Goal: Transaction & Acquisition: Purchase product/service

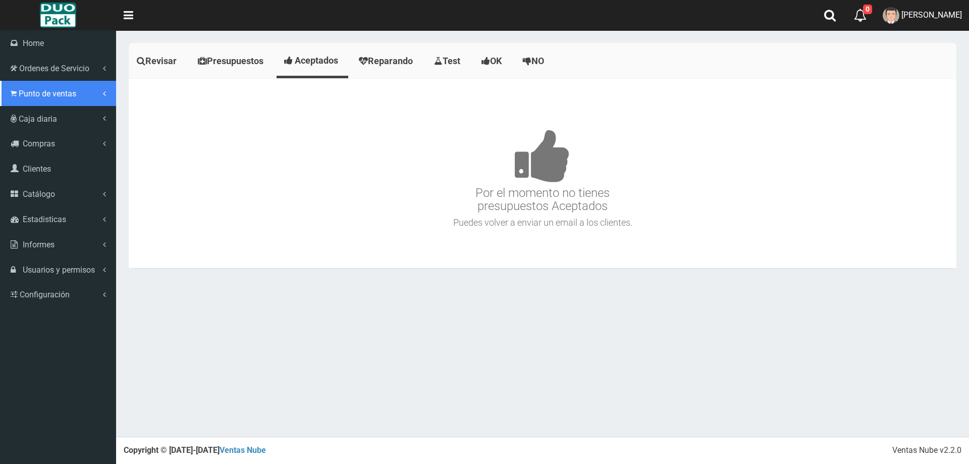
click at [22, 89] on span "Punto de ventas" at bounding box center [48, 94] width 58 height 10
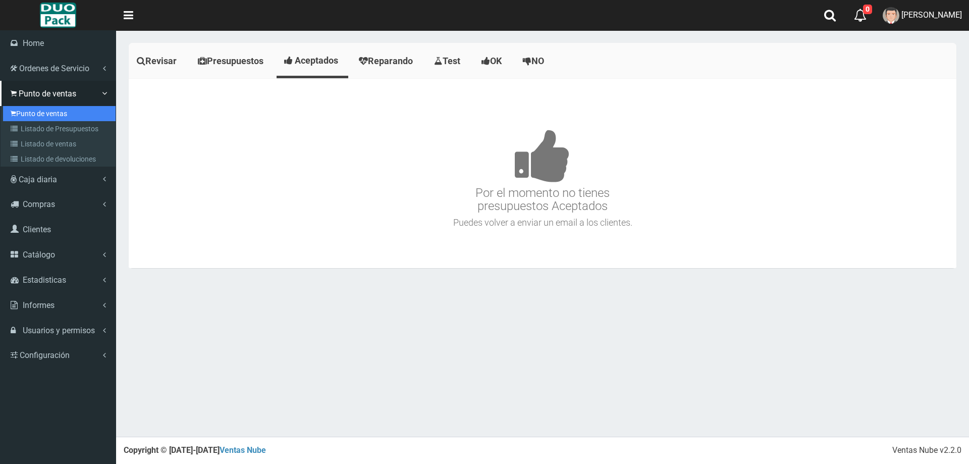
click at [39, 115] on link "Punto de ventas" at bounding box center [59, 113] width 113 height 15
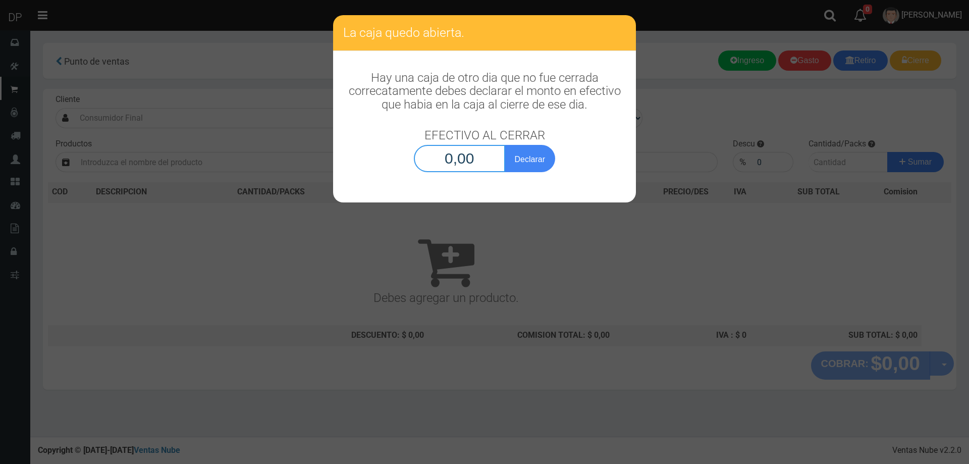
click at [447, 160] on input "0,00" at bounding box center [459, 158] width 91 height 27
type input "1,00"
click at [505, 145] on button "Declarar" at bounding box center [530, 158] width 50 height 27
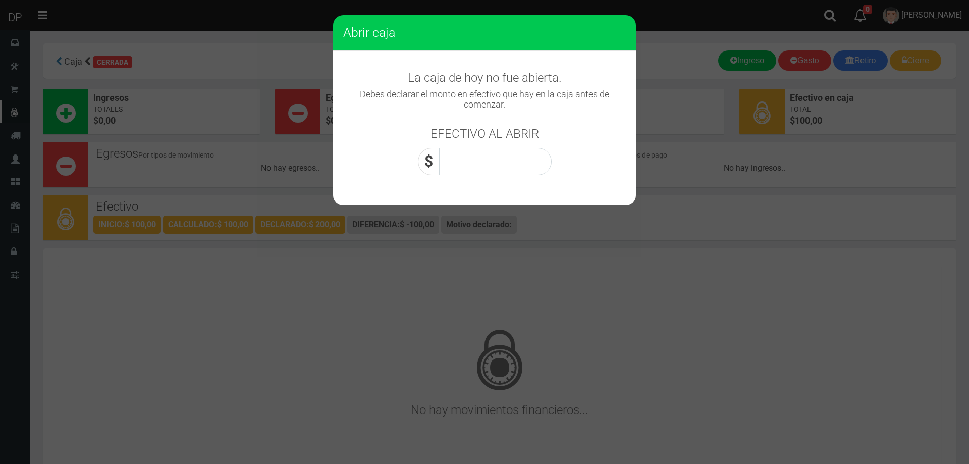
drag, startPoint x: 527, startPoint y: 182, endPoint x: 526, endPoint y: 177, distance: 5.1
click at [527, 180] on div "La caja de hoy no fue abierta. Debes declarar el monto en efectivo que hay en l…" at bounding box center [484, 118] width 303 height 134
click at [524, 165] on input "0,00" at bounding box center [495, 161] width 113 height 27
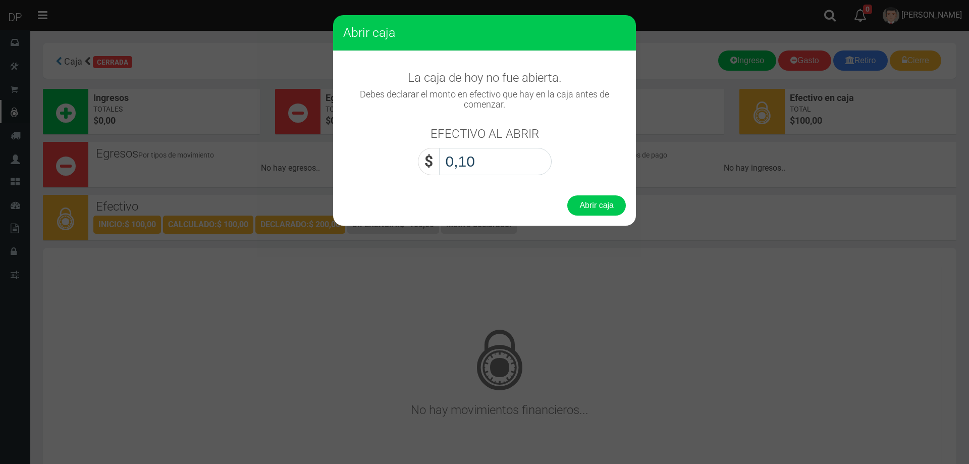
type input "1,00"
click at [568, 195] on button "Abrir caja" at bounding box center [597, 205] width 59 height 20
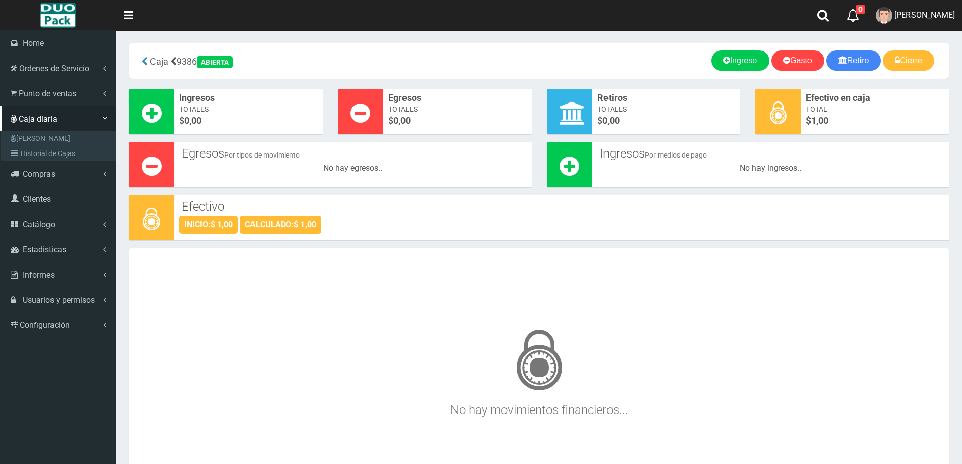
click at [19, 89] on span "Punto de ventas" at bounding box center [48, 94] width 58 height 10
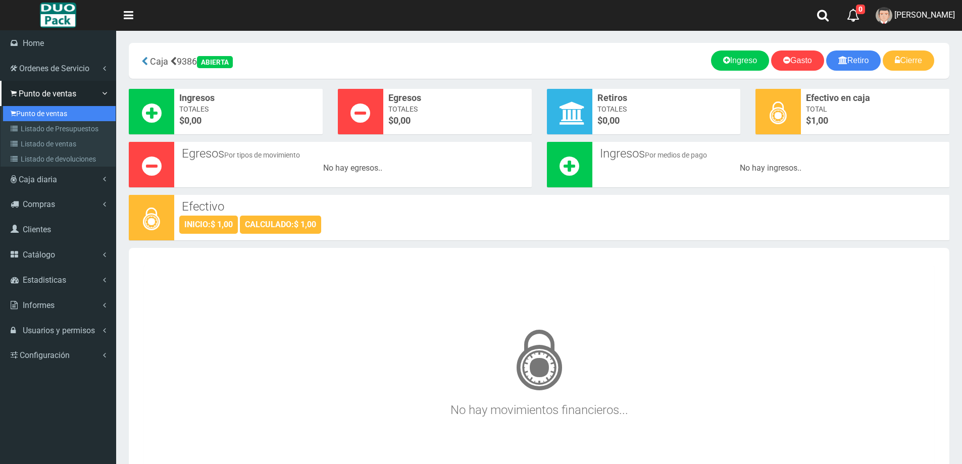
click at [66, 109] on link "Punto de ventas" at bounding box center [59, 113] width 113 height 15
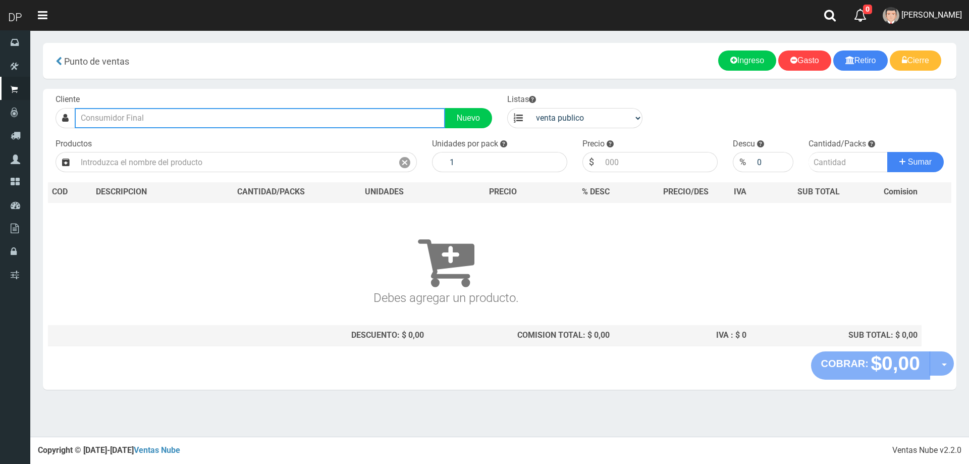
click at [235, 113] on input "text" at bounding box center [260, 118] width 371 height 20
type input "O"
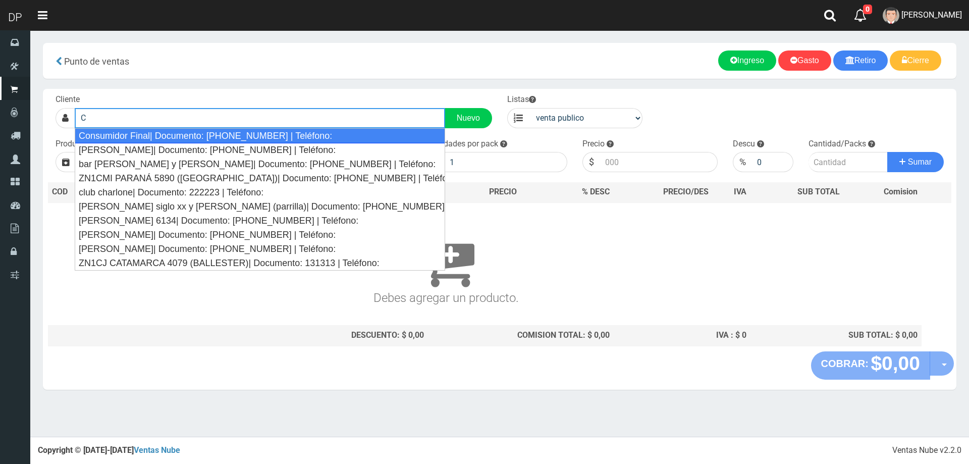
click at [229, 136] on div "Consumidor Final| Documento: 65466464 | Teléfono:" at bounding box center [260, 135] width 371 height 15
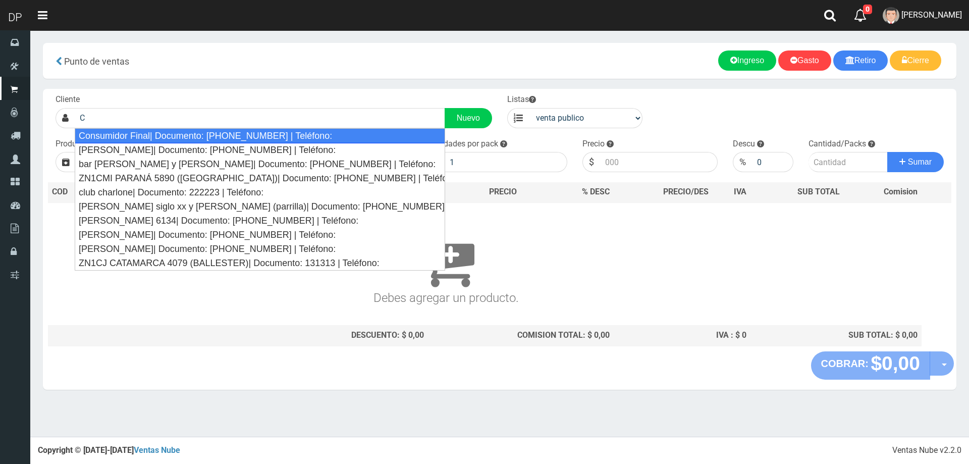
type input "Consumidor Final| Documento: 65466464 | Teléfono:"
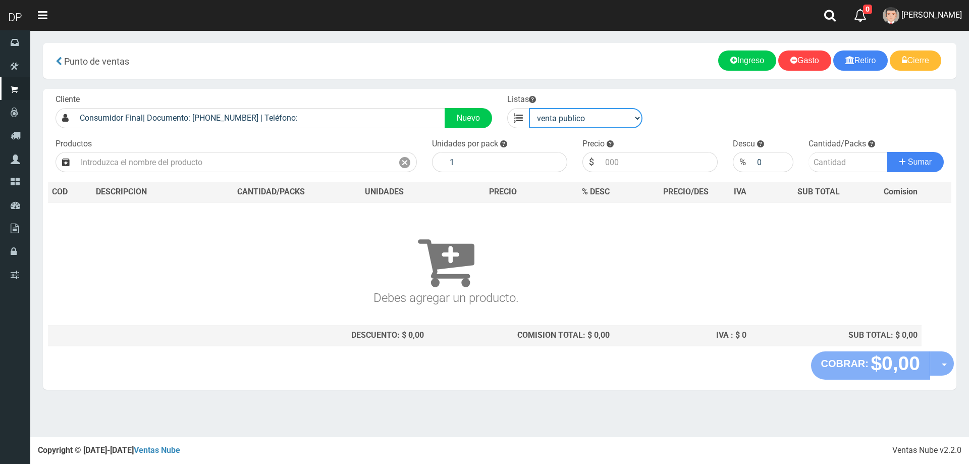
drag, startPoint x: 546, startPoint y: 117, endPoint x: 546, endPoint y: 127, distance: 10.6
click at [546, 117] on select "venta publico Sup chinos reventas" at bounding box center [586, 118] width 114 height 20
select select "3"
click at [529, 108] on select "venta publico Sup chinos reventas" at bounding box center [586, 118] width 114 height 20
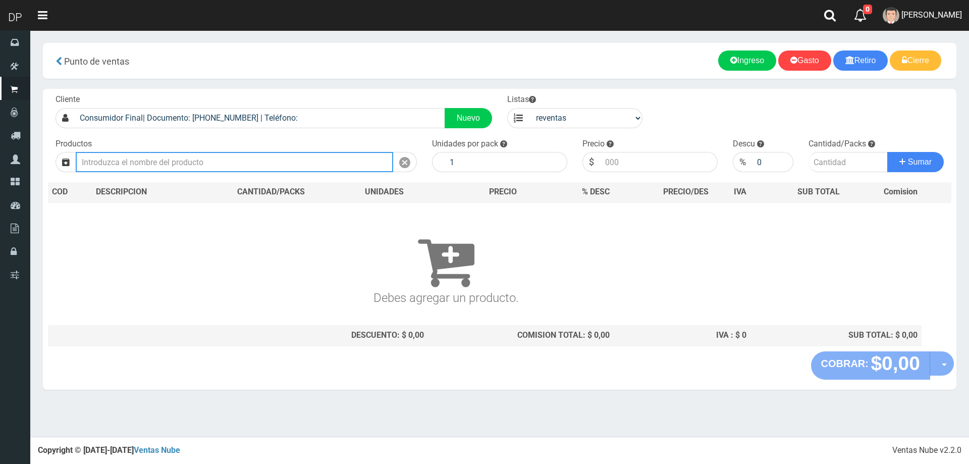
click at [286, 158] on input "text" at bounding box center [235, 162] width 318 height 20
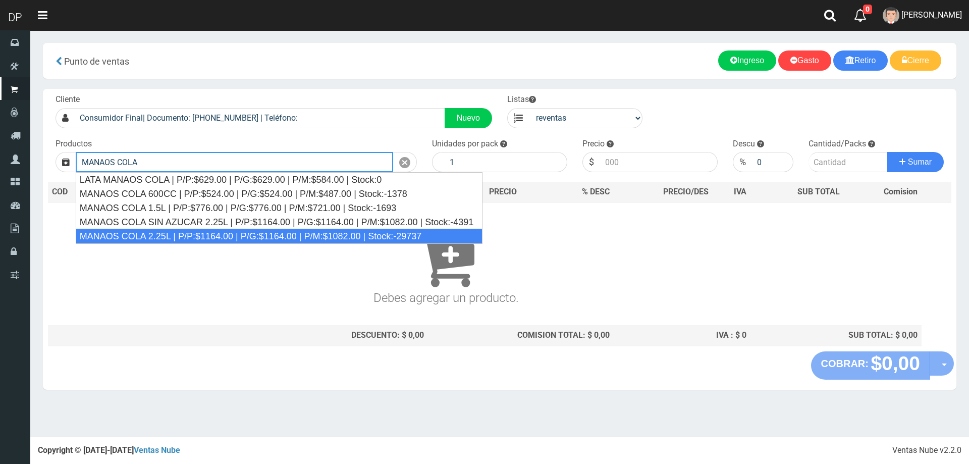
click at [230, 237] on div "MANAOS COLA 2.25L | P/P:$1164.00 | P/G:$1164.00 | P/M:$1082.00 | Stock:-29737" at bounding box center [279, 236] width 407 height 15
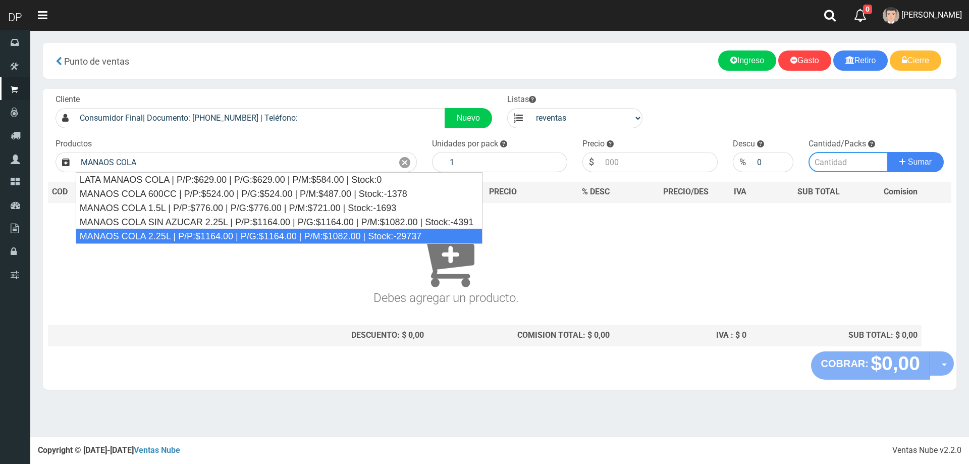
type input "MANAOS COLA 2.25L | P/P:$1164.00 | P/G:$1164.00 | P/M:$1082.00 | Stock:-29737"
type input "6"
type input "1082.00"
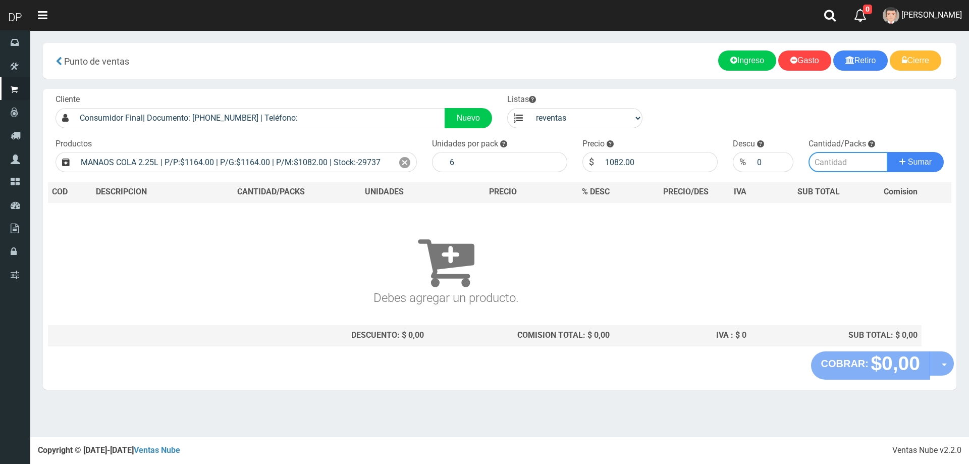
click at [848, 170] on input "number" at bounding box center [849, 162] width 80 height 20
type input "14"
click at [888, 152] on button "Sumar" at bounding box center [916, 162] width 57 height 20
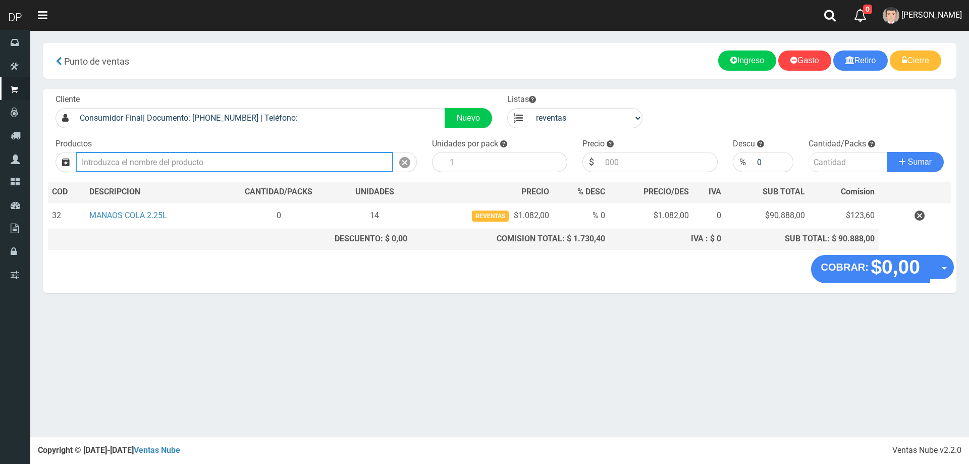
click at [213, 169] on input "text" at bounding box center [235, 162] width 318 height 20
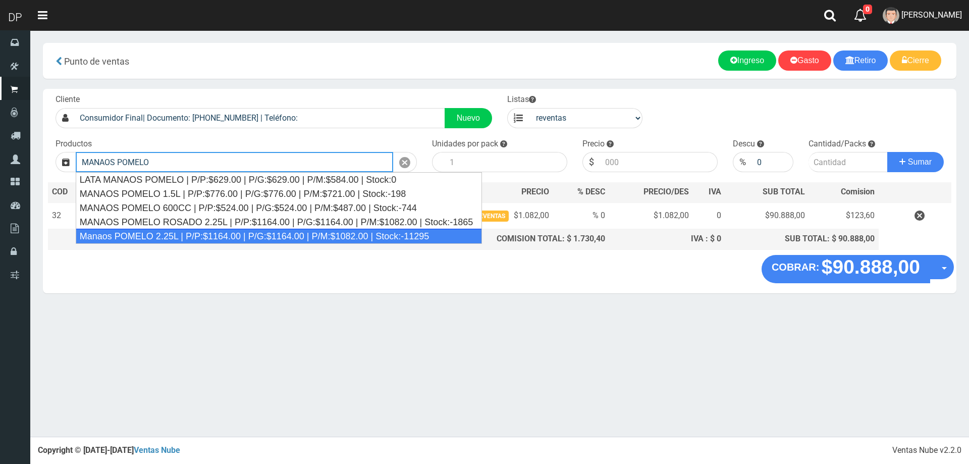
click at [264, 234] on div "Manaos POMELO 2.25L | P/P:$1164.00 | P/G:$1164.00 | P/M:$1082.00 | Stock:-11295" at bounding box center [279, 236] width 406 height 15
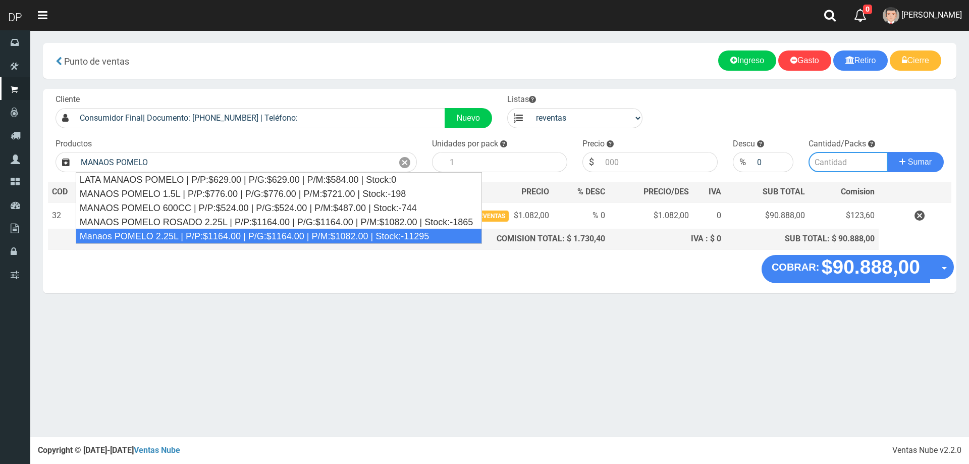
type input "Manaos POMELO 2.25L | P/P:$1164.00 | P/G:$1164.00 | P/M:$1082.00 | Stock:-11295"
type input "6"
type input "1082.00"
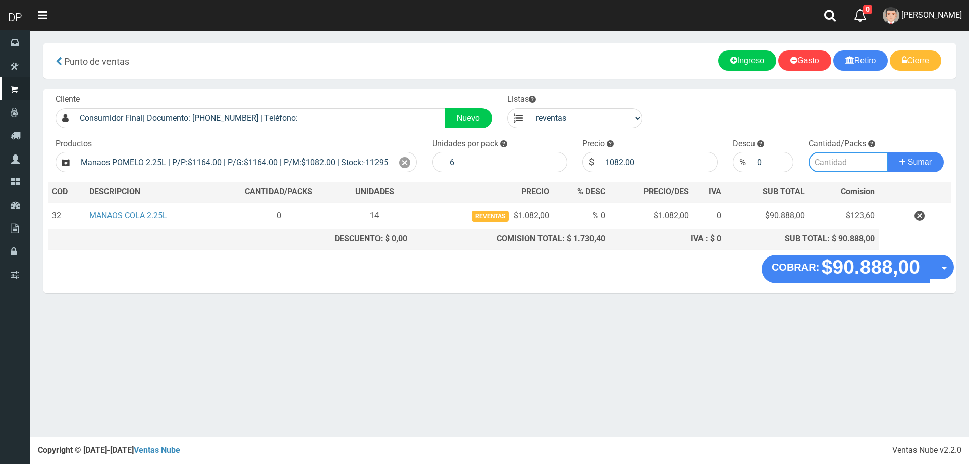
click at [824, 162] on input "number" at bounding box center [849, 162] width 80 height 20
type input "7"
click at [888, 152] on button "Sumar" at bounding box center [916, 162] width 57 height 20
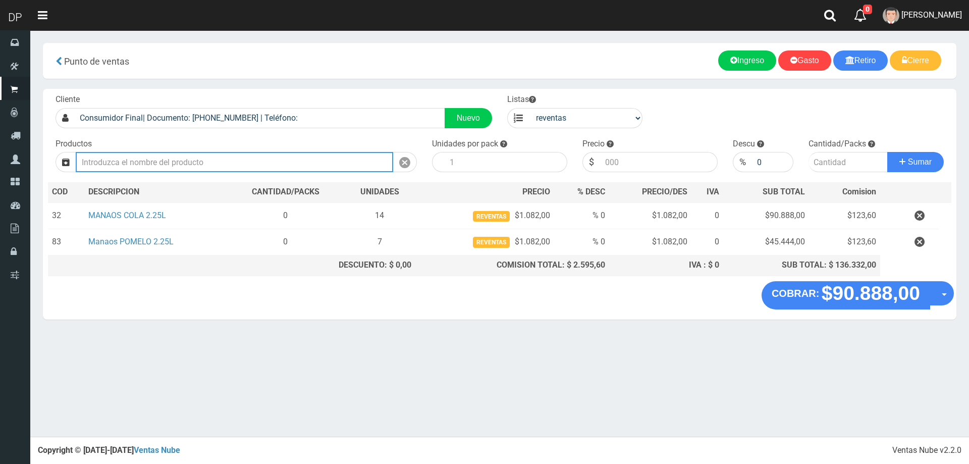
click at [359, 169] on input "text" at bounding box center [235, 162] width 318 height 20
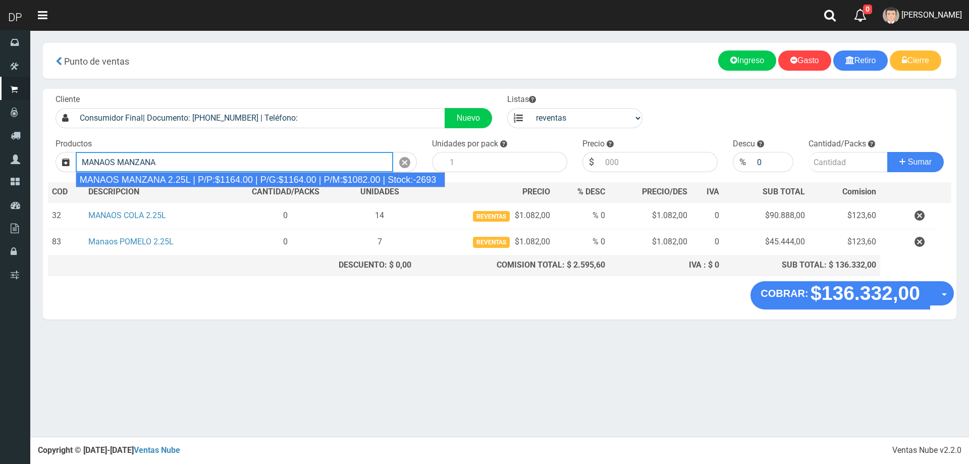
click at [277, 182] on div "MANAOS MANZANA 2.25L | P/P:$1164.00 | P/G:$1164.00 | P/M:$1082.00 | Stock:-2693" at bounding box center [261, 179] width 370 height 15
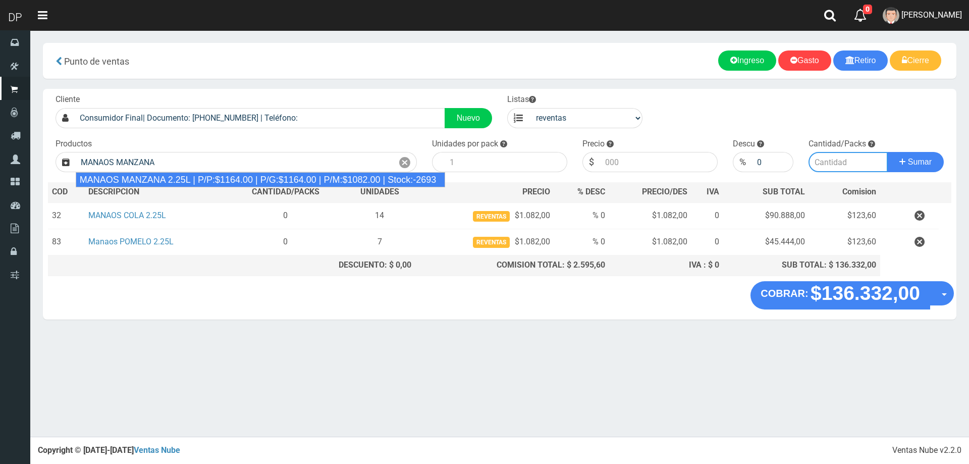
type input "MANAOS MANZANA 2.25L | P/P:$1164.00 | P/G:$1164.00 | P/M:$1082.00 | Stock:-2693"
type input "6"
type input "1082.00"
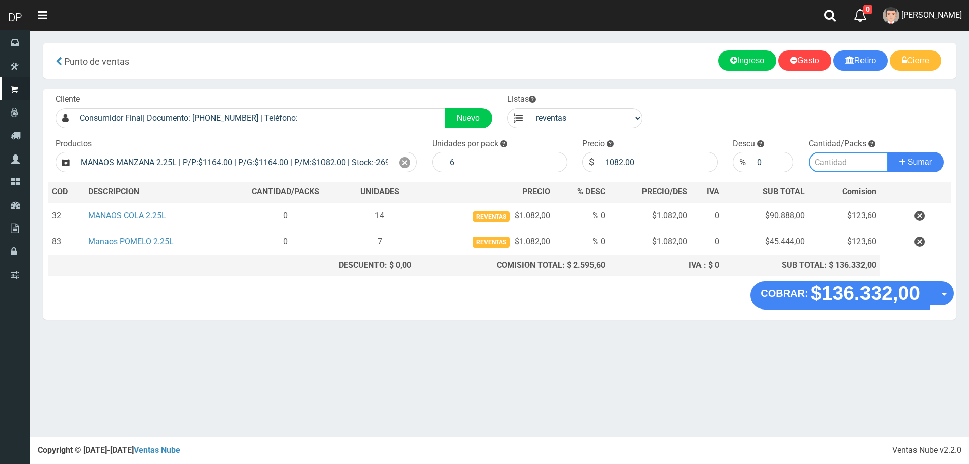
click at [852, 162] on input "number" at bounding box center [849, 162] width 80 height 20
type input "3"
click at [888, 152] on button "Sumar" at bounding box center [916, 162] width 57 height 20
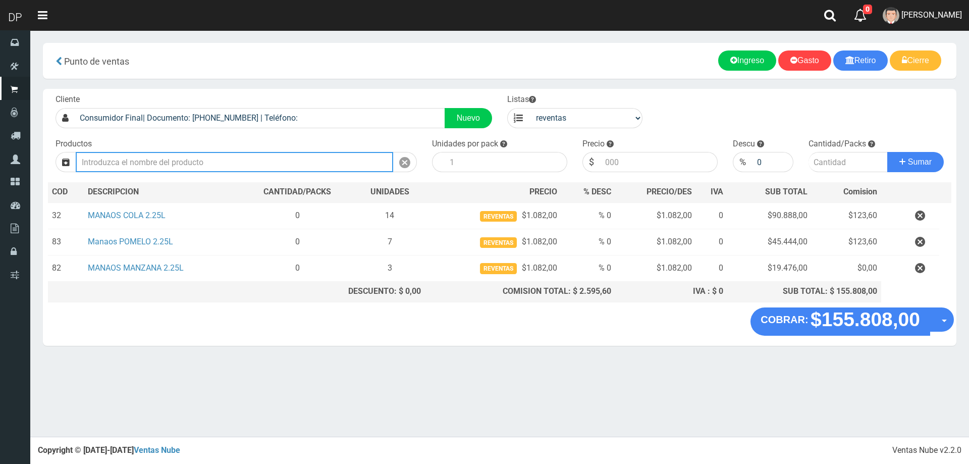
click at [242, 160] on input "text" at bounding box center [235, 162] width 318 height 20
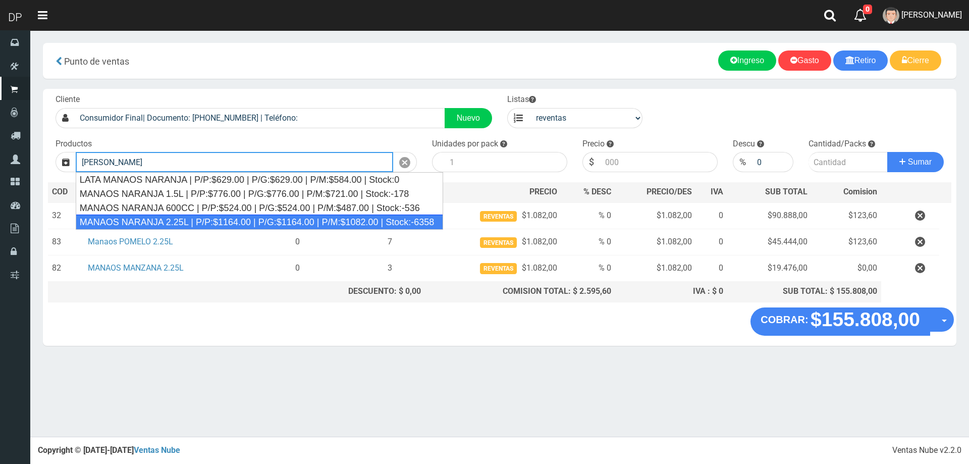
click at [218, 223] on div "MANAOS NARANJA 2.25L | P/P:$1164.00 | P/G:$1164.00 | P/M:$1082.00 | Stock:-6358" at bounding box center [260, 222] width 368 height 15
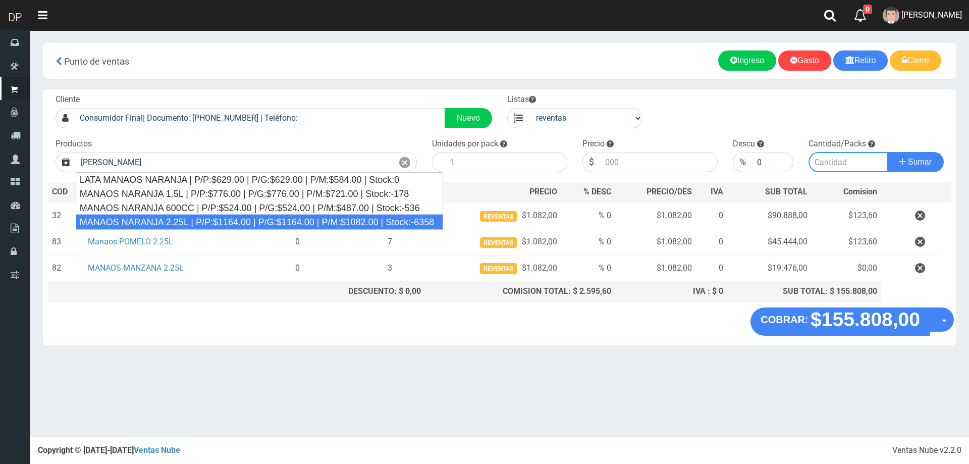
type input "MANAOS NARANJA 2.25L | P/P:$1164.00 | P/G:$1164.00 | P/M:$1082.00 | Stock:-6358"
type input "6"
type input "1082.00"
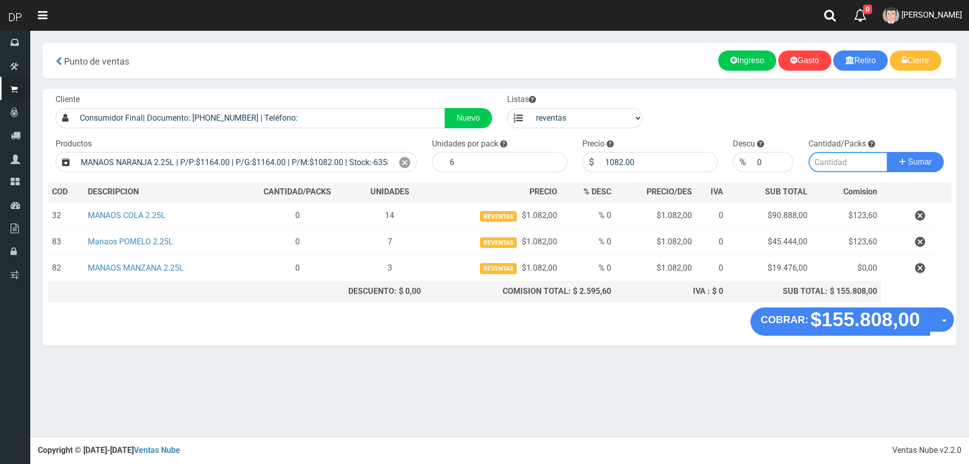
click at [853, 160] on input "number" at bounding box center [849, 162] width 80 height 20
type input "5"
click at [888, 152] on button "Sumar" at bounding box center [916, 162] width 57 height 20
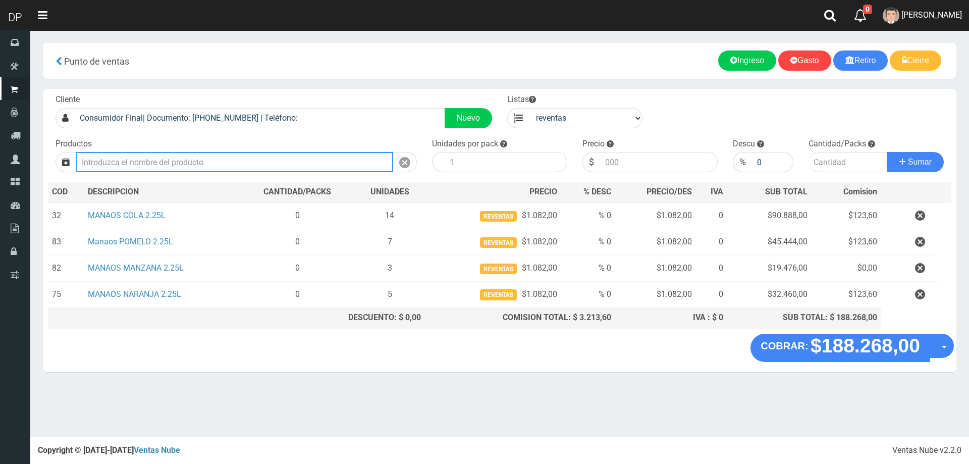
click at [172, 165] on input "text" at bounding box center [235, 162] width 318 height 20
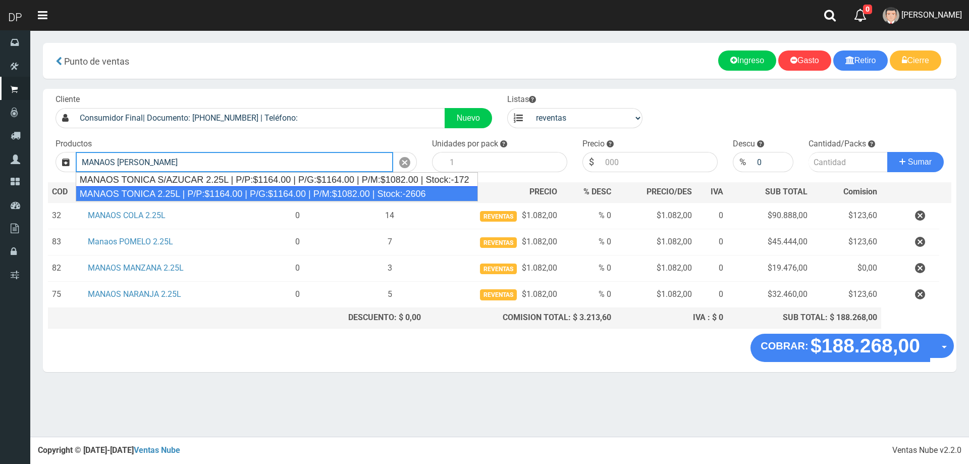
click at [166, 195] on div "MANAOS TONICA 2.25L | P/P:$1164.00 | P/G:$1164.00 | P/M:$1082.00 | Stock:-2606" at bounding box center [277, 193] width 402 height 15
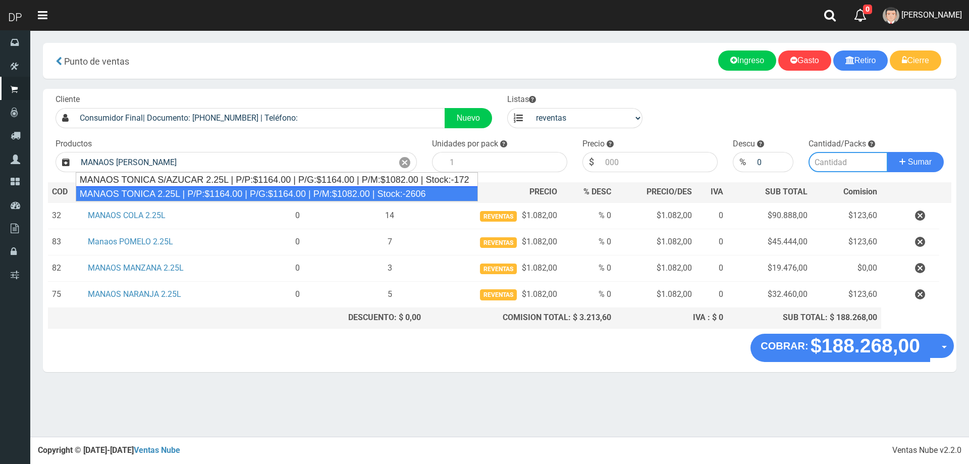
type input "MANAOS TONICA 2.25L | P/P:$1164.00 | P/G:$1164.00 | P/M:$1082.00 | Stock:-2606"
type input "6"
type input "1082.00"
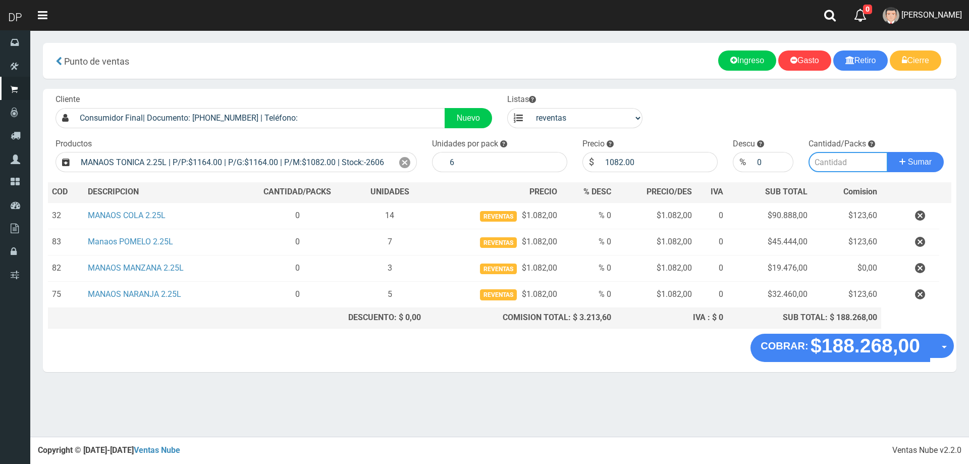
click at [835, 164] on input "number" at bounding box center [849, 162] width 80 height 20
type input "2"
click at [888, 152] on button "Sumar" at bounding box center [916, 162] width 57 height 20
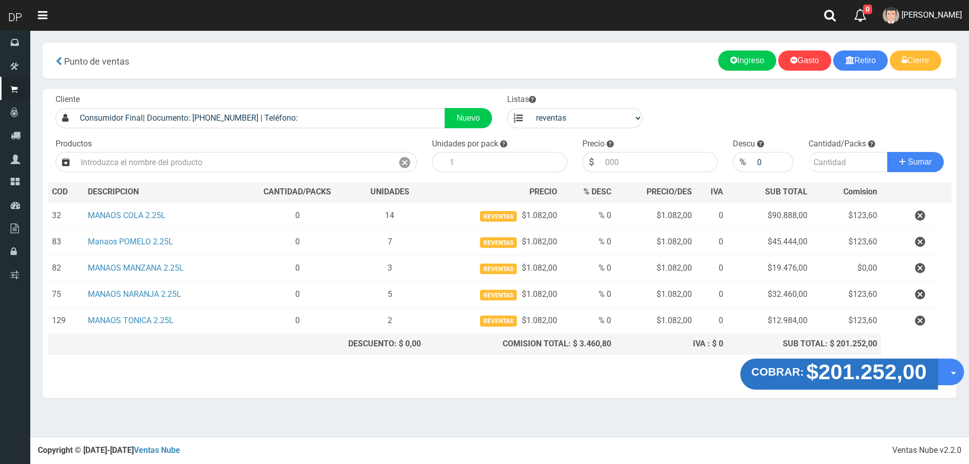
click at [886, 374] on strong "$201.252,00" at bounding box center [867, 372] width 121 height 24
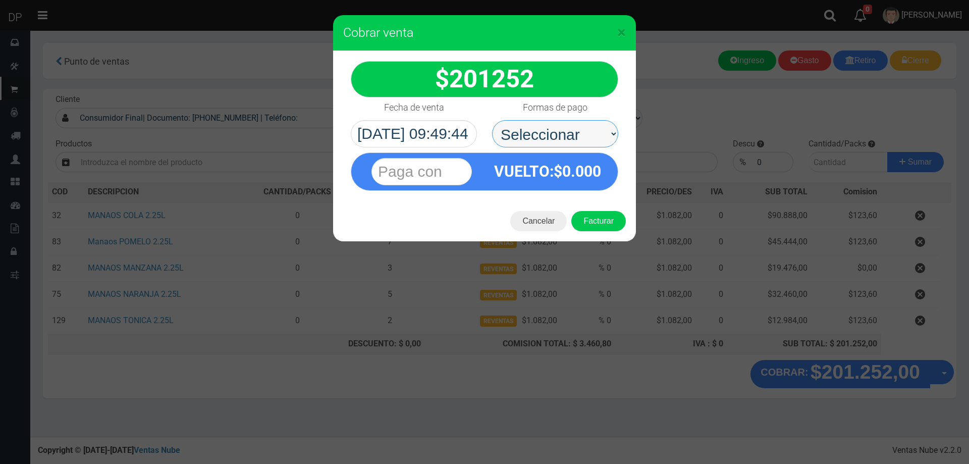
drag, startPoint x: 567, startPoint y: 150, endPoint x: 560, endPoint y: 143, distance: 10.4
click at [560, 132] on select "Seleccionar Efectivo Tarjeta de Crédito Depósito Débito" at bounding box center [555, 133] width 126 height 27
select select "Efectivo"
click at [492, 120] on select "Seleccionar Efectivo Tarjeta de Crédito Depósito Débito" at bounding box center [555, 133] width 126 height 27
click at [614, 224] on button "Facturar" at bounding box center [599, 221] width 55 height 20
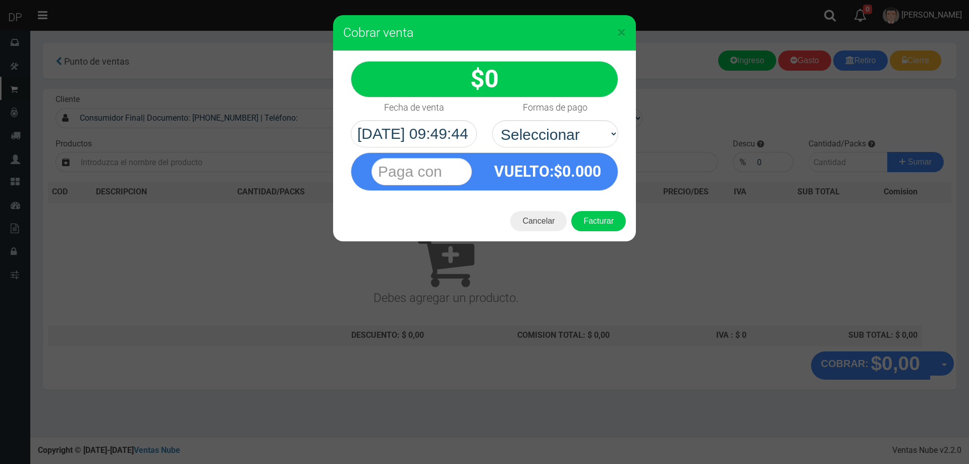
select select "3"
click at [795, 253] on div "× Cobrar venta 0" at bounding box center [484, 232] width 969 height 464
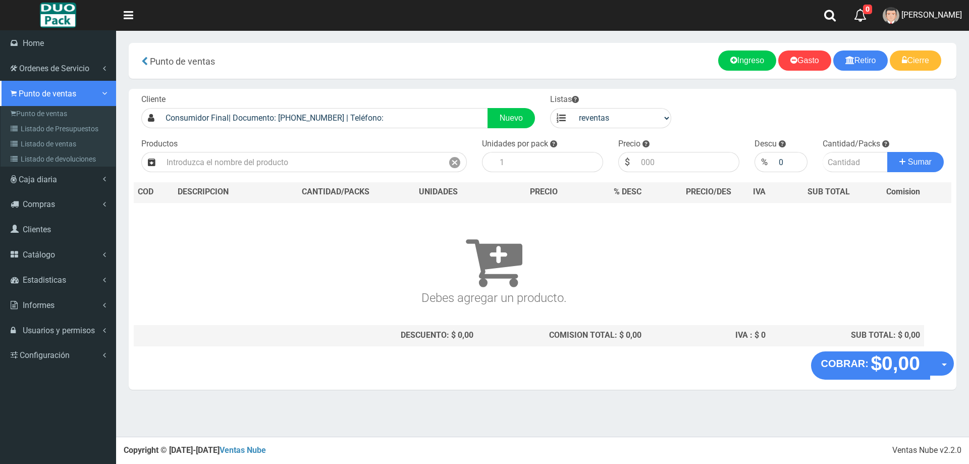
click at [22, 92] on span "Punto de ventas" at bounding box center [48, 94] width 58 height 10
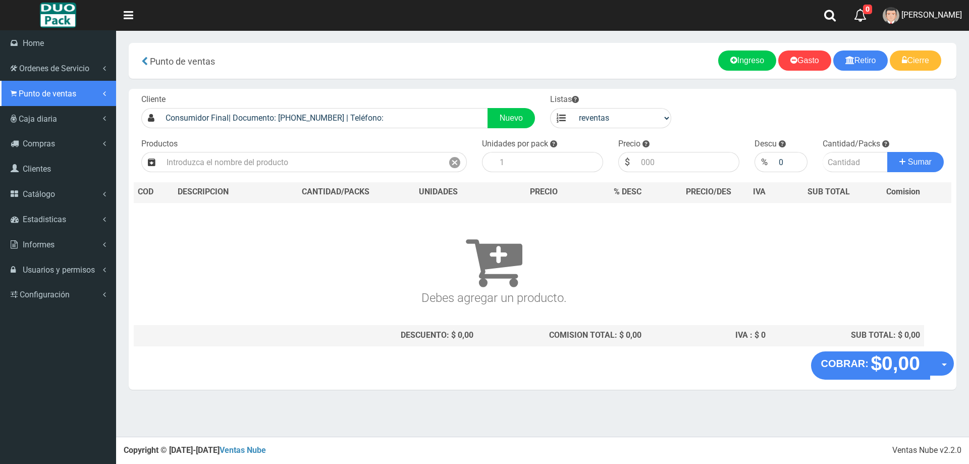
click at [63, 100] on link "Punto de ventas" at bounding box center [58, 93] width 116 height 25
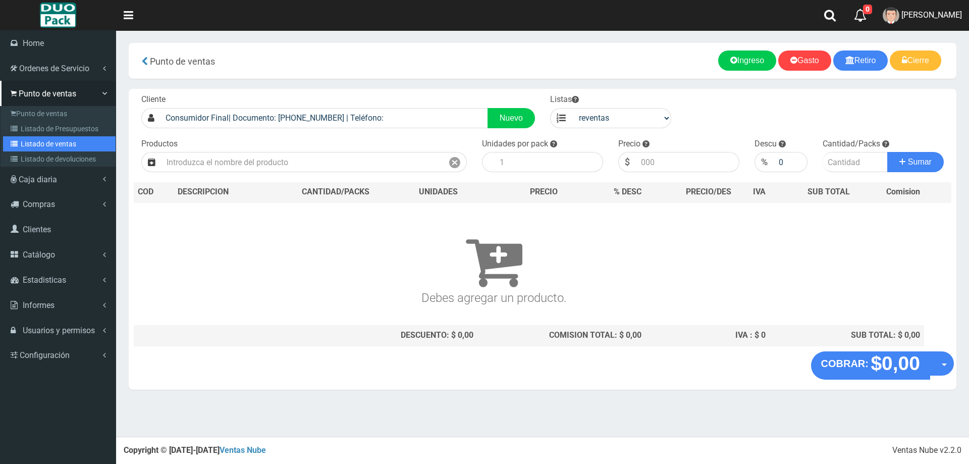
click at [63, 142] on link "Listado de ventas" at bounding box center [59, 143] width 113 height 15
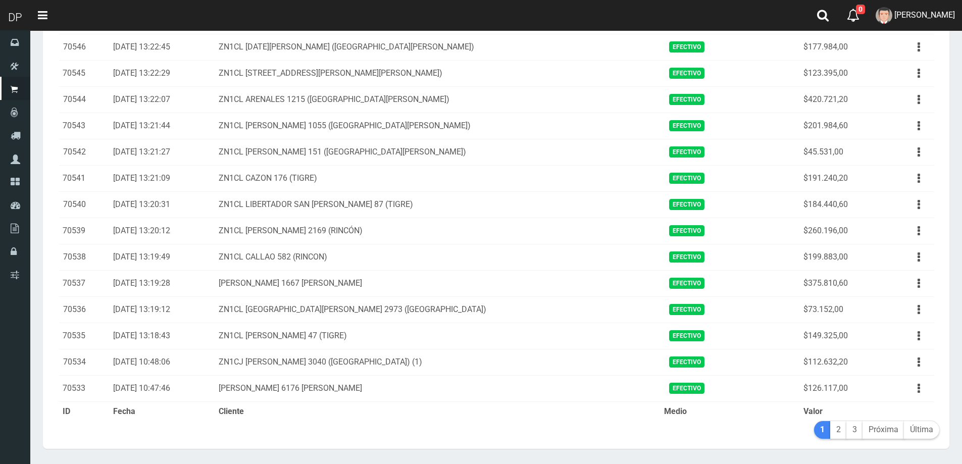
scroll to position [1055, 0]
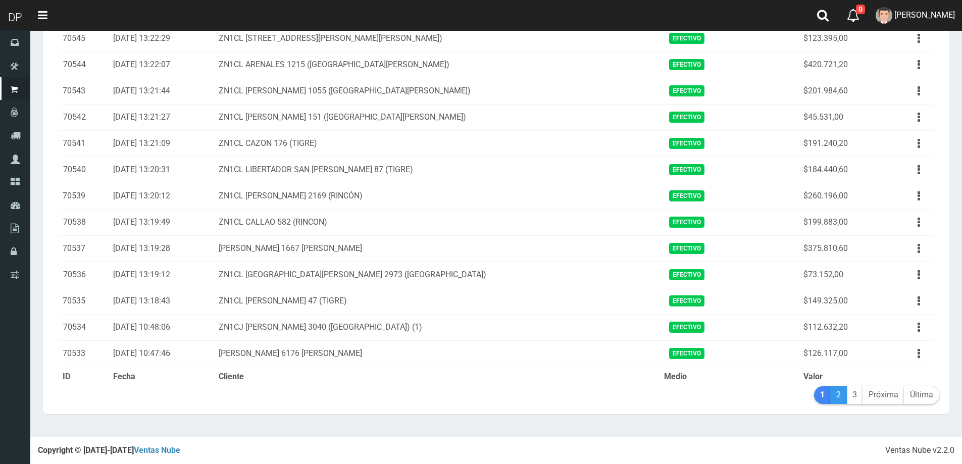
click at [844, 390] on link "2" at bounding box center [838, 395] width 17 height 18
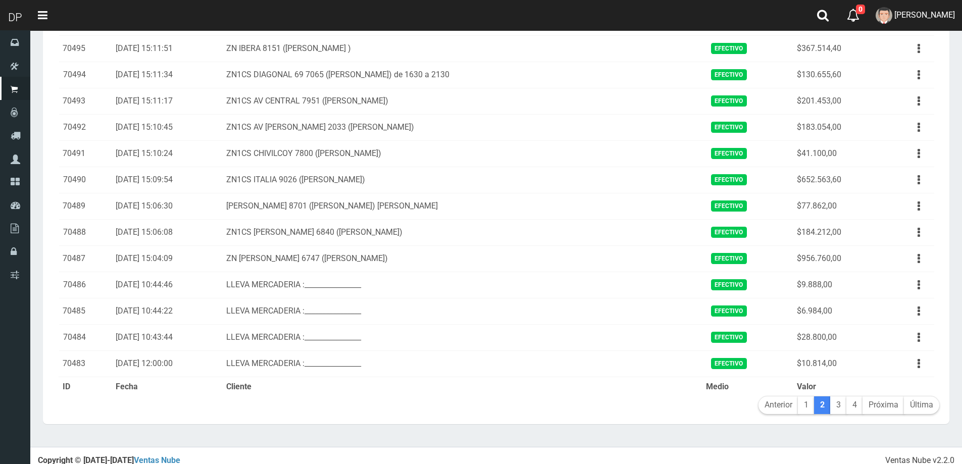
scroll to position [1055, 0]
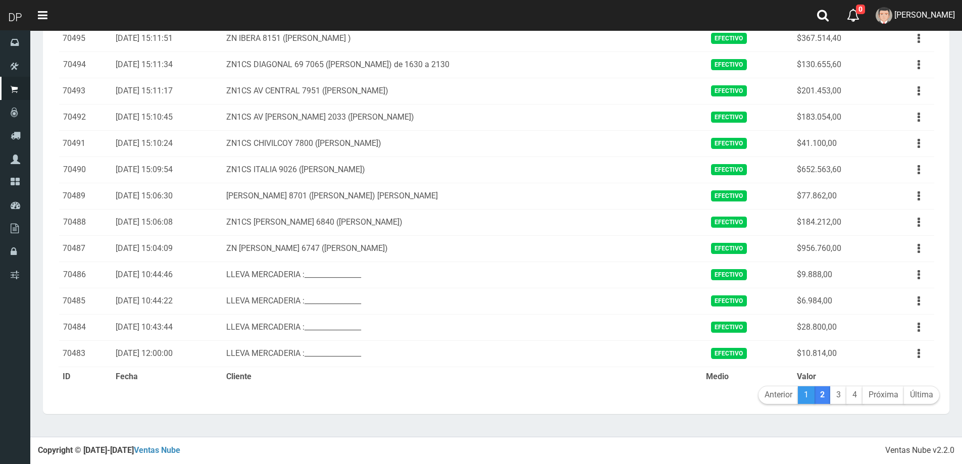
click at [806, 398] on link "1" at bounding box center [806, 395] width 17 height 18
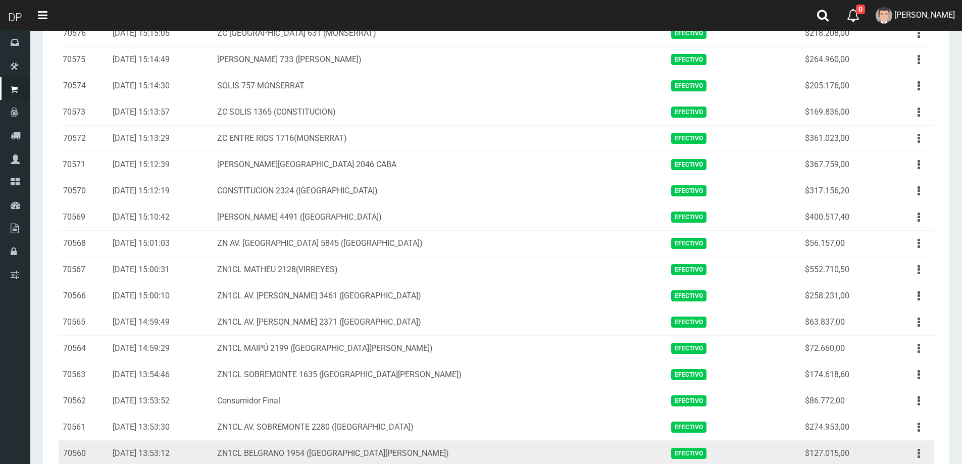
scroll to position [247, 0]
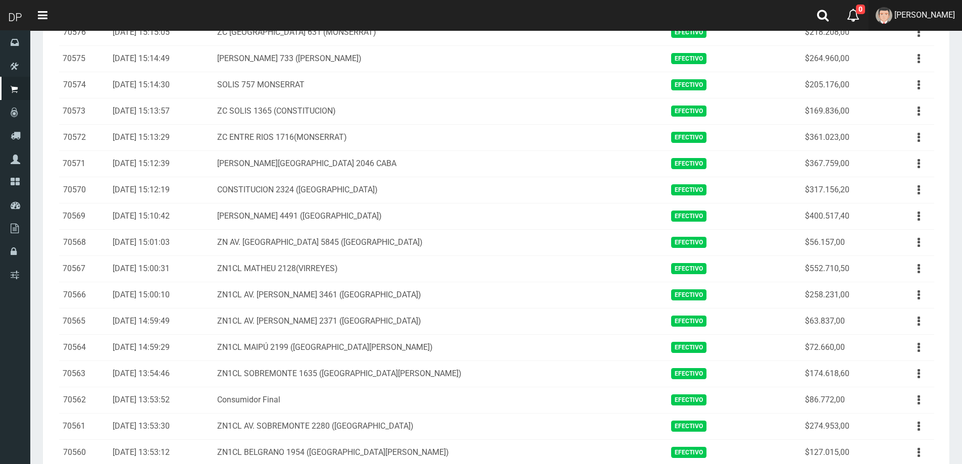
click at [909, 13] on span "DAIANA PECHMANN" at bounding box center [924, 15] width 61 height 10
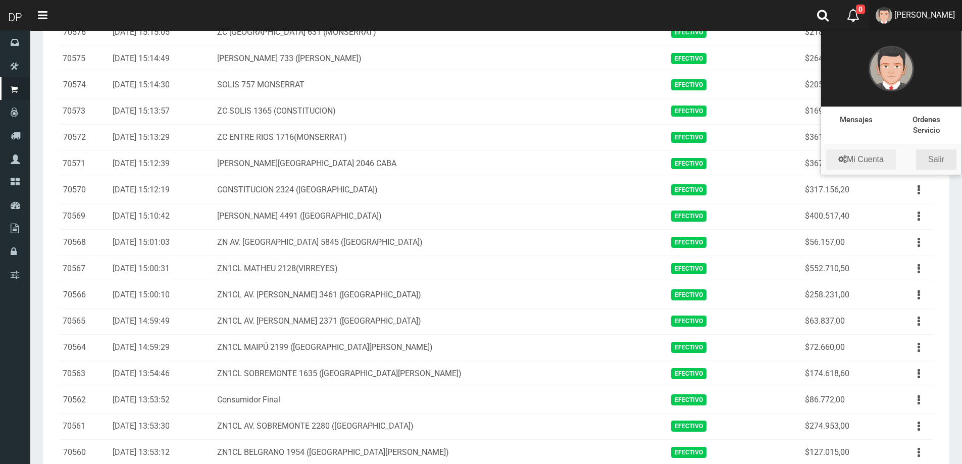
click at [934, 157] on link "Salir" at bounding box center [936, 159] width 40 height 20
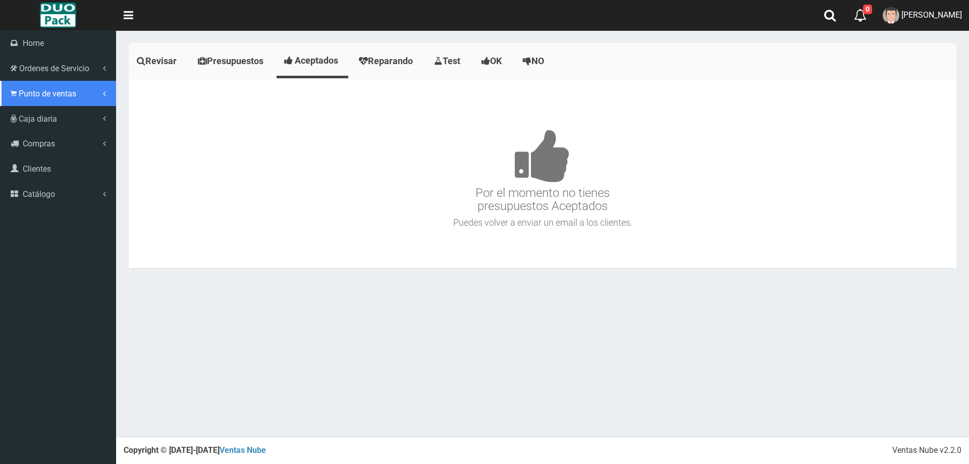
click at [30, 92] on span "Punto de ventas" at bounding box center [48, 94] width 58 height 10
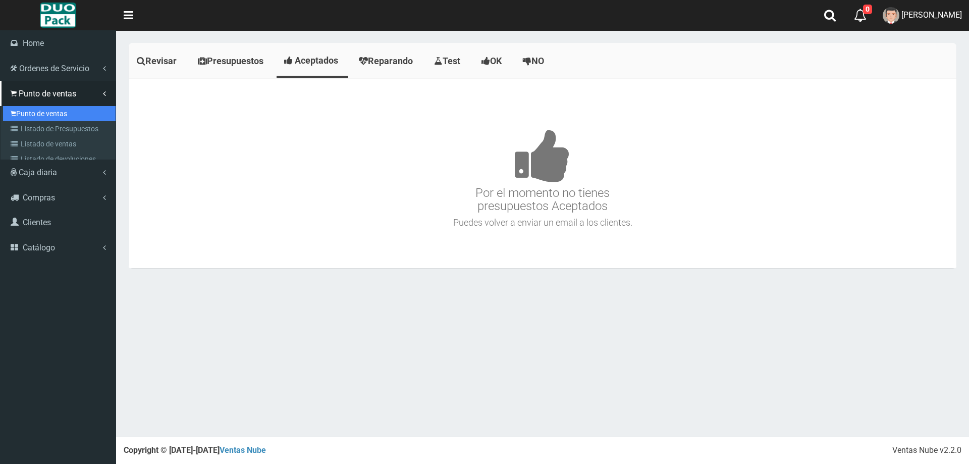
click at [55, 114] on link "Punto de ventas" at bounding box center [59, 113] width 113 height 15
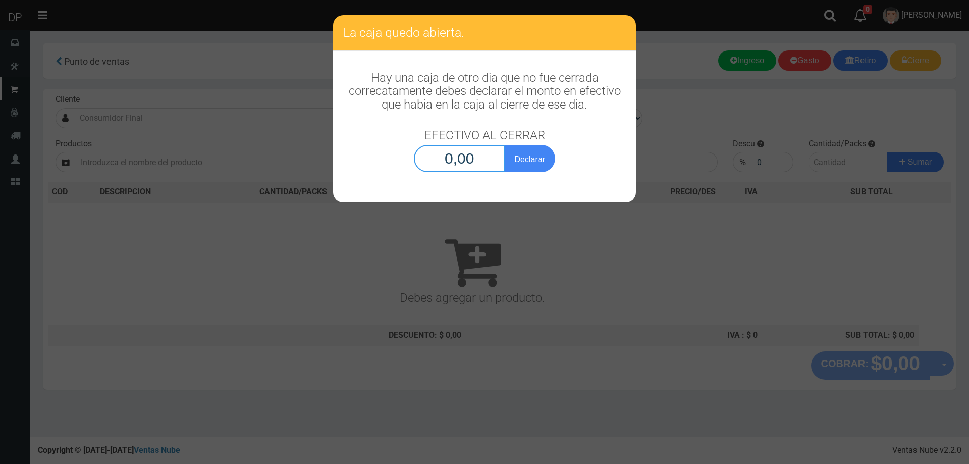
click at [468, 159] on input "0,00" at bounding box center [459, 158] width 91 height 27
type input "13,00"
click at [505, 145] on button "Declarar" at bounding box center [530, 158] width 50 height 27
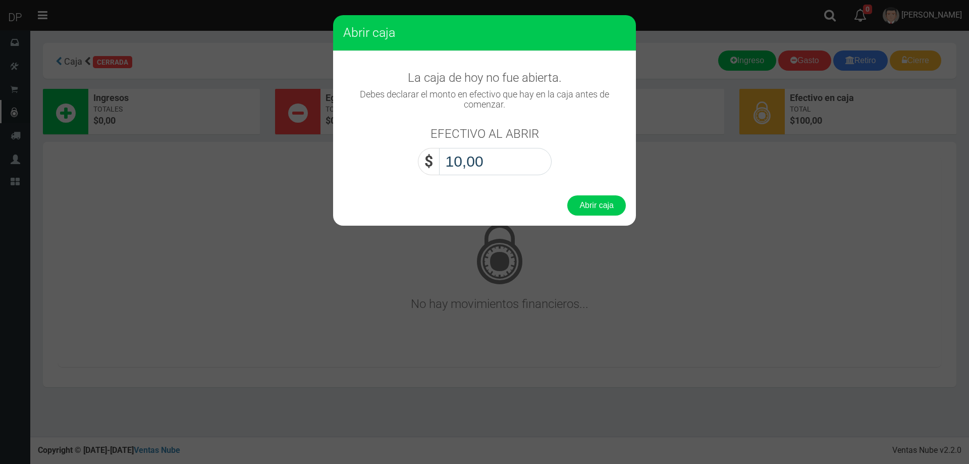
type input "1,00"
click at [568, 195] on button "Abrir caja" at bounding box center [597, 205] width 59 height 20
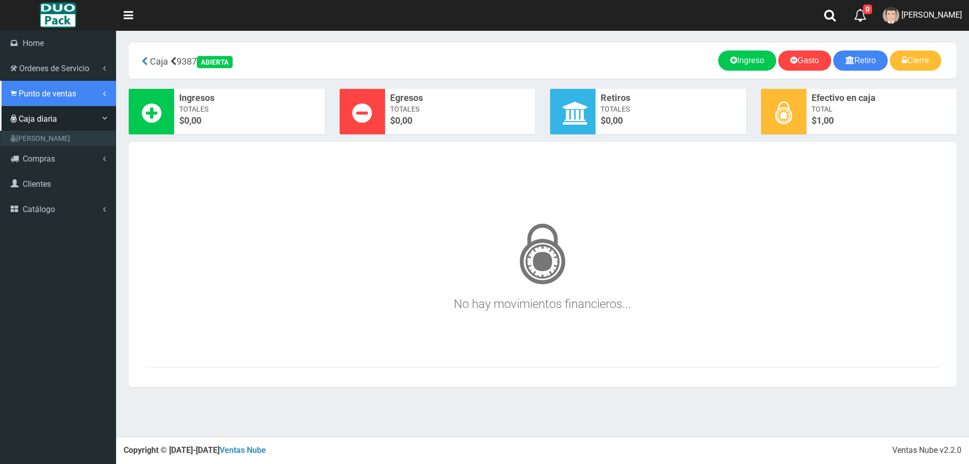
click at [39, 95] on span "Punto de ventas" at bounding box center [48, 94] width 58 height 10
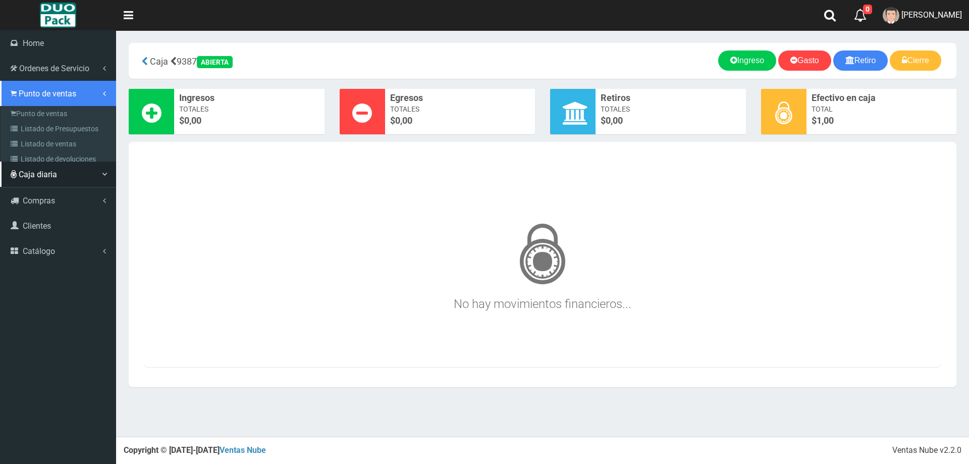
click at [43, 105] on link "Punto de ventas" at bounding box center [58, 93] width 116 height 25
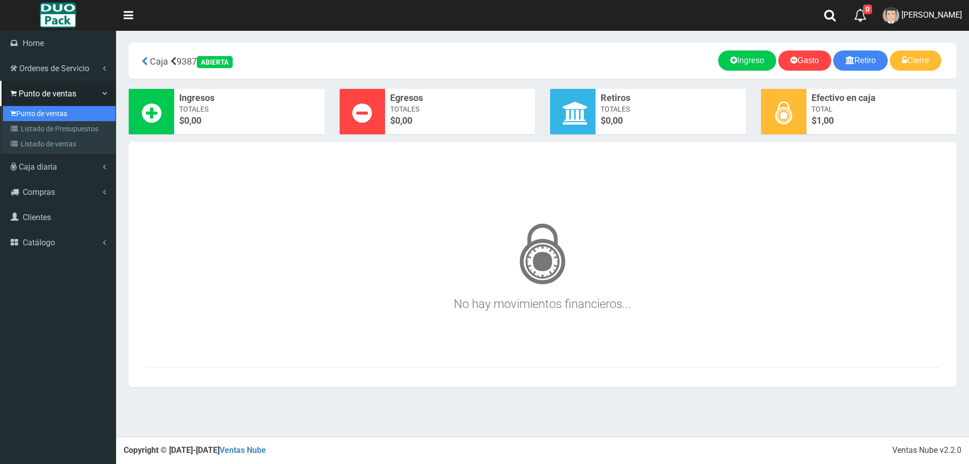
click at [45, 110] on link "Punto de ventas" at bounding box center [59, 113] width 113 height 15
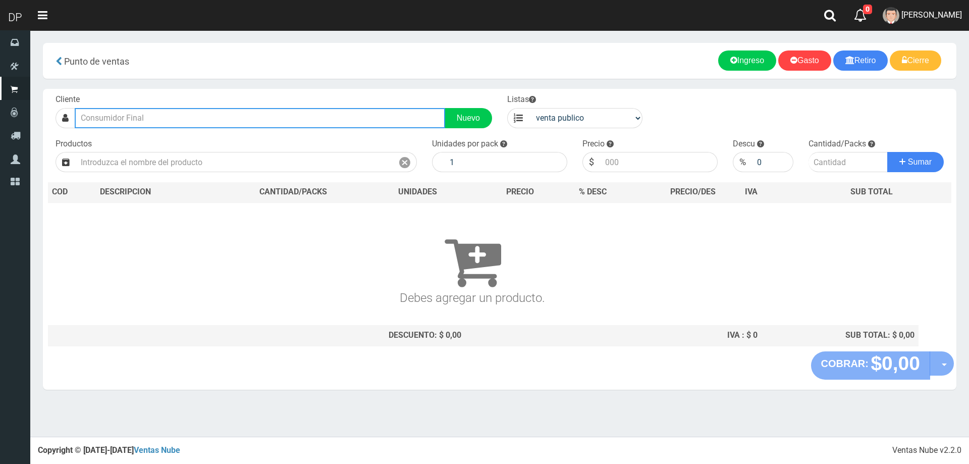
click at [126, 118] on input "text" at bounding box center [260, 118] width 371 height 20
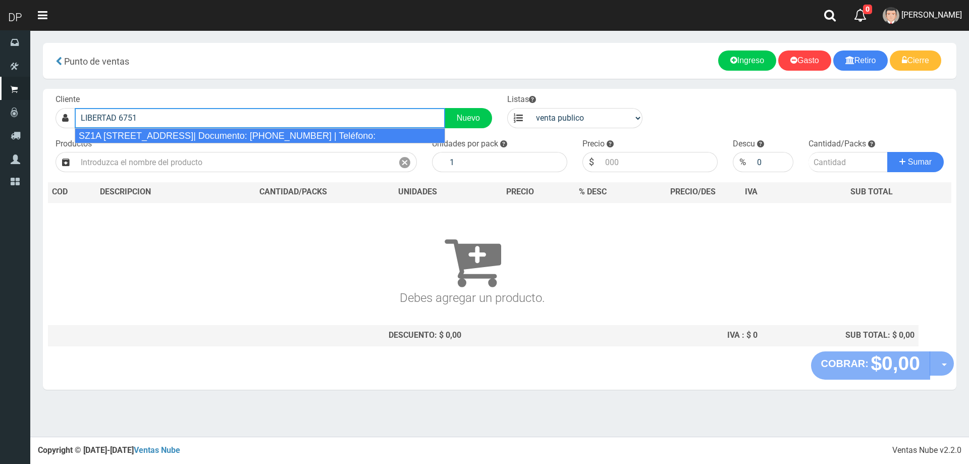
click at [134, 132] on div "SZ1A [STREET_ADDRESS]| Documento: [PHONE_NUMBER] | Teléfono:" at bounding box center [260, 135] width 371 height 15
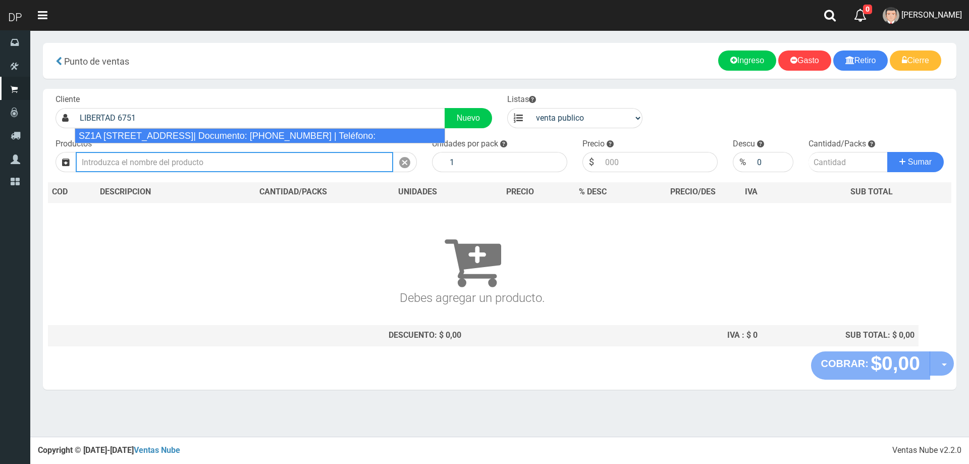
type input "SZ1A [STREET_ADDRESS]| Documento: [PHONE_NUMBER] | Teléfono:"
select select "2"
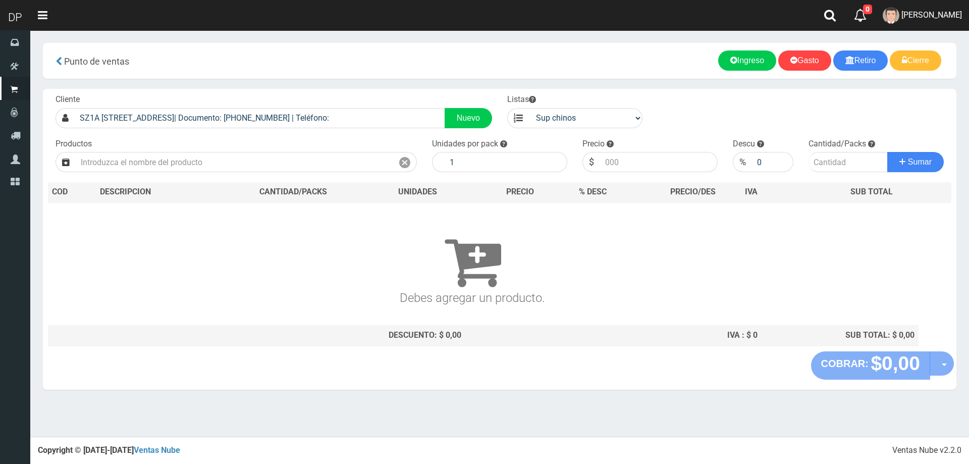
click at [134, 150] on div "Productos" at bounding box center [236, 155] width 377 height 34
click at [134, 154] on input "text" at bounding box center [235, 162] width 318 height 20
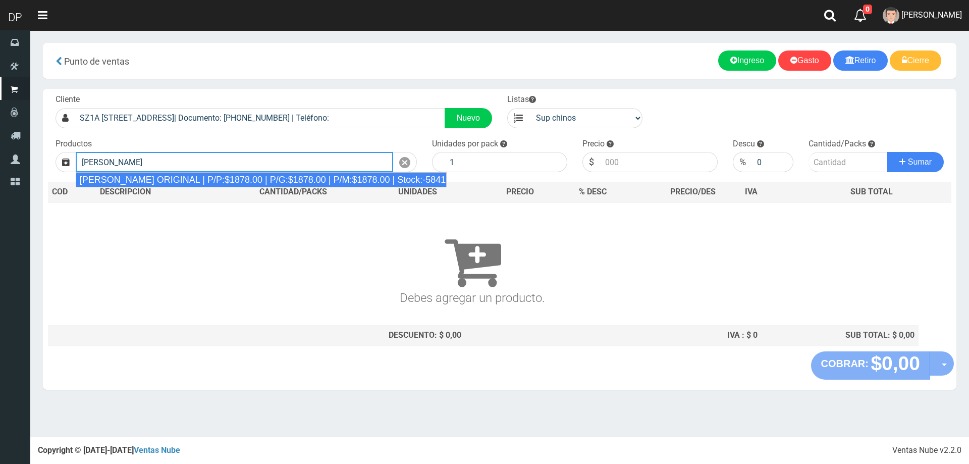
click at [258, 180] on div "DOVE ROLLON ORIGINAL | P/P:$1878.00 | P/G:$1878.00 | P/M:$1878.00 | Stock:-5841" at bounding box center [262, 179] width 372 height 15
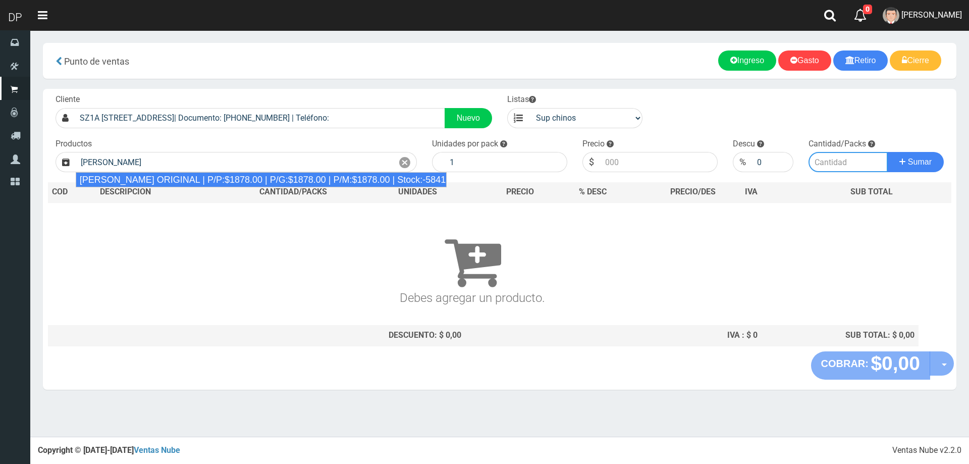
type input "DOVE ROLLON ORIGINAL | P/P:$1878.00 | P/G:$1878.00 | P/M:$1878.00 | Stock:-5841"
type input "12"
type input "1878.00"
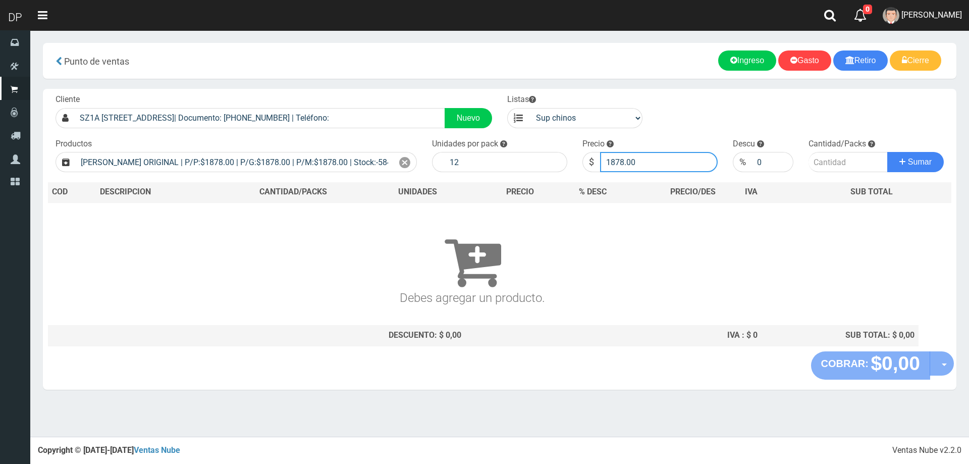
click at [615, 162] on input "1878.00" at bounding box center [659, 162] width 118 height 20
type input "1690"
type input "1690.20"
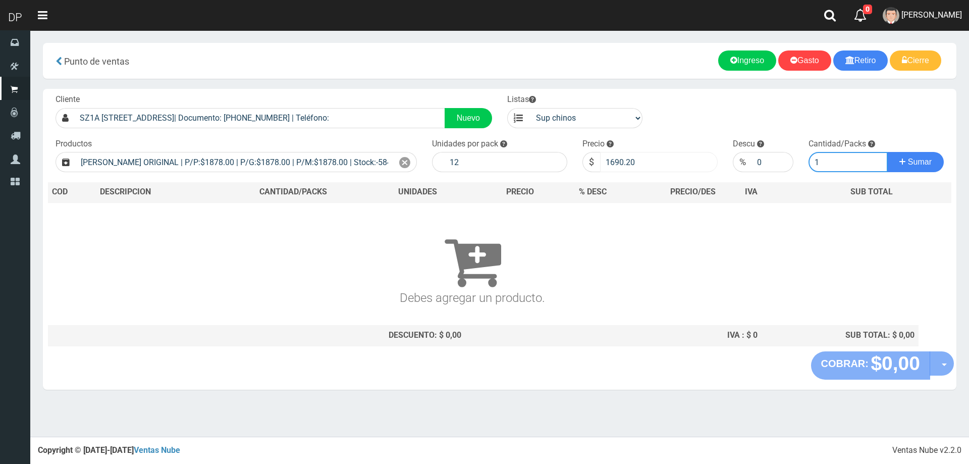
type input "1"
click at [888, 152] on button "Sumar" at bounding box center [916, 162] width 57 height 20
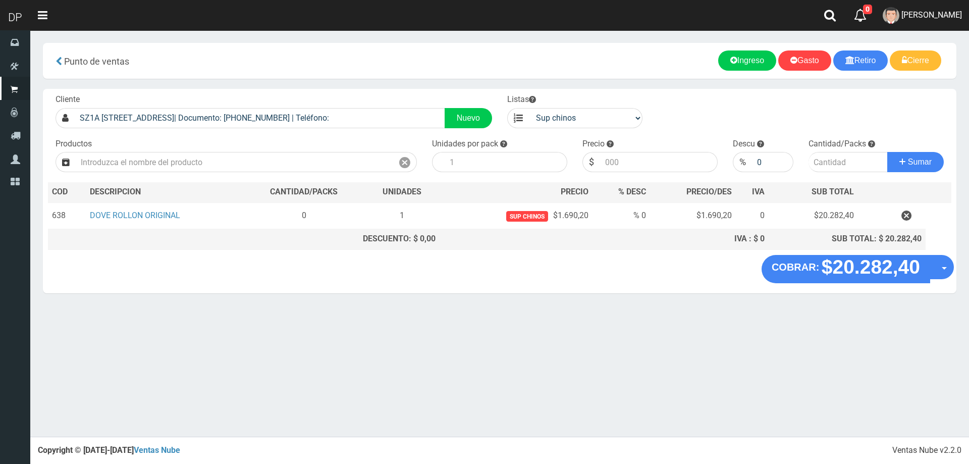
click at [955, 273] on div "COBRAR: $20.282,40 Opciones Hacer Devolucion Crear presupuesto" at bounding box center [500, 274] width 914 height 38
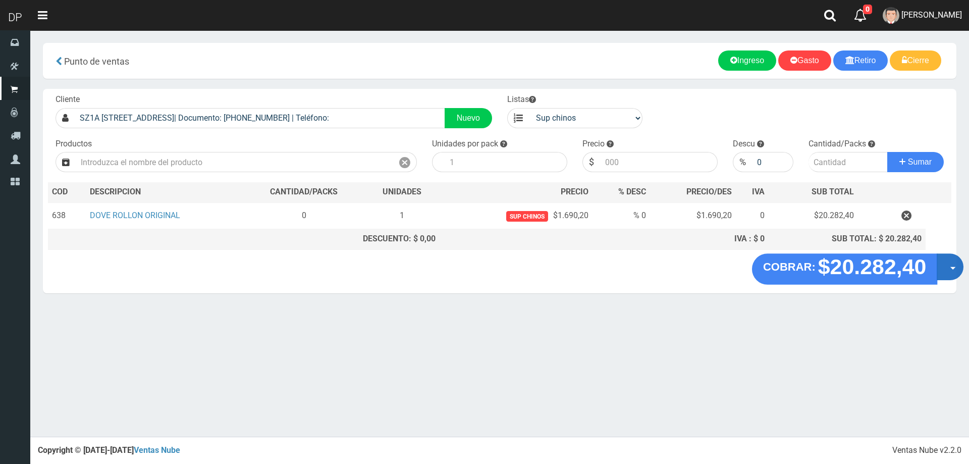
click at [950, 270] on button "Opciones" at bounding box center [950, 266] width 27 height 27
click at [928, 269] on link "Hacer Devolucion" at bounding box center [918, 270] width 90 height 23
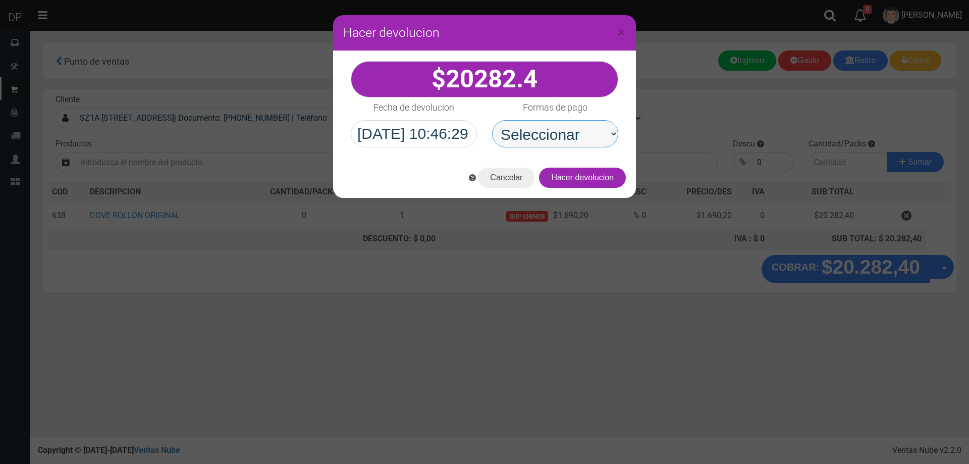
drag, startPoint x: 563, startPoint y: 143, endPoint x: 571, endPoint y: 145, distance: 7.7
click at [563, 142] on select "Seleccionar Efectivo Tarjeta de Crédito Depósito Débito" at bounding box center [555, 133] width 126 height 27
select select "Efectivo"
click at [492, 120] on select "Seleccionar Efectivo Tarjeta de Crédito Depósito Débito" at bounding box center [555, 133] width 126 height 27
click at [589, 164] on div "Cancelar Hacer devolucion" at bounding box center [484, 178] width 303 height 40
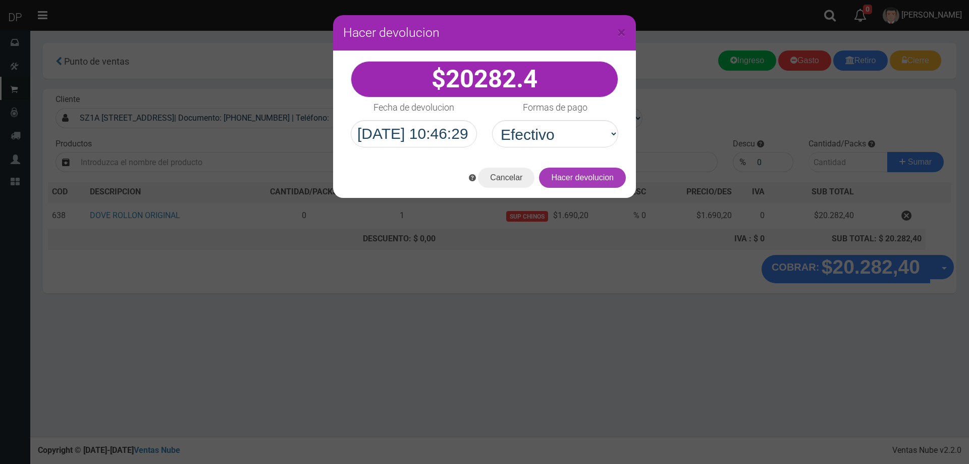
click at [591, 174] on button "Hacer devolucion" at bounding box center [582, 178] width 87 height 20
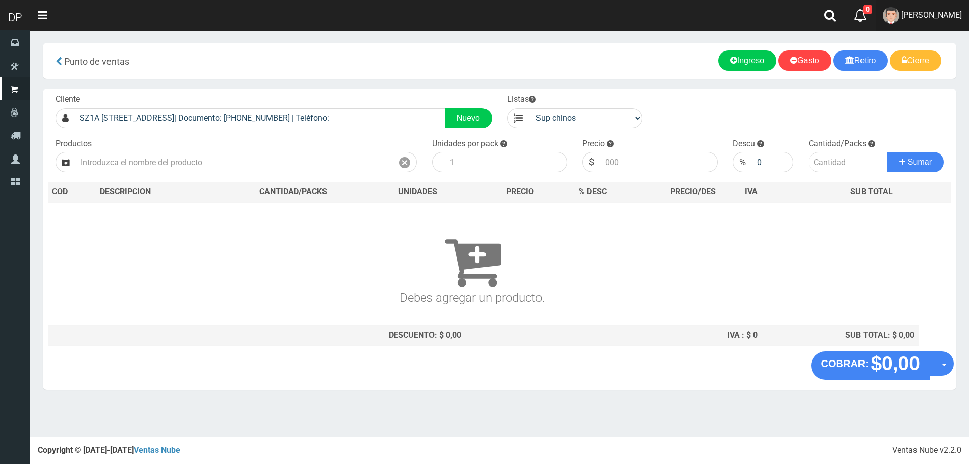
click at [920, 7] on link "FABRIZIO DURE" at bounding box center [922, 15] width 93 height 31
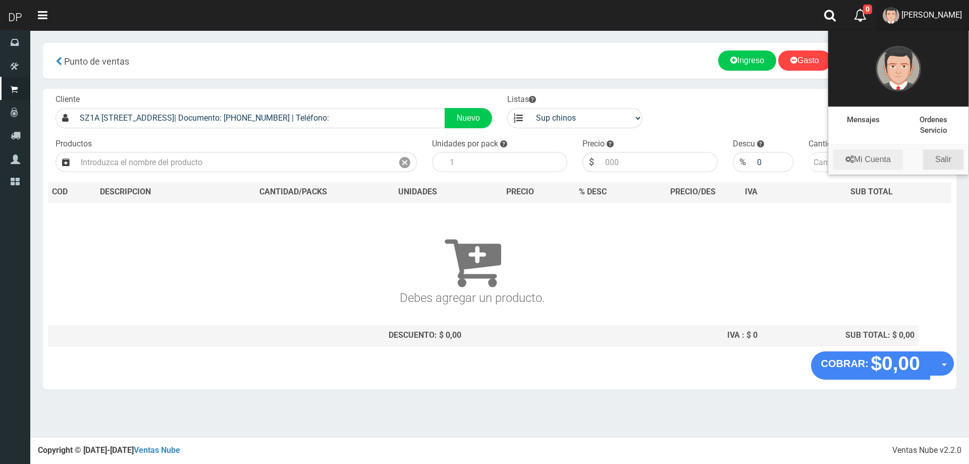
drag, startPoint x: 947, startPoint y: 151, endPoint x: 944, endPoint y: 147, distance: 5.8
click at [947, 152] on link "Salir" at bounding box center [944, 159] width 40 height 20
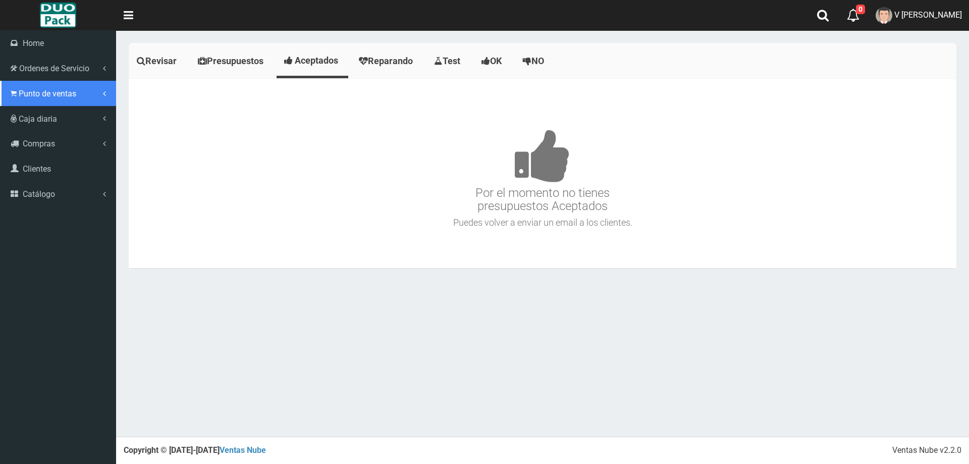
click at [41, 87] on link "Punto de ventas" at bounding box center [58, 93] width 116 height 25
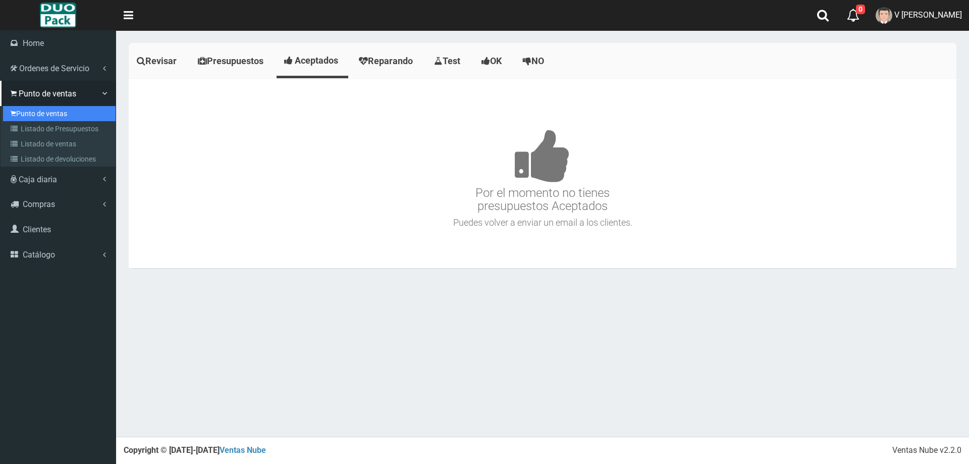
click at [56, 114] on link "Punto de ventas" at bounding box center [59, 113] width 113 height 15
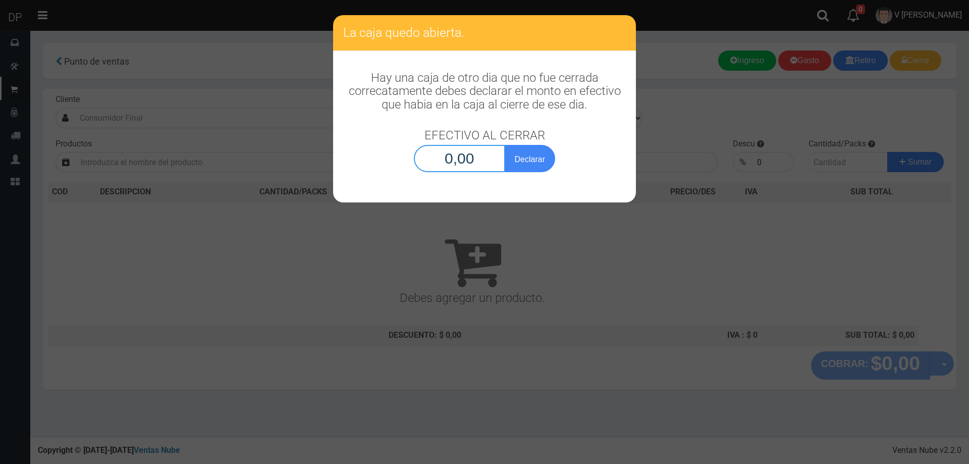
click at [482, 167] on input "0,00" at bounding box center [459, 158] width 91 height 27
type input "1,00"
click at [505, 145] on button "Declarar" at bounding box center [530, 158] width 50 height 27
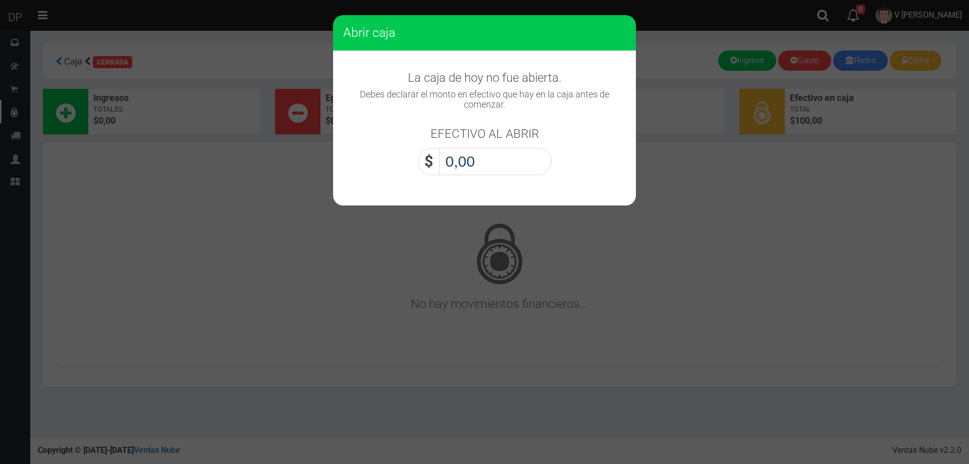
click at [486, 165] on input "0,00" at bounding box center [495, 161] width 113 height 27
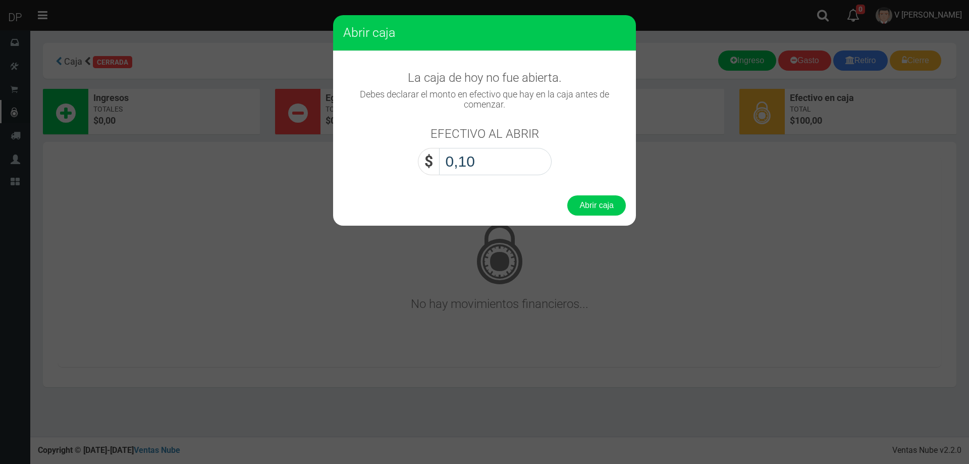
type input "1,00"
click at [568, 195] on button "Abrir caja" at bounding box center [597, 205] width 59 height 20
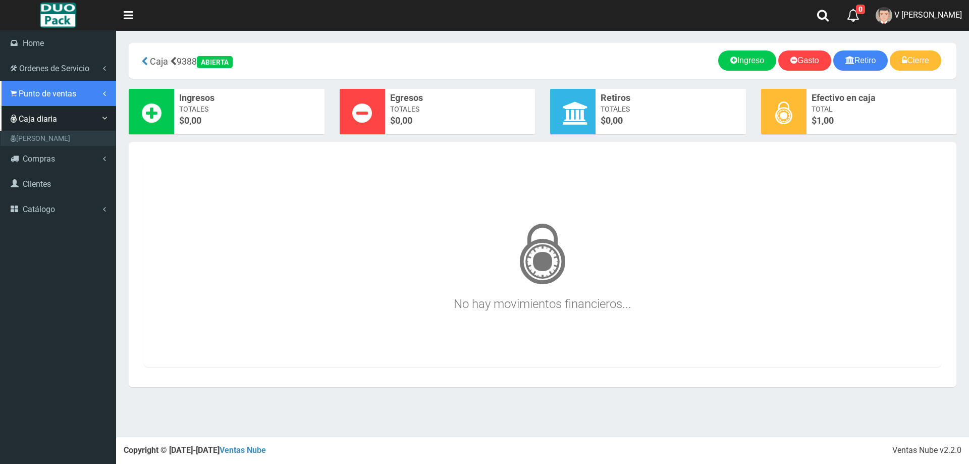
click at [34, 90] on span "Punto de ventas" at bounding box center [48, 94] width 58 height 10
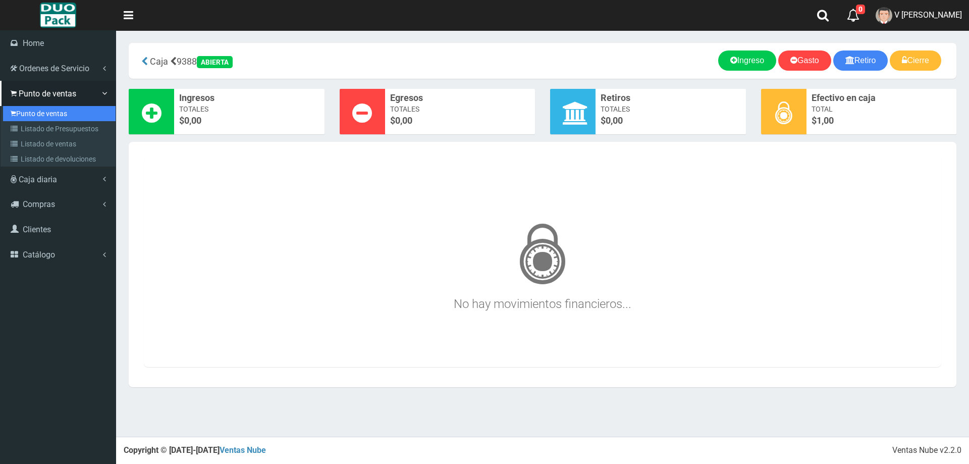
click at [49, 115] on link "Punto de ventas" at bounding box center [59, 113] width 113 height 15
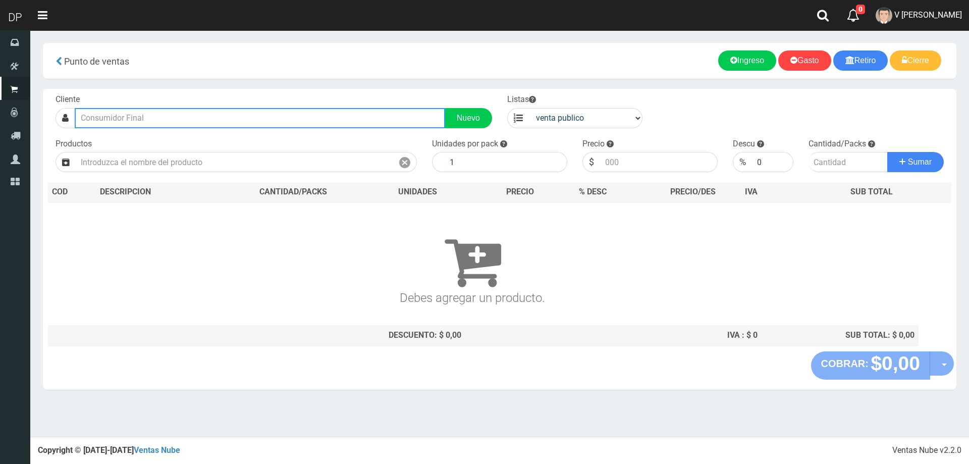
click at [243, 116] on input "text" at bounding box center [260, 118] width 371 height 20
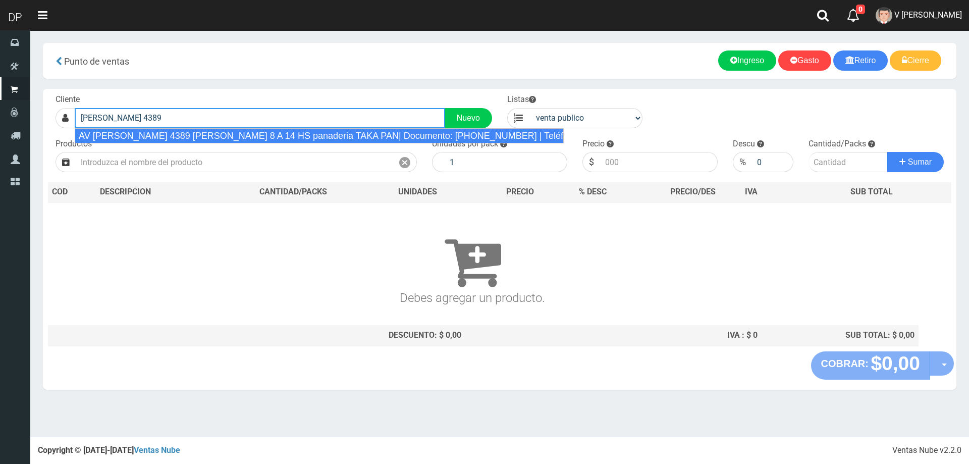
click at [236, 136] on div "AV [PERSON_NAME] 4389 [PERSON_NAME] 8 A 14 HS panaderia TAKA PAN| Documento: [P…" at bounding box center [319, 135] width 489 height 15
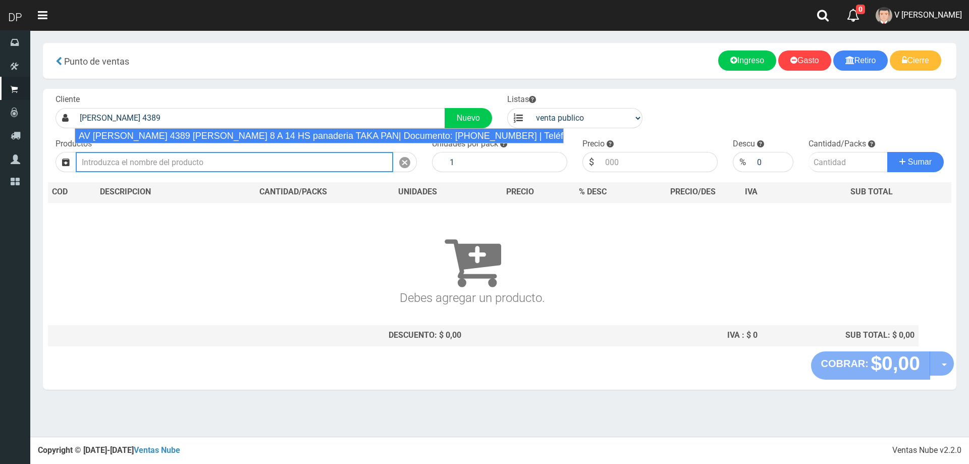
type input "AV [PERSON_NAME] 4389 [PERSON_NAME] 8 A 14 HS panaderia TAKA PAN| Documento: [P…"
select select "2"
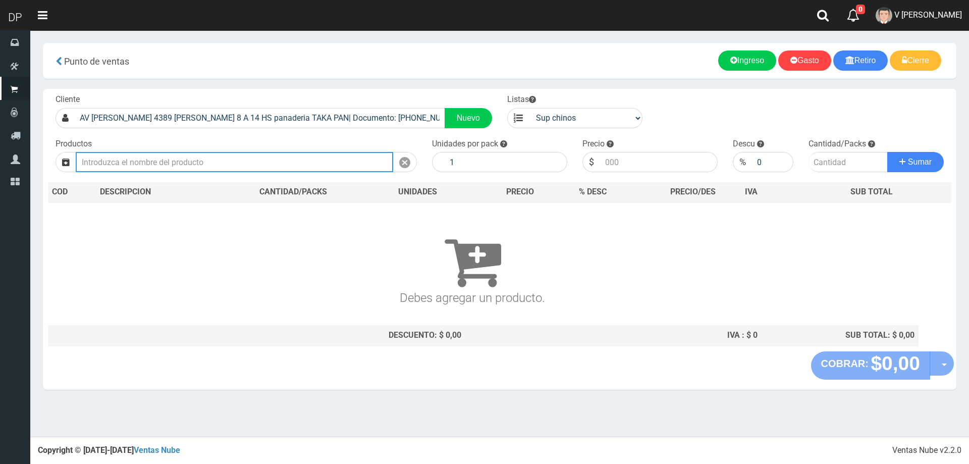
click at [219, 164] on input "text" at bounding box center [235, 162] width 318 height 20
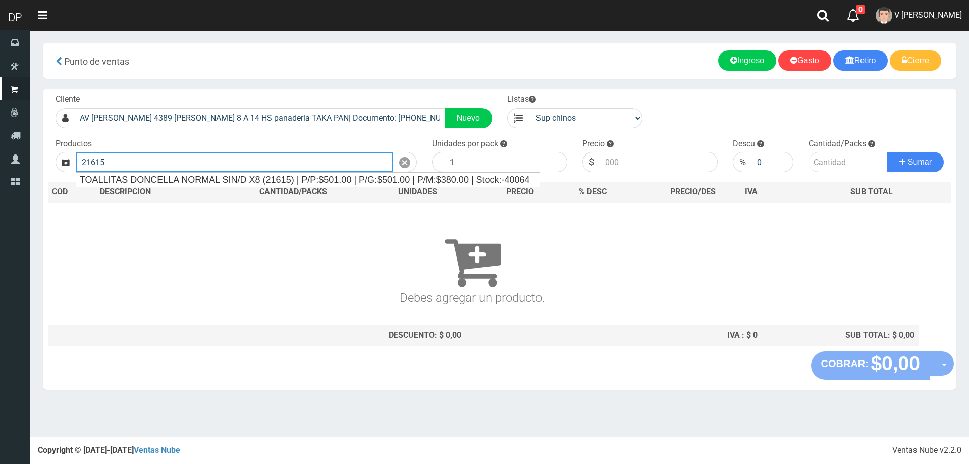
click at [888, 152] on button "Sumar" at bounding box center [916, 162] width 57 height 20
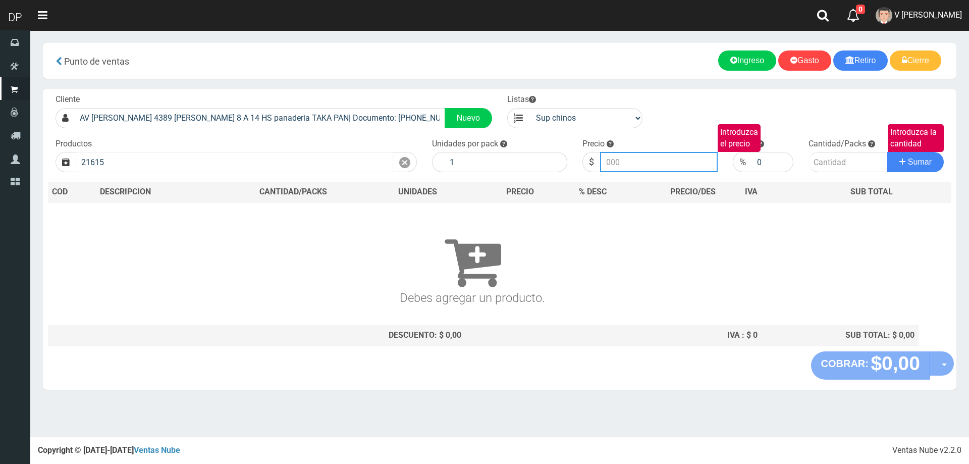
type input "TOALLITAS DONCELLA NORMAL SIN/D X8 (21615) | P/P:$501.00 | P/G:$501.00 | P/M:$3…"
type input "501.00"
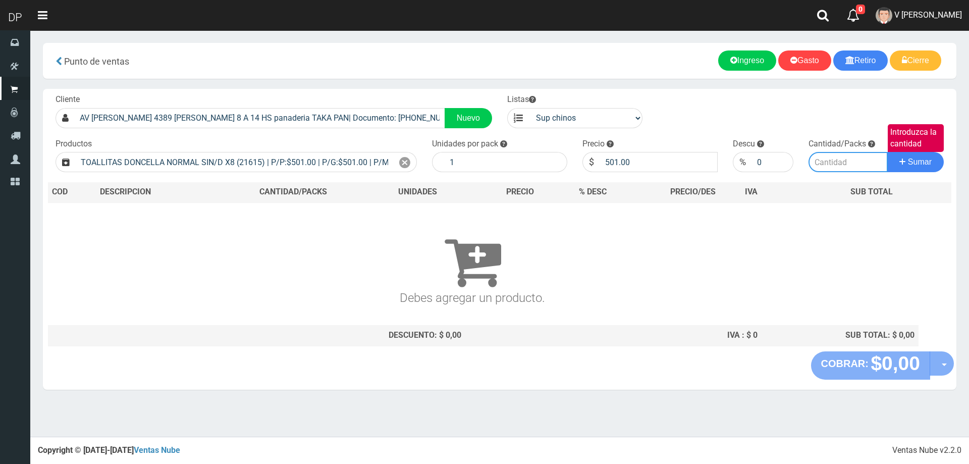
click at [867, 165] on input "Introduzca la cantidad" at bounding box center [849, 162] width 80 height 20
type input "1"
click at [888, 152] on button "Sumar" at bounding box center [916, 162] width 57 height 20
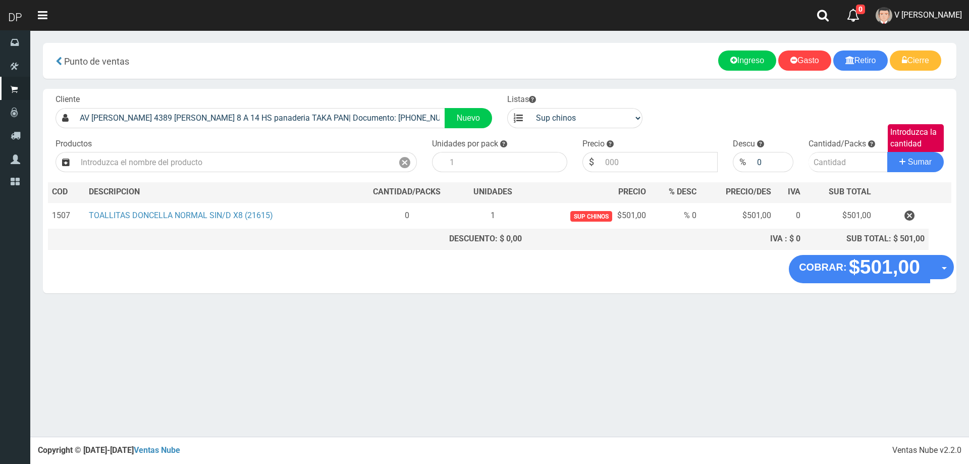
drag, startPoint x: 910, startPoint y: 213, endPoint x: 859, endPoint y: 207, distance: 51.3
click at [910, 213] on icon "button" at bounding box center [910, 216] width 10 height 18
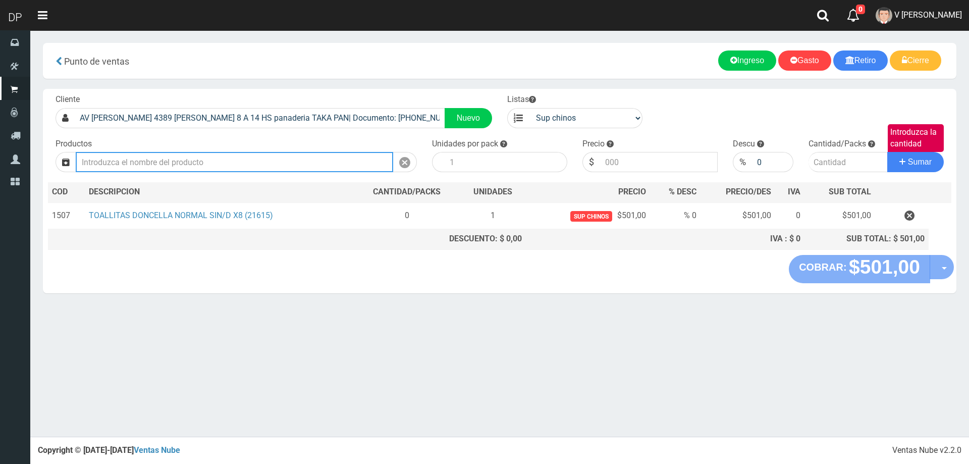
click at [353, 156] on input "text" at bounding box center [235, 162] width 318 height 20
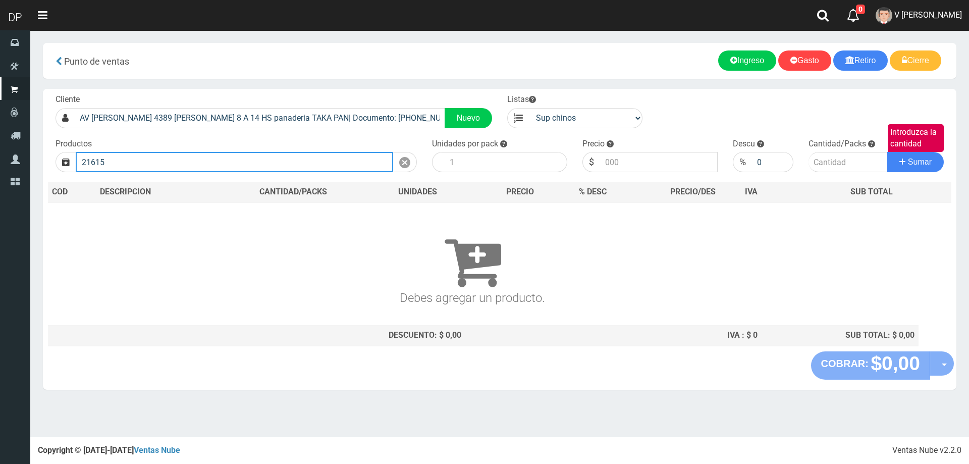
click at [888, 152] on button "Sumar" at bounding box center [916, 162] width 57 height 20
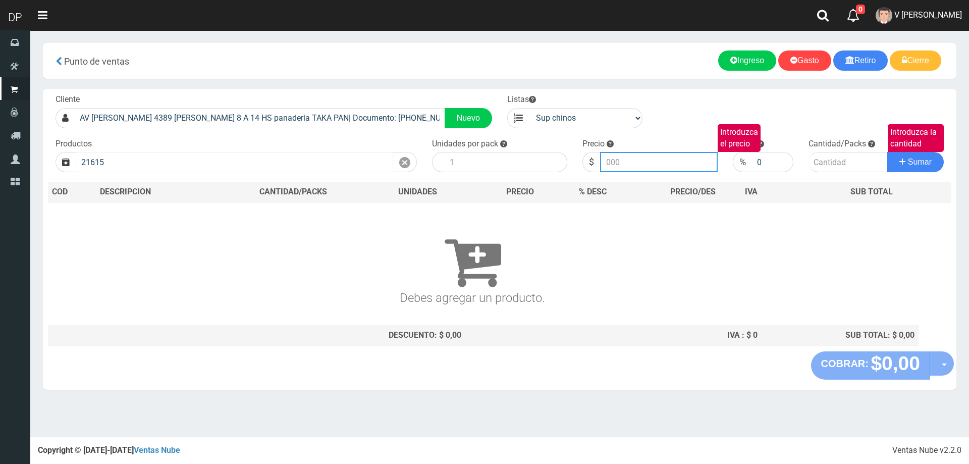
type input "TOALLITAS DONCELLA NORMAL SIN/D X8 (21615) | P/P:$501.00 | P/G:$501.00 | P/M:$3…"
type input "501.00"
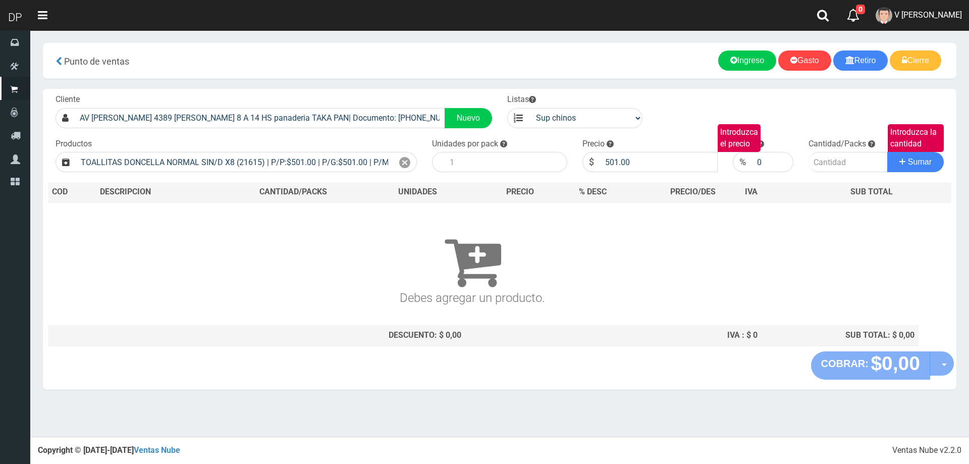
click at [442, 164] on div at bounding box center [438, 162] width 13 height 20
click at [465, 164] on input "number" at bounding box center [506, 162] width 123 height 20
type input "50"
type input "1"
click at [888, 152] on button "Sumar" at bounding box center [916, 162] width 57 height 20
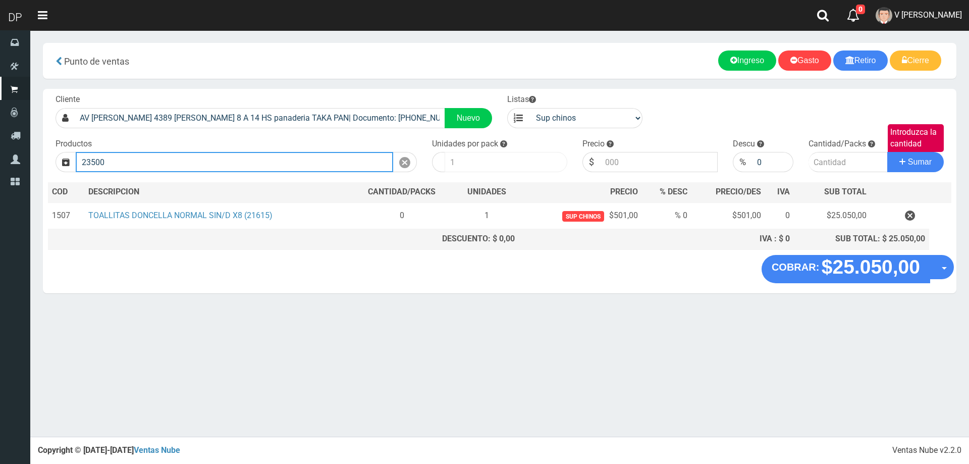
click at [888, 152] on button "Sumar" at bounding box center [916, 162] width 57 height 20
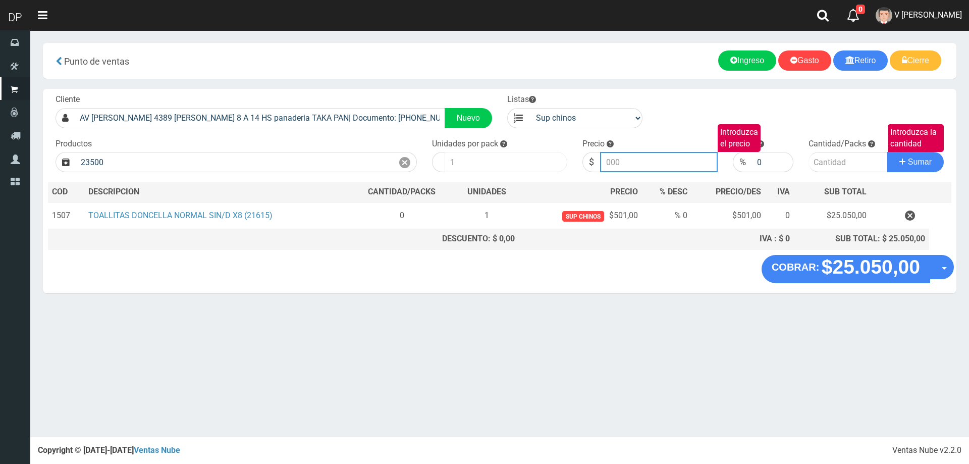
type input "PROTECTORES DONCELLA X20U (23500) | P/P:$585.00 | P/G:$585.00 | P/M:$444.00 | S…"
type input "585.00"
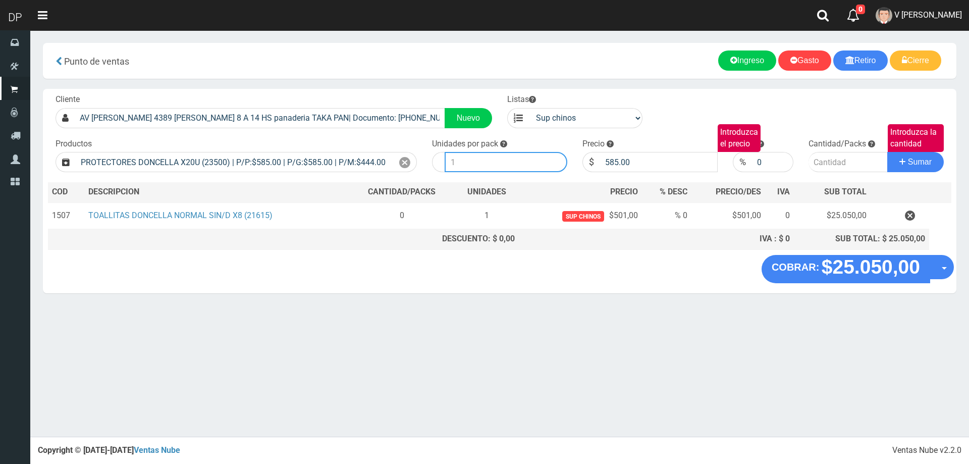
click at [472, 163] on input "number" at bounding box center [506, 162] width 123 height 20
type input "50"
type input "1"
click at [888, 152] on button "Sumar" at bounding box center [916, 162] width 57 height 20
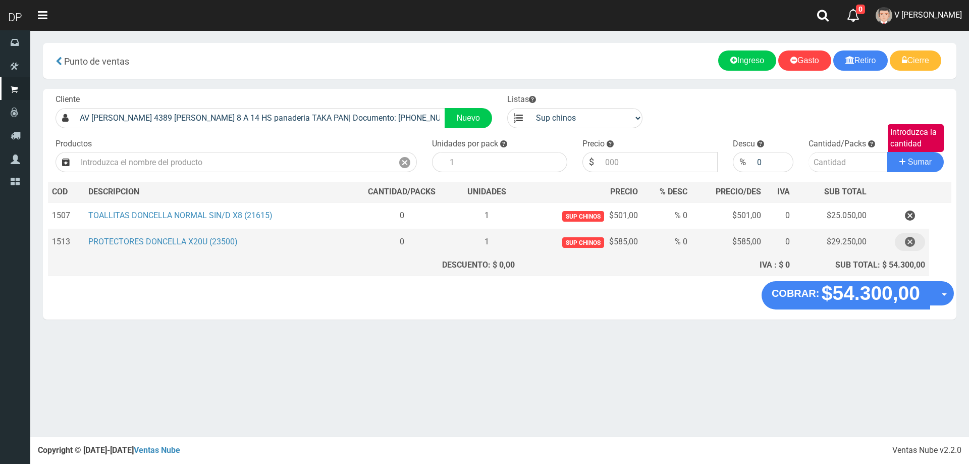
click at [907, 240] on icon "button" at bounding box center [910, 242] width 10 height 18
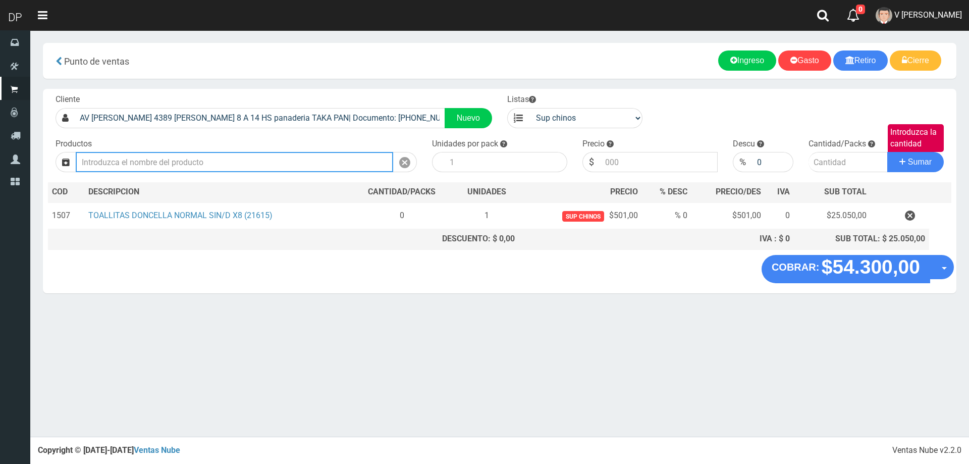
click at [339, 161] on input "text" at bounding box center [235, 162] width 318 height 20
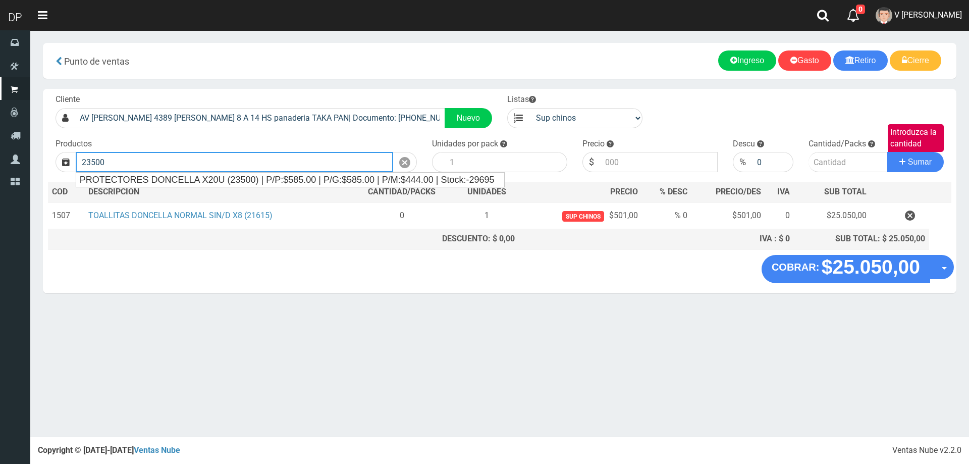
click at [888, 152] on button "Sumar" at bounding box center [916, 162] width 57 height 20
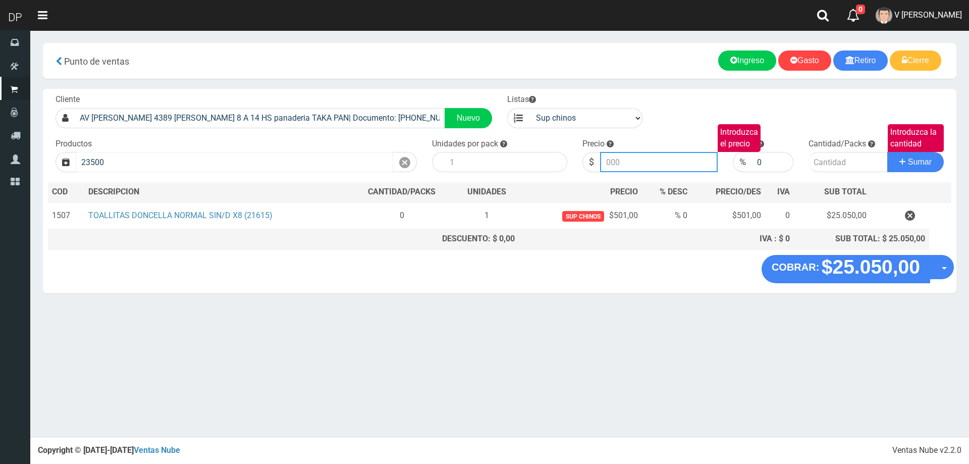
type input "PROTECTORES DONCELLA X20U (23500) | P/P:$585.00 | P/G:$585.00 | P/M:$444.00 | S…"
type input "585.00"
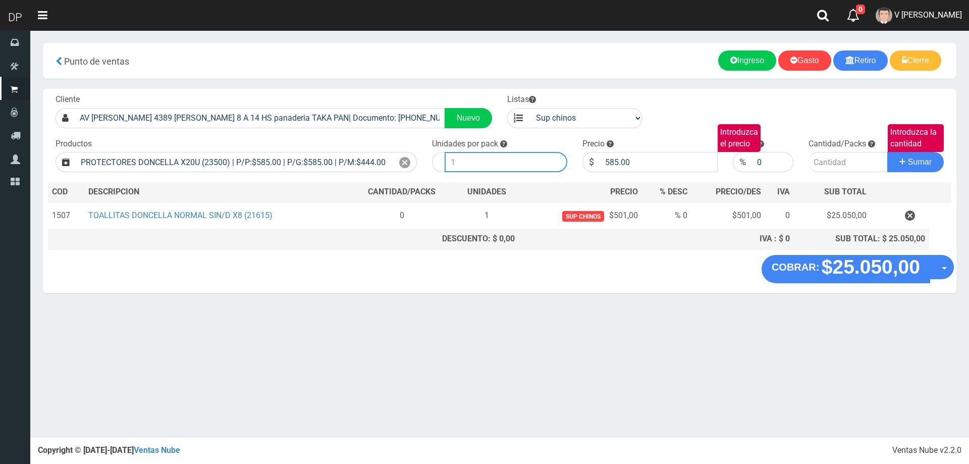
click at [531, 166] on input "number" at bounding box center [506, 162] width 123 height 20
type input "30"
click at [888, 152] on button "Sumar" at bounding box center [916, 162] width 57 height 20
type input "1"
click at [888, 152] on button "Sumar" at bounding box center [916, 162] width 57 height 20
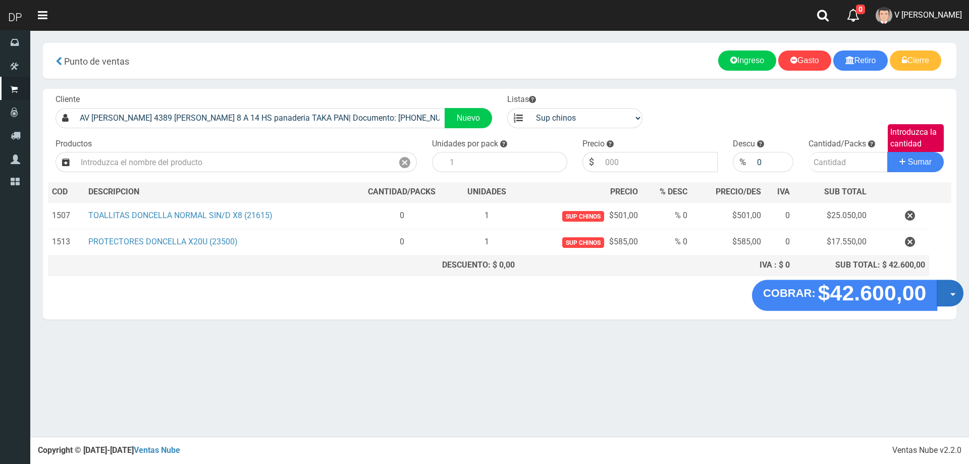
click at [953, 292] on button "Opciones" at bounding box center [950, 293] width 27 height 27
click at [924, 292] on link "Hacer Devolucion" at bounding box center [918, 296] width 90 height 23
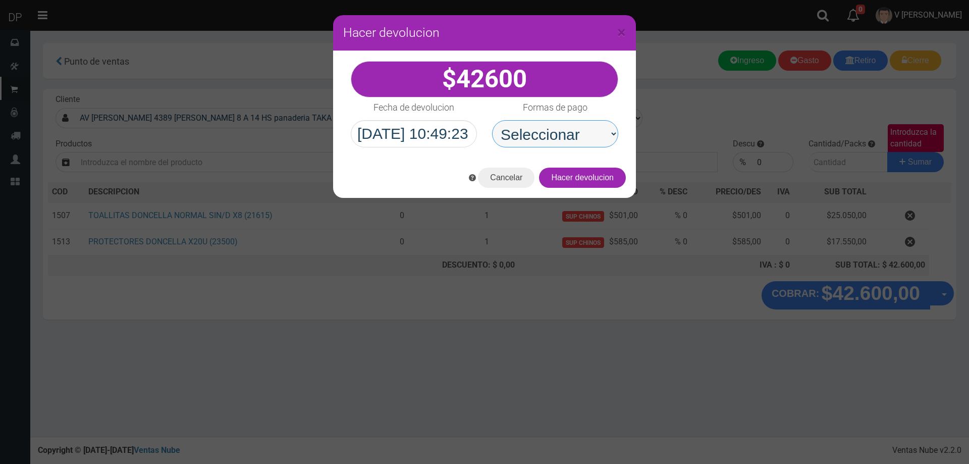
drag, startPoint x: 537, startPoint y: 134, endPoint x: 546, endPoint y: 147, distance: 16.0
click at [537, 134] on select "Seleccionar Efectivo Tarjeta de Crédito Depósito Débito" at bounding box center [555, 133] width 126 height 27
select select "Efectivo"
click at [492, 120] on select "Seleccionar Efectivo Tarjeta de Crédito Depósito Débito" at bounding box center [555, 133] width 126 height 27
click at [597, 183] on button "Hacer devolucion" at bounding box center [582, 178] width 87 height 20
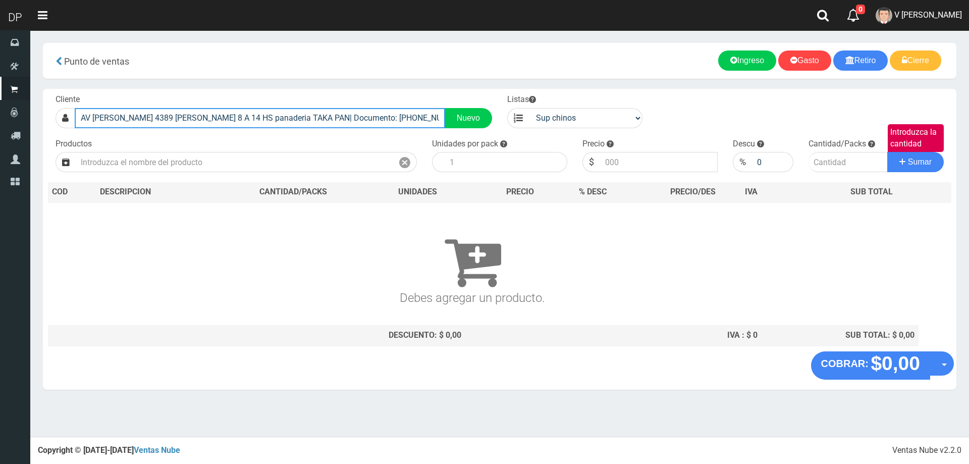
click at [304, 127] on input "AV EVA PERON 4389 BILLINGHURST 8 A 14 HS panaderia TAKA PAN| Documento: 4339999…" at bounding box center [260, 118] width 371 height 20
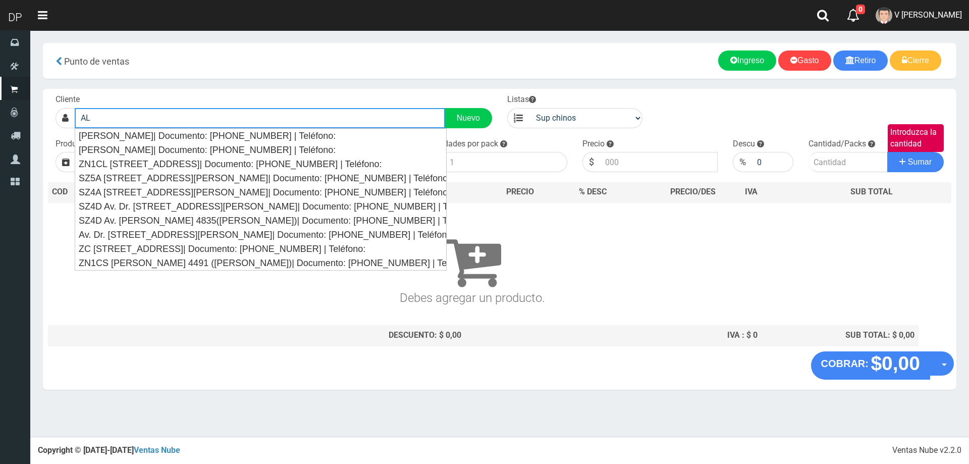
type input "A"
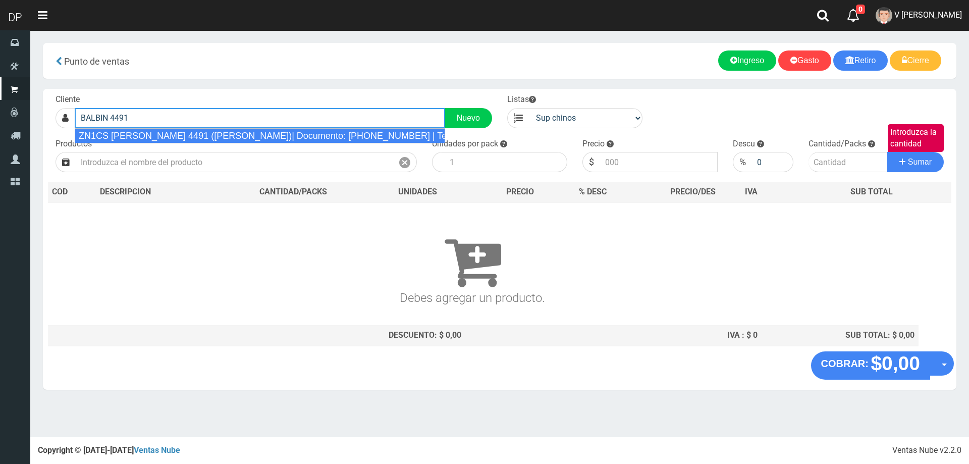
click at [247, 135] on div "ZN1CS BALBIN 4491 (BILLINGHURST)| Documento: 979497949 | Teléfono:" at bounding box center [260, 135] width 371 height 15
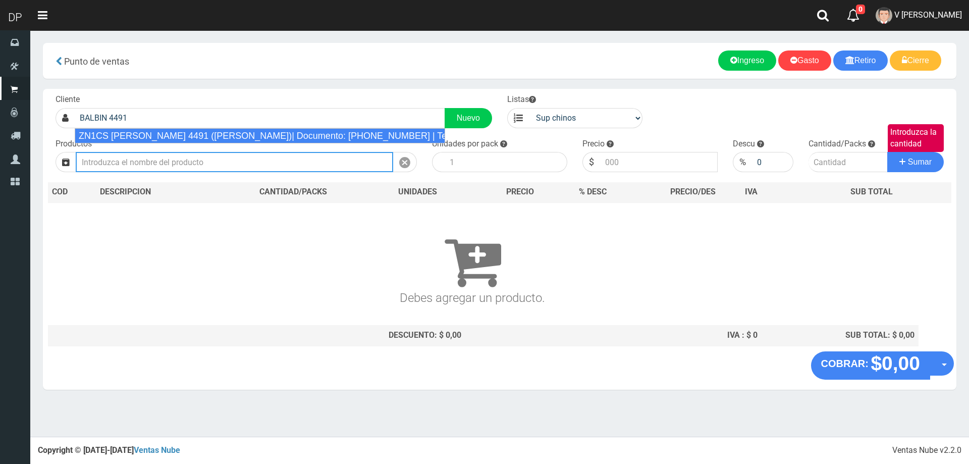
type input "ZN1CS BALBIN 4491 (BILLINGHURST)| Documento: 979497949 | Teléfono:"
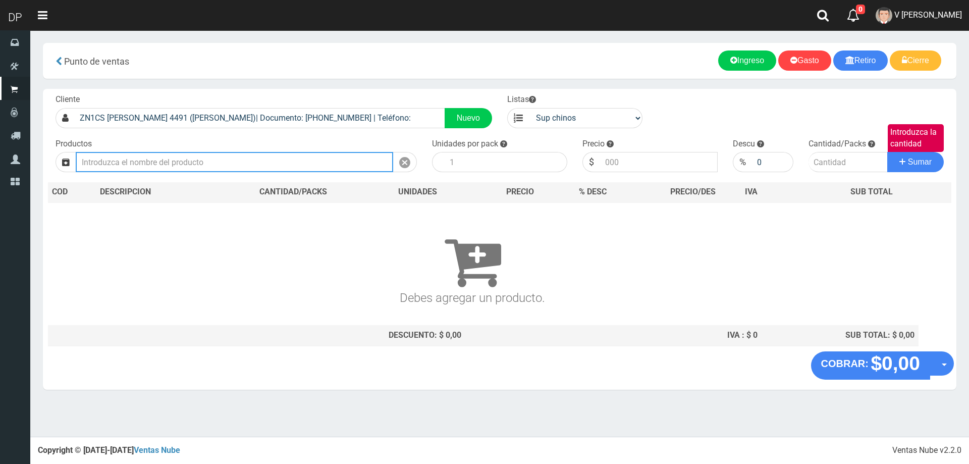
click at [211, 164] on input "text" at bounding box center [235, 162] width 318 height 20
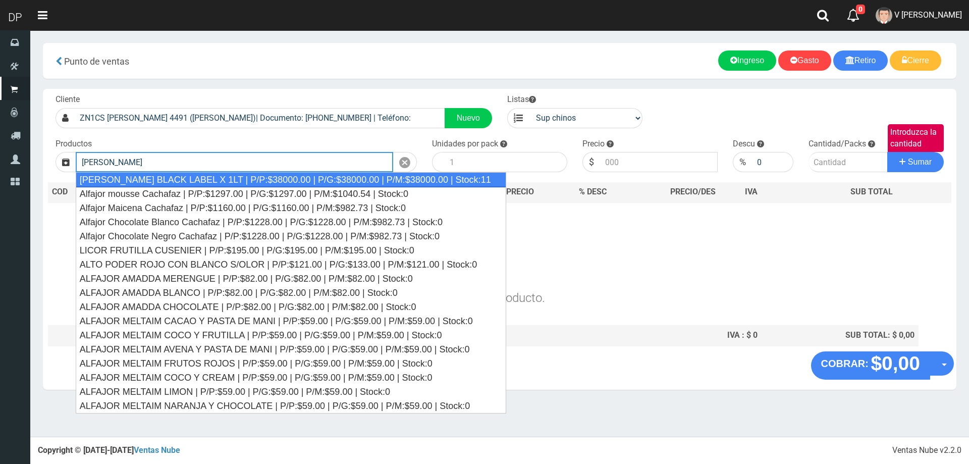
click at [211, 178] on div "JOHNNIE WALKER BLACK LABEL X 1LT | P/P:$38000.00 | P/G:$38000.00 | P/M:$38000.0…" at bounding box center [291, 179] width 431 height 15
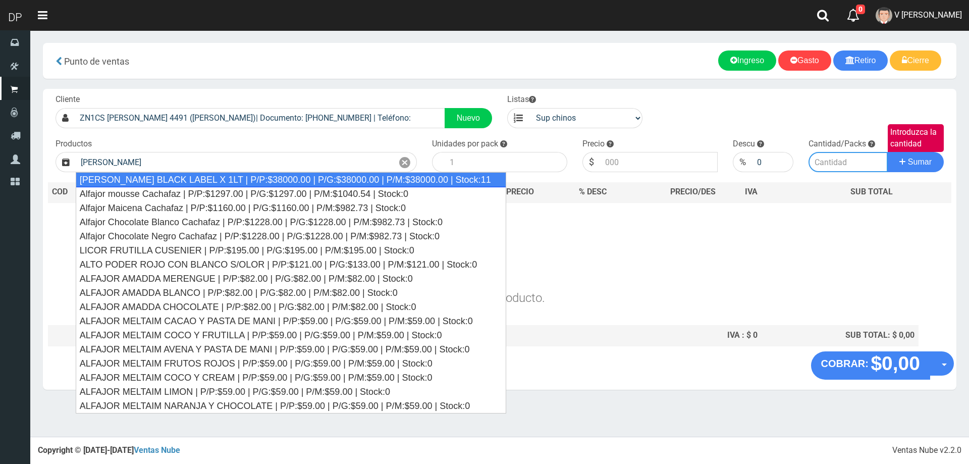
type input "JOHNNIE WALKER BLACK LABEL X 1LT | P/P:$38000.00 | P/G:$38000.00 | P/M:$38000.0…"
type input "1"
type input "38000.00"
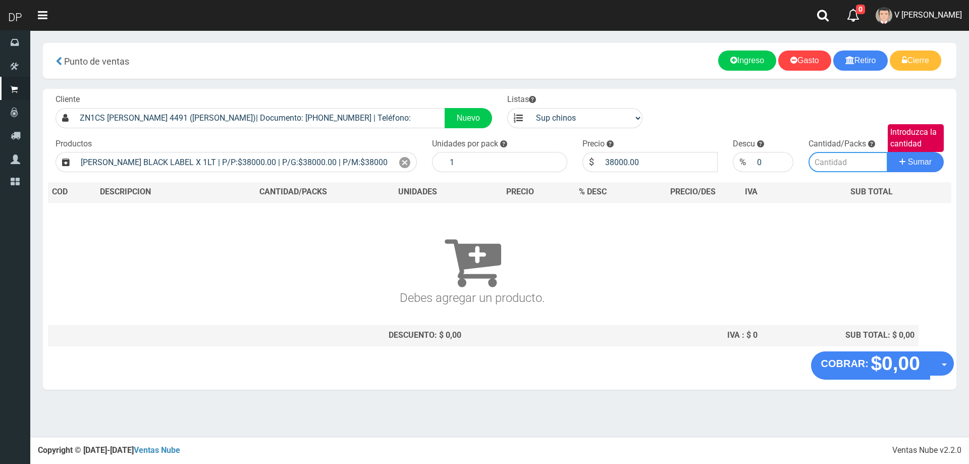
click at [817, 167] on input "Introduzca la cantidad" at bounding box center [849, 162] width 80 height 20
type input "2"
click at [888, 152] on button "Sumar" at bounding box center [916, 162] width 57 height 20
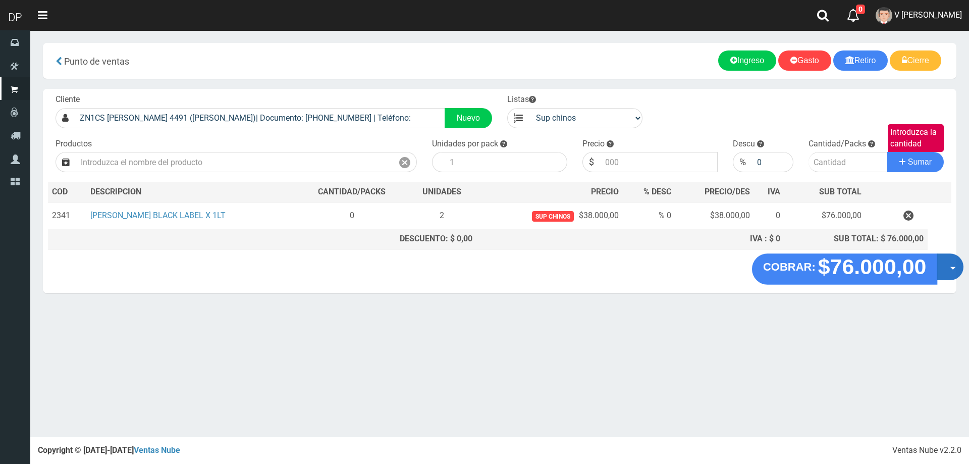
click at [946, 259] on button "Opciones" at bounding box center [950, 266] width 27 height 27
click at [931, 267] on link "Hacer Devolucion" at bounding box center [918, 270] width 90 height 23
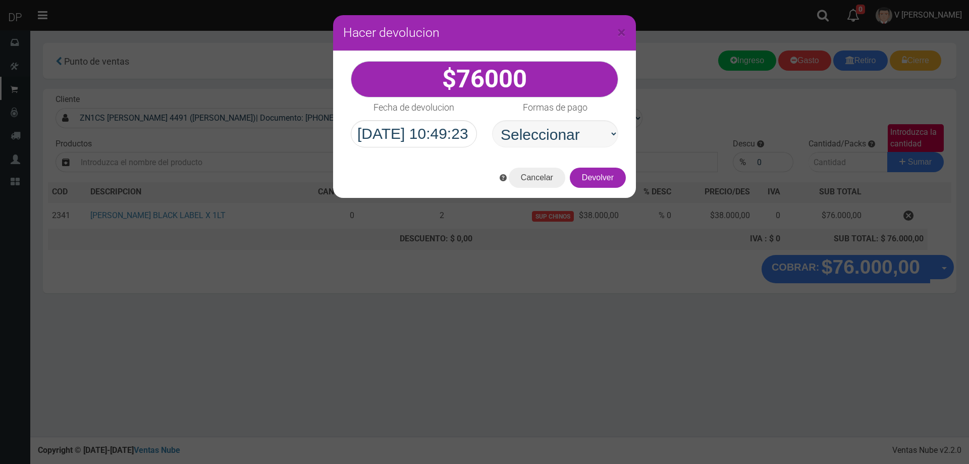
select select "Efectivo"
click at [492, 120] on select "Seleccionar Efectivo Tarjeta de Crédito Depósito Débito" at bounding box center [555, 133] width 126 height 27
click at [601, 177] on button "Devolver" at bounding box center [598, 178] width 56 height 20
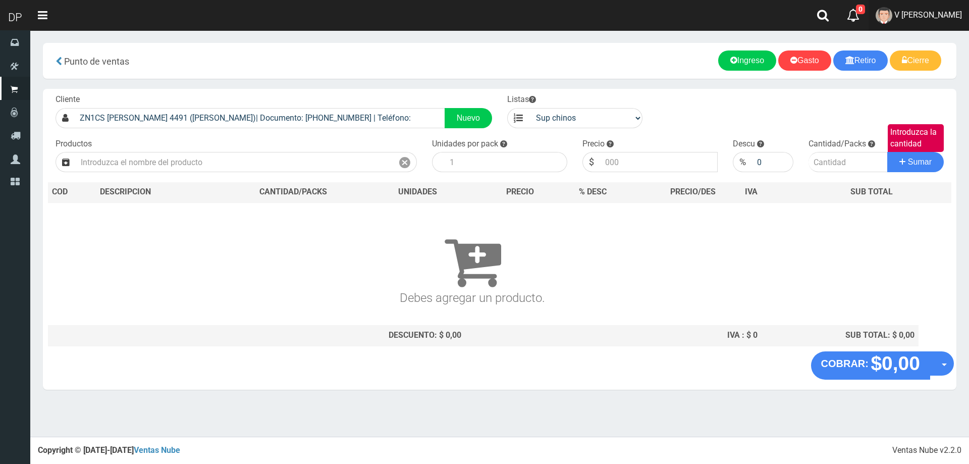
click at [957, 5] on link "V Maria Graciela vargas" at bounding box center [919, 15] width 100 height 31
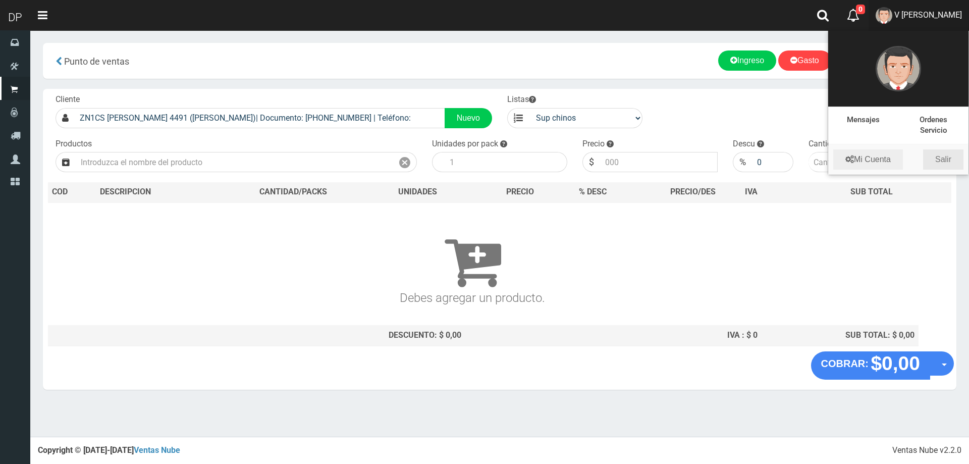
click at [939, 150] on link "Salir" at bounding box center [944, 159] width 40 height 20
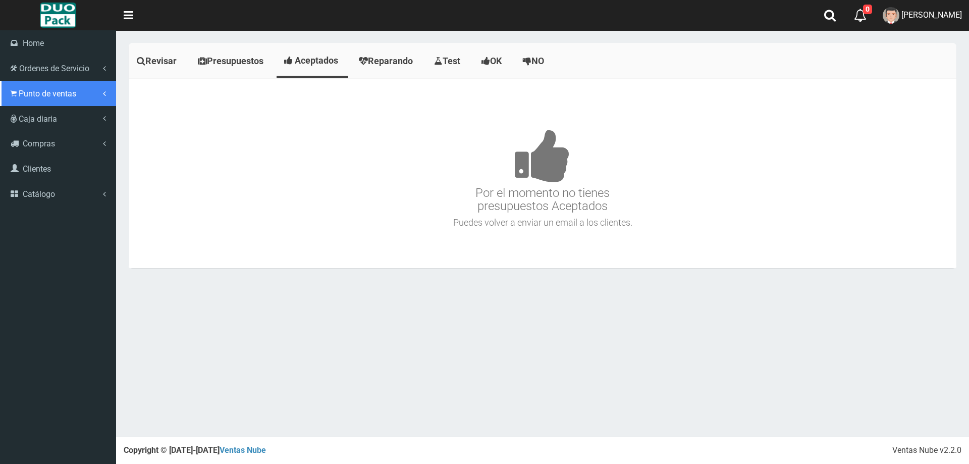
click at [10, 89] on link "Punto de ventas" at bounding box center [58, 93] width 116 height 25
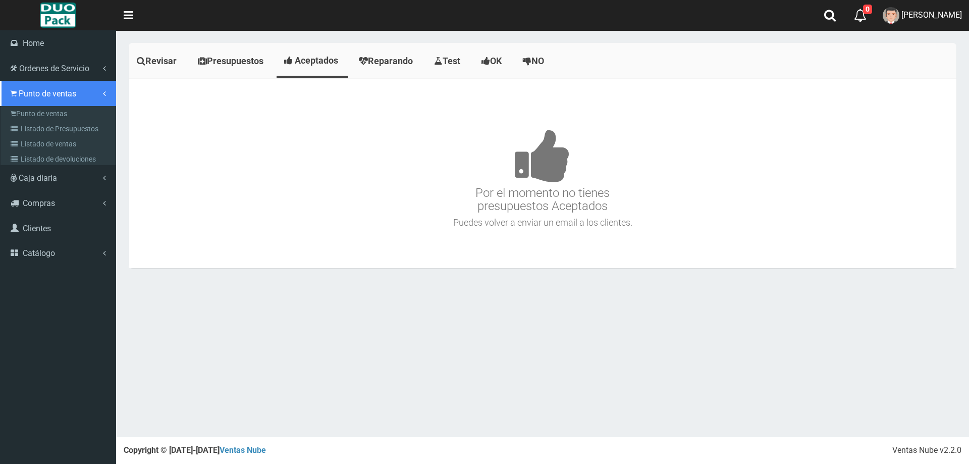
click at [69, 102] on link "Punto de ventas" at bounding box center [58, 93] width 116 height 25
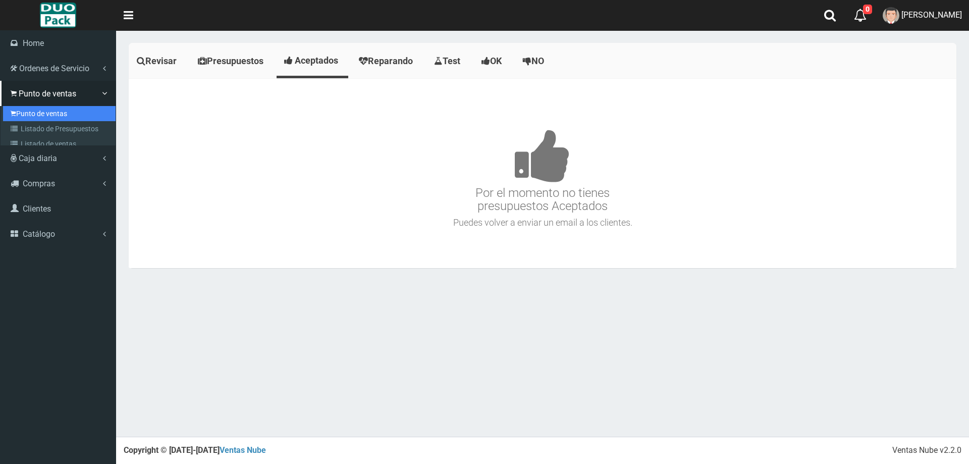
click at [63, 112] on link "Punto de ventas" at bounding box center [59, 113] width 113 height 15
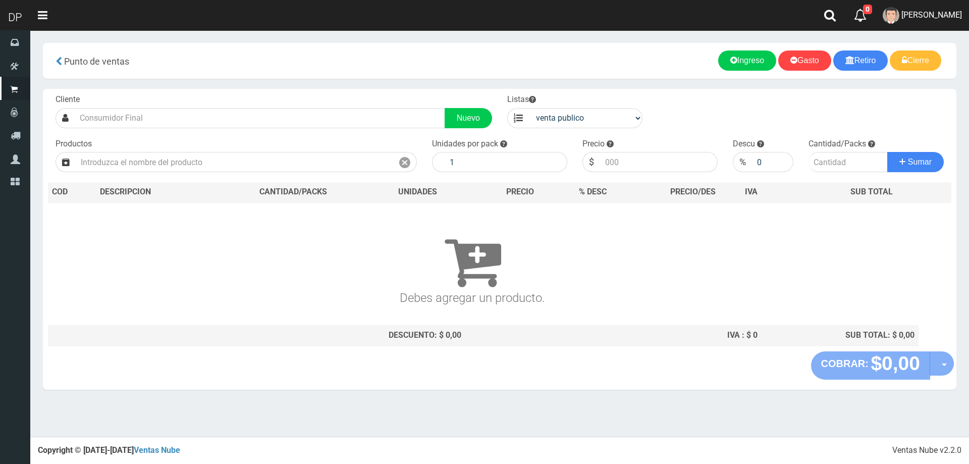
click at [258, 131] on div "Cliente Nuevo Listas venta publico Sup chinos reventas Productos" at bounding box center [500, 220] width 914 height 263
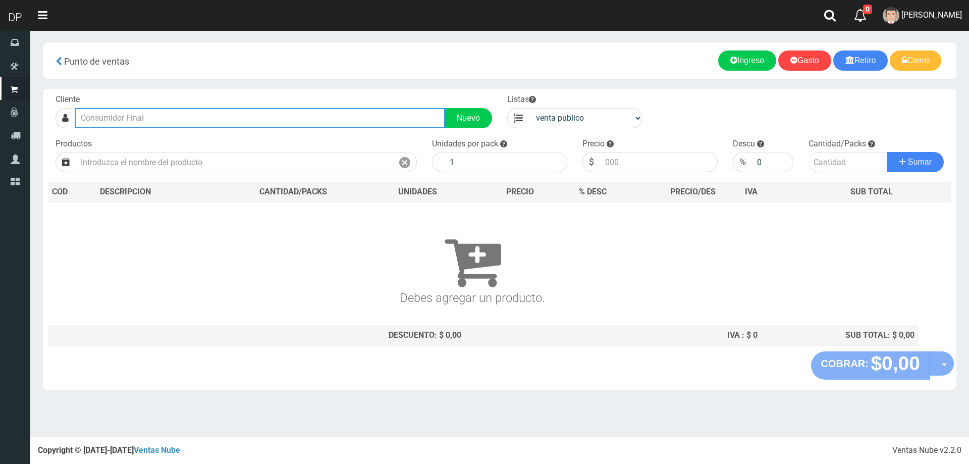
click at [264, 119] on input "text" at bounding box center [260, 118] width 371 height 20
click at [265, 127] on input "RIO ATUEL 96" at bounding box center [260, 118] width 371 height 20
click at [265, 132] on div "ZN1CS RIO ATUEL 9652 ([GEOGRAPHIC_DATA])| Documento: [PHONE_NUMBER] | Teléfono:" at bounding box center [260, 136] width 370 height 14
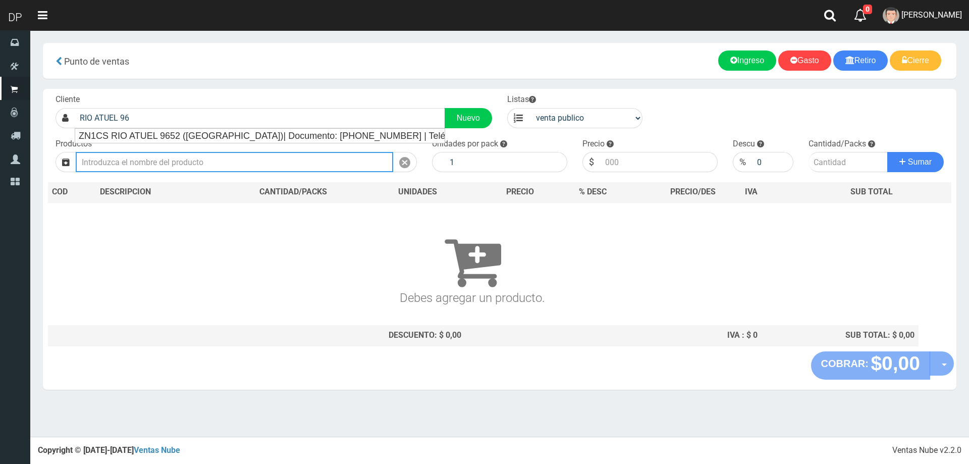
type input "ZN1CS RIO ATUEL 9652 ([GEOGRAPHIC_DATA])| Documento: [PHONE_NUMBER] | Teléfono:"
select select "2"
click at [246, 163] on input "text" at bounding box center [235, 162] width 318 height 20
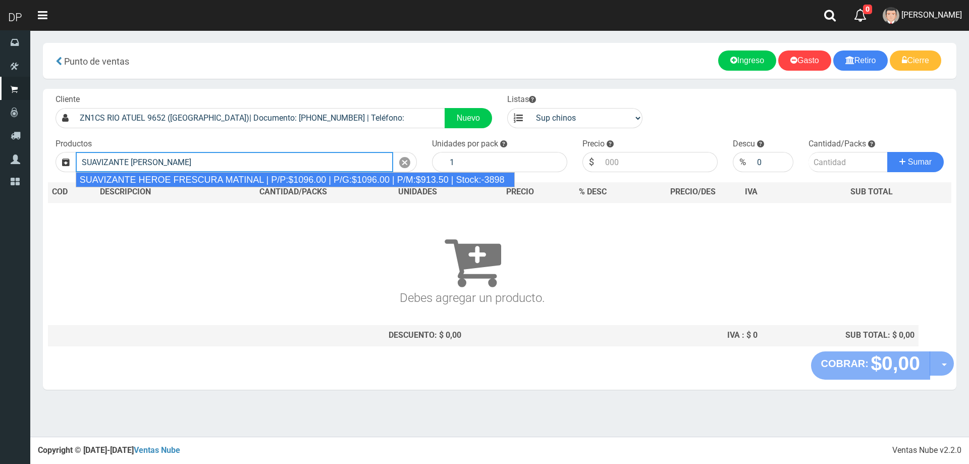
click at [340, 177] on div "SUAVIZANTE HEROE FRESCURA MATINAL | P/P:$1096.00 | P/G:$1096.00 | P/M:$913.50 |…" at bounding box center [295, 179] width 439 height 15
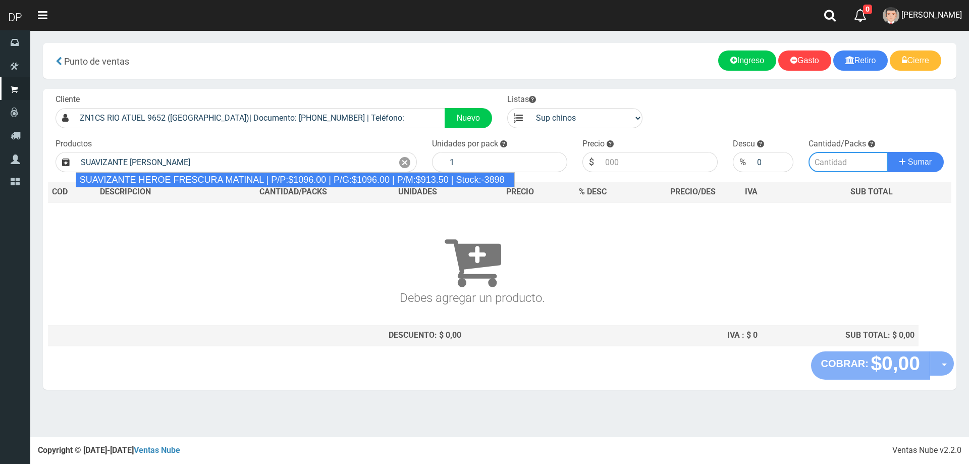
type input "SUAVIZANTE HEROE FRESCURA MATINAL | P/P:$1096.00 | P/G:$1096.00 | P/M:$913.50 |…"
type input "12"
type input "1096.00"
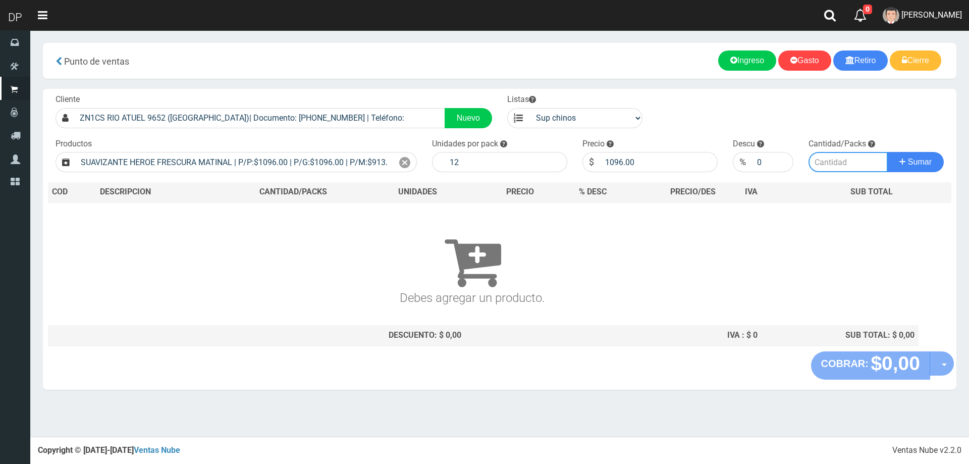
click at [829, 164] on input "number" at bounding box center [849, 162] width 80 height 20
type input "2"
click at [888, 152] on button "Sumar" at bounding box center [916, 162] width 57 height 20
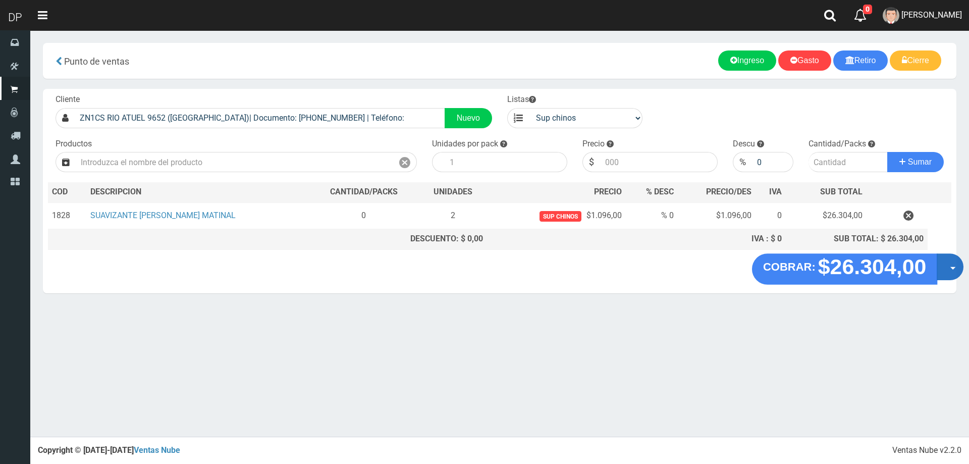
click at [950, 263] on button "Opciones" at bounding box center [950, 266] width 27 height 27
click at [916, 269] on link "Hacer Devolucion" at bounding box center [918, 270] width 90 height 23
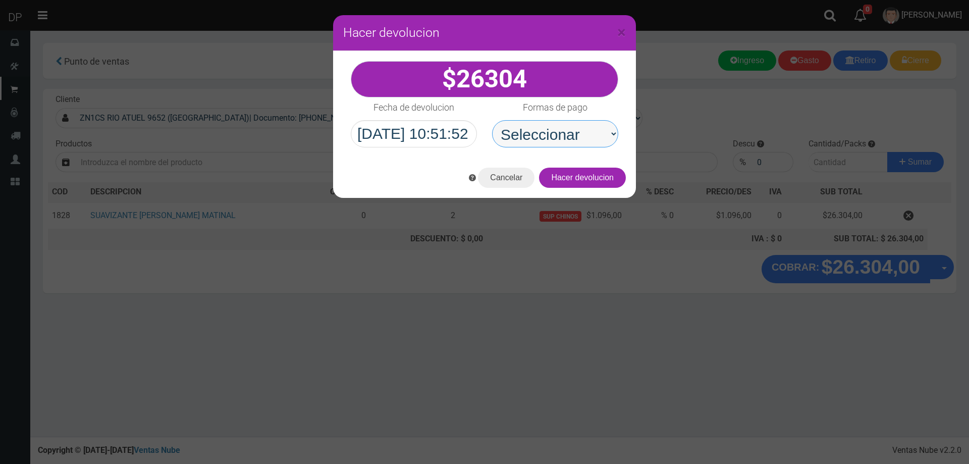
click at [582, 136] on select "Seleccionar Efectivo Tarjeta de Crédito Depósito Débito" at bounding box center [555, 133] width 126 height 27
select select "Efectivo"
click at [492, 120] on select "Seleccionar Efectivo Tarjeta de Crédito Depósito Débito" at bounding box center [555, 133] width 126 height 27
click at [586, 179] on button "Hacer devolucion" at bounding box center [582, 178] width 87 height 20
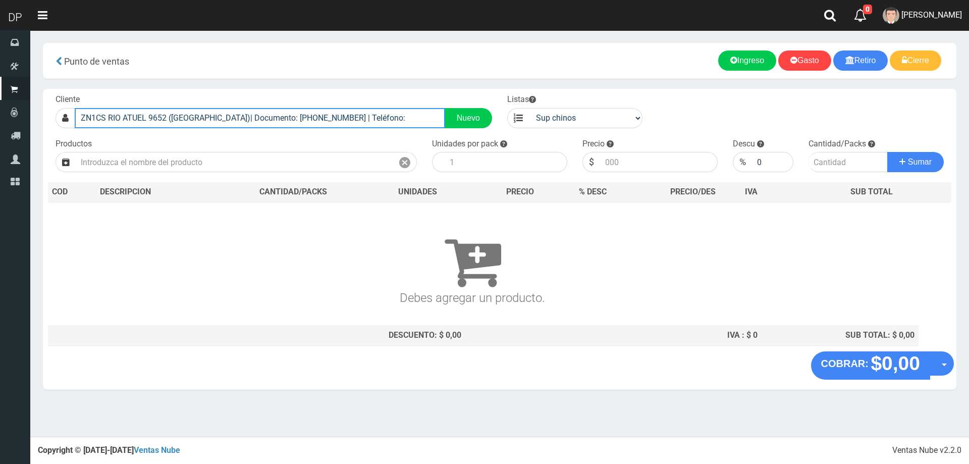
click at [320, 122] on input "ZN1CS RIO ATUEL 9652 ([GEOGRAPHIC_DATA])| Documento: [PHONE_NUMBER] | Teléfono:" at bounding box center [260, 118] width 371 height 20
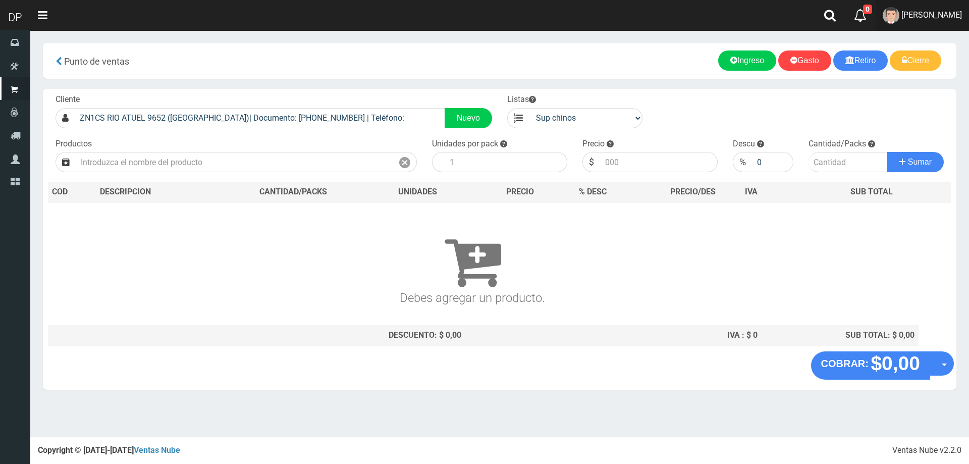
click at [942, 19] on span "[PERSON_NAME]" at bounding box center [932, 15] width 61 height 10
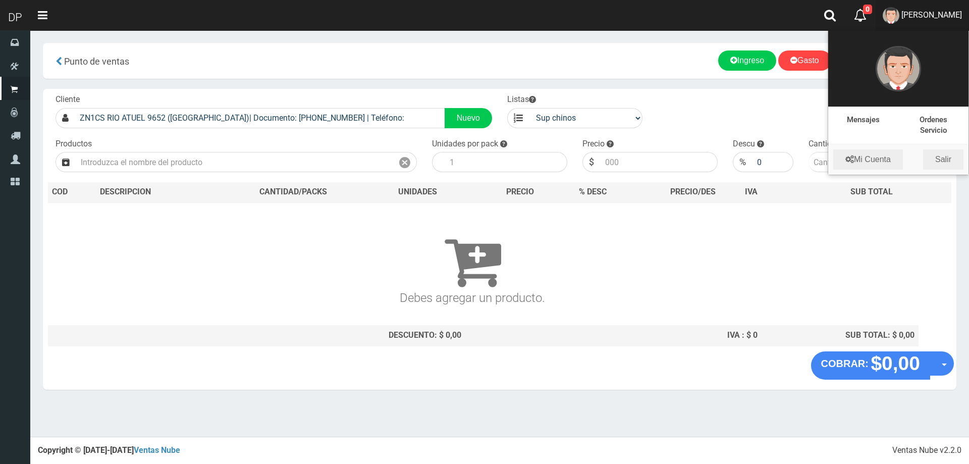
click at [950, 149] on li "Mi Cuenta Salir" at bounding box center [899, 159] width 140 height 30
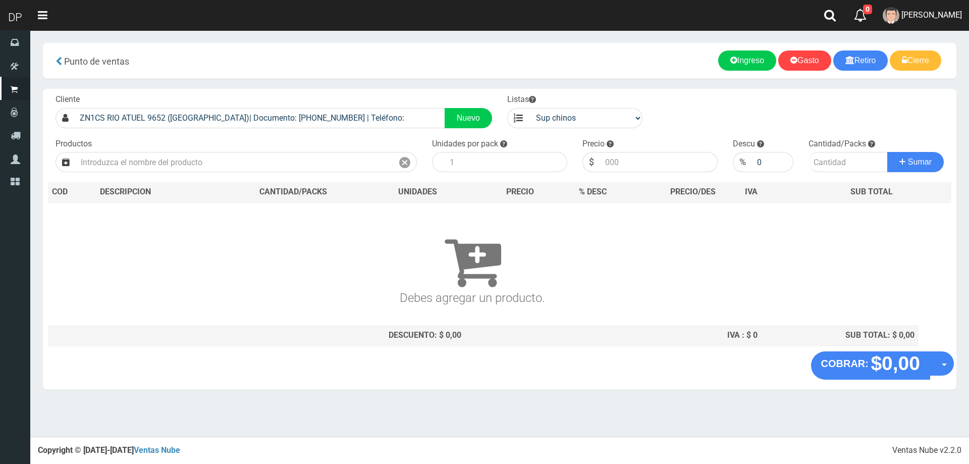
click at [950, 158] on div "Cantidad/Packs Sumar" at bounding box center [876, 155] width 150 height 34
click at [933, 18] on span "[PERSON_NAME]" at bounding box center [932, 15] width 61 height 10
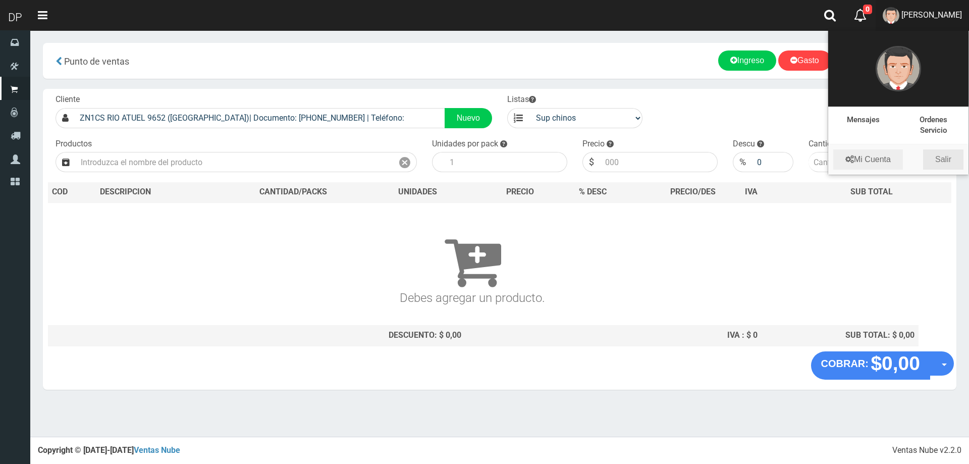
click at [946, 167] on link "Salir" at bounding box center [944, 159] width 40 height 20
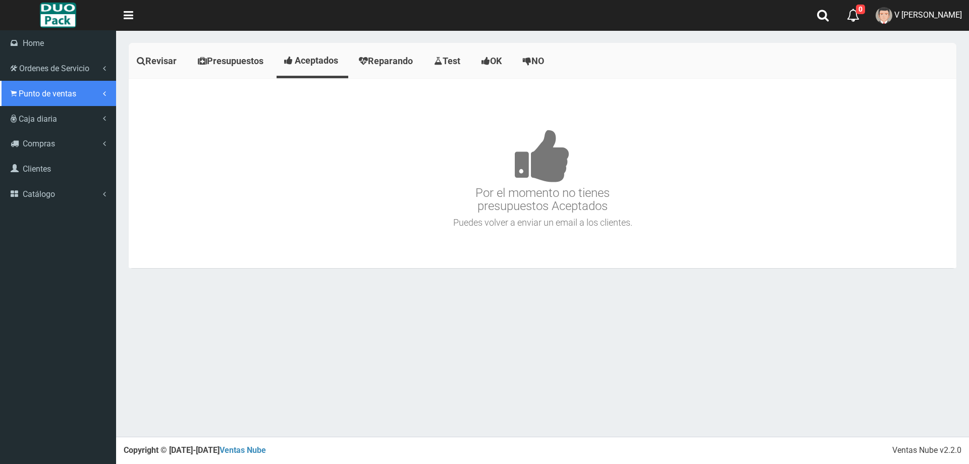
click at [18, 93] on link "Punto de ventas" at bounding box center [58, 93] width 116 height 25
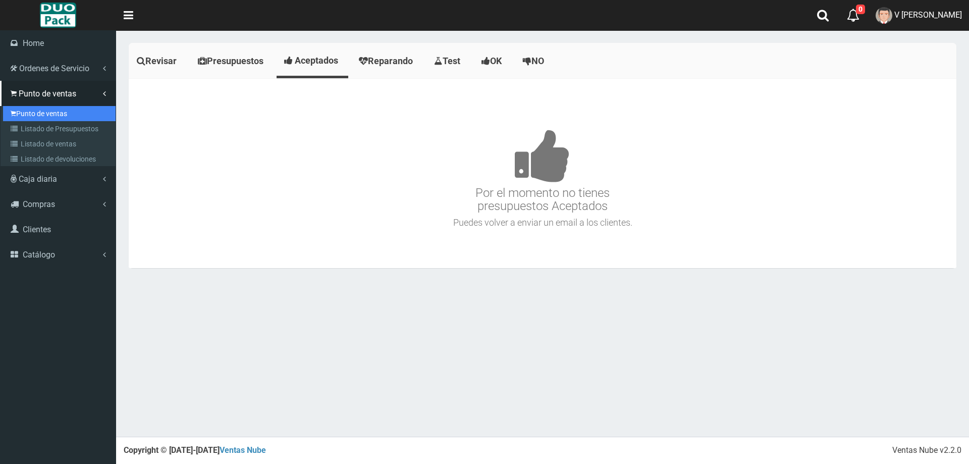
click at [65, 110] on link "Punto de ventas" at bounding box center [59, 113] width 113 height 15
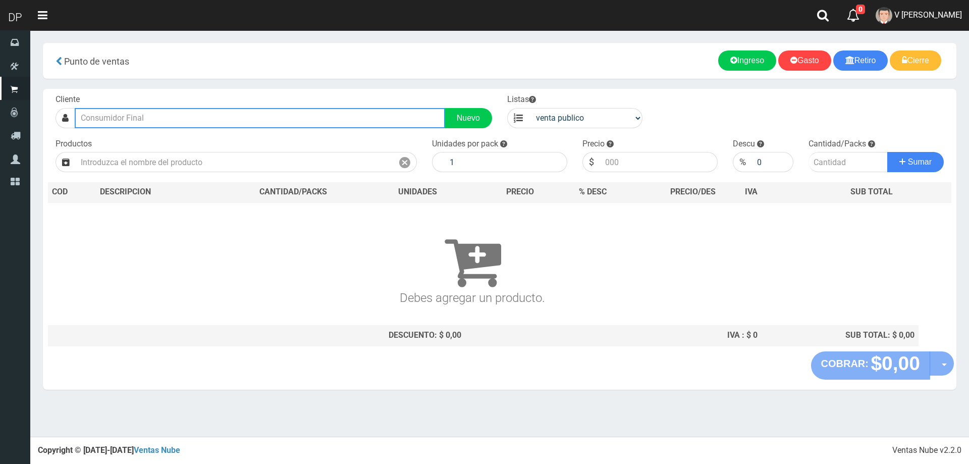
click at [167, 116] on input "text" at bounding box center [260, 118] width 371 height 20
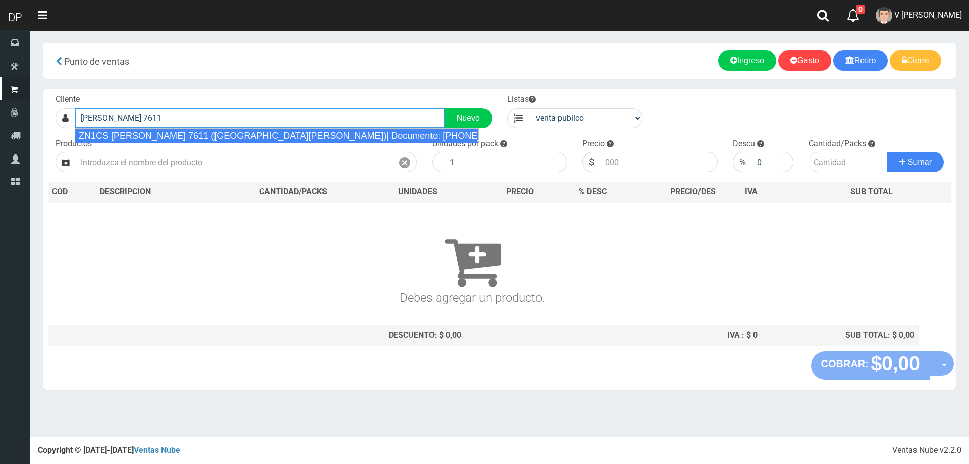
click at [169, 133] on div "ZN1CS [PERSON_NAME] 7611 ([GEOGRAPHIC_DATA][PERSON_NAME])| Documento: [PHONE_NU…" at bounding box center [277, 135] width 404 height 15
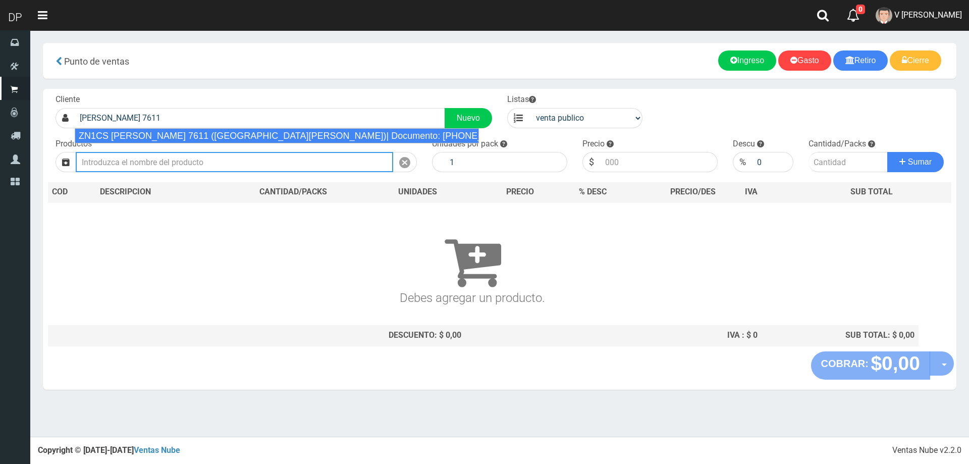
type input "ZN1CS [PERSON_NAME] 7611 ([GEOGRAPHIC_DATA][PERSON_NAME])| Documento: [PHONE_NU…"
select select "2"
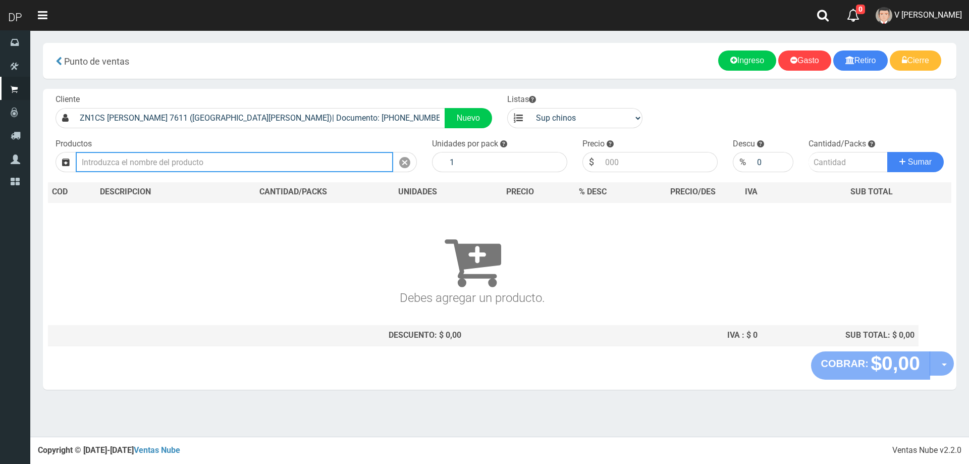
click at [183, 171] on input "text" at bounding box center [235, 162] width 318 height 20
click at [888, 152] on button "Sumar" at bounding box center [916, 162] width 57 height 20
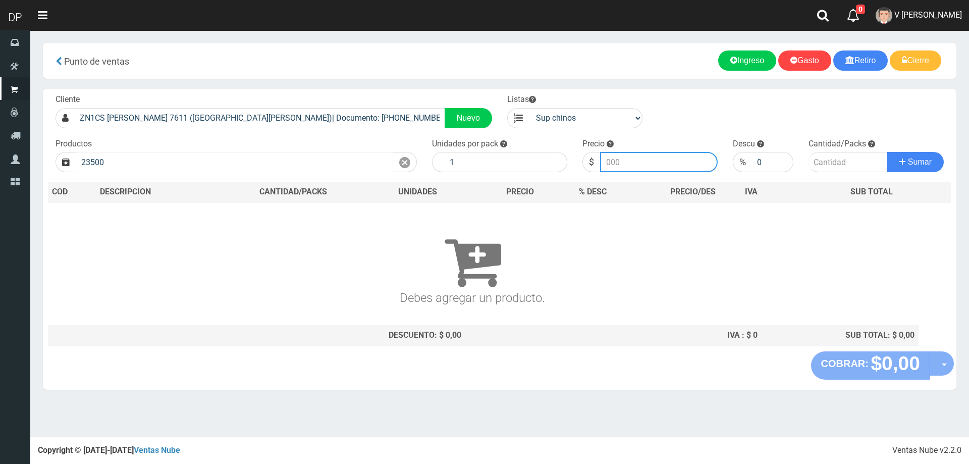
type input "PROTECTORES DONCELLA X20U (23500) | P/P:$585.00 | P/G:$585.00 | P/M:$444.00 | S…"
type input "585.00"
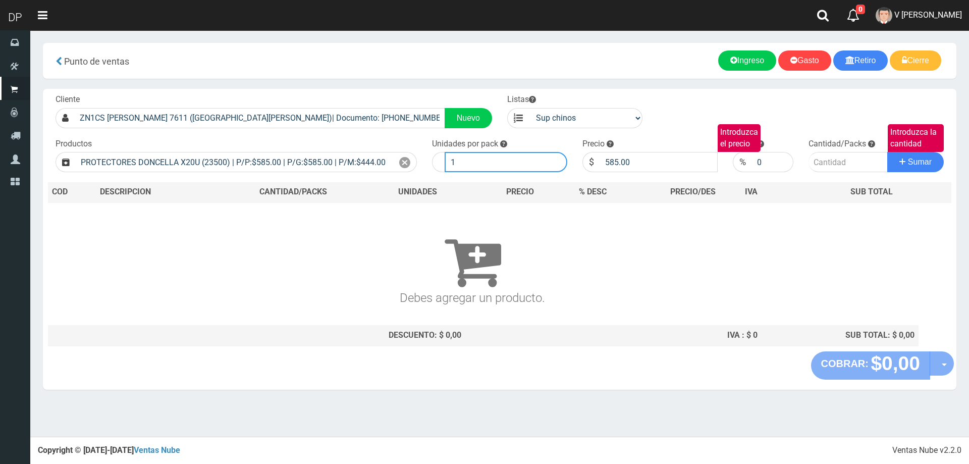
click at [495, 164] on input "1" at bounding box center [506, 162] width 123 height 20
type input "1"
type input "30"
type input "1"
click at [888, 152] on button "Sumar" at bounding box center [916, 162] width 57 height 20
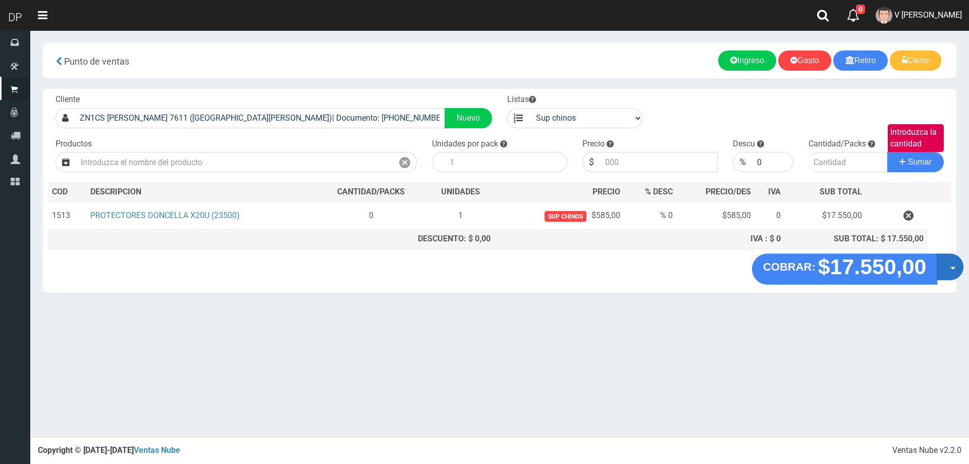
click at [953, 264] on button "Opciones" at bounding box center [950, 266] width 27 height 27
click at [950, 275] on link "Hacer Devolucion" at bounding box center [918, 270] width 90 height 23
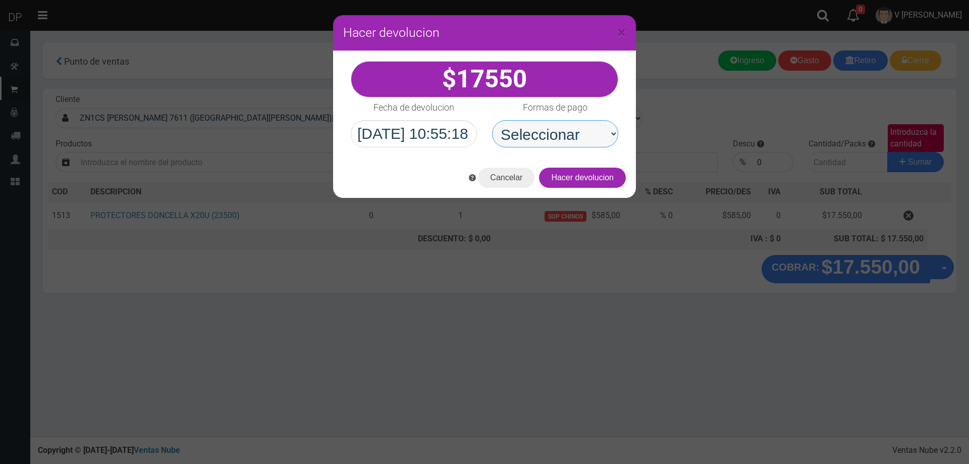
drag, startPoint x: 603, startPoint y: 130, endPoint x: 602, endPoint y: 144, distance: 14.7
click at [603, 131] on select "Seleccionar Efectivo Tarjeta de Crédito Depósito Débito" at bounding box center [555, 133] width 126 height 27
select select "Efectivo"
click at [492, 120] on select "Seleccionar Efectivo Tarjeta de Crédito Depósito Débito" at bounding box center [555, 133] width 126 height 27
click at [590, 177] on button "Hacer devolucion" at bounding box center [582, 178] width 87 height 20
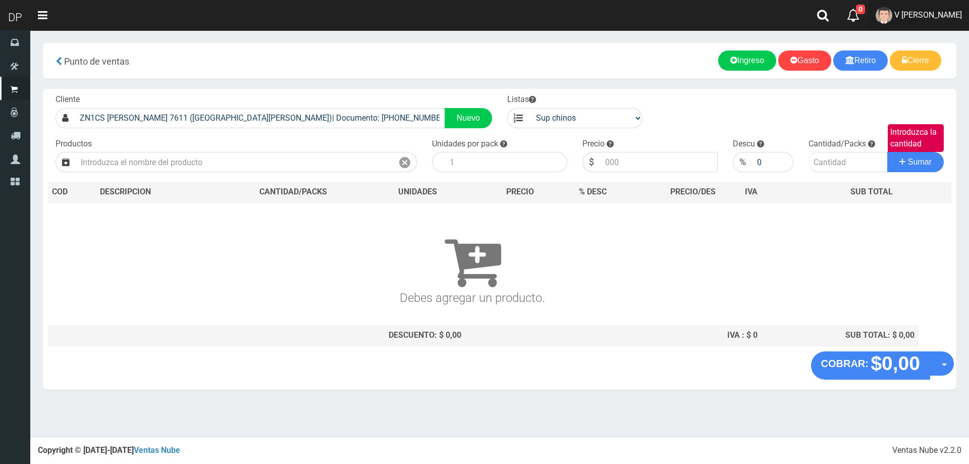
click at [946, 17] on span "V [PERSON_NAME]" at bounding box center [929, 15] width 68 height 10
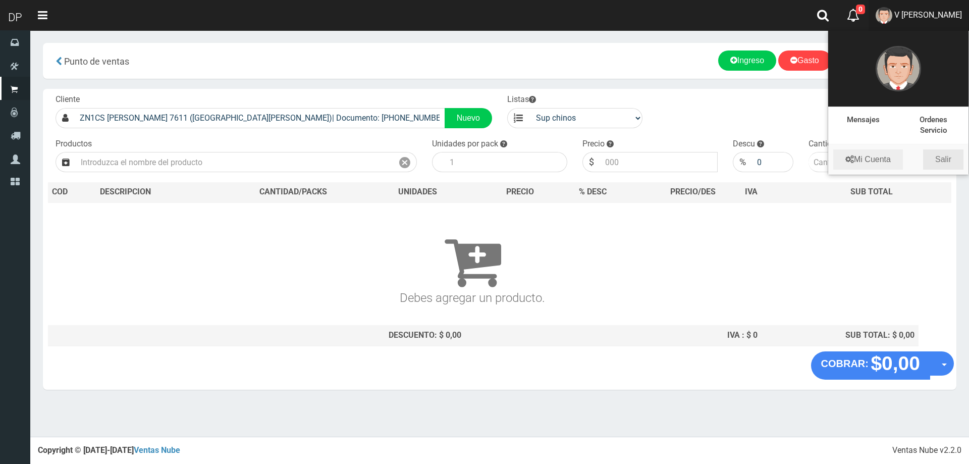
click at [949, 155] on link "Salir" at bounding box center [944, 159] width 40 height 20
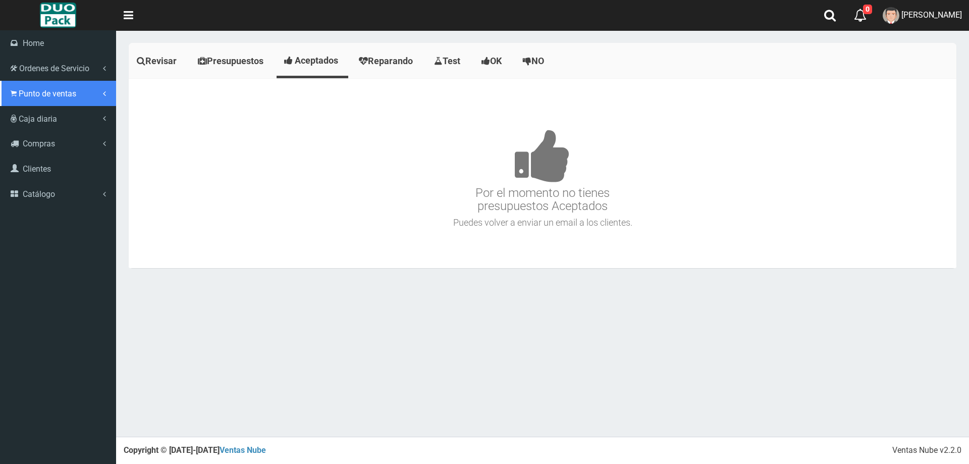
click at [17, 90] on link "Punto de ventas" at bounding box center [58, 93] width 116 height 25
click at [60, 103] on link "Punto de ventas" at bounding box center [58, 93] width 116 height 25
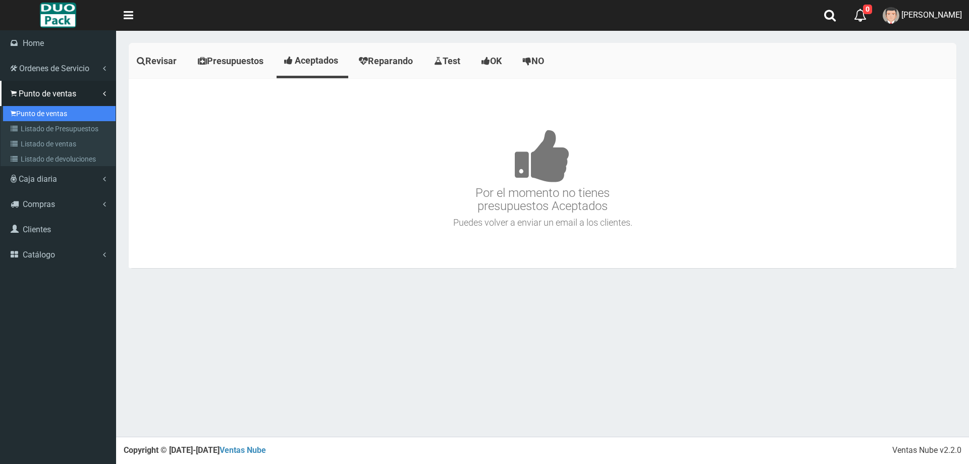
click at [60, 109] on link "Punto de ventas" at bounding box center [59, 113] width 113 height 15
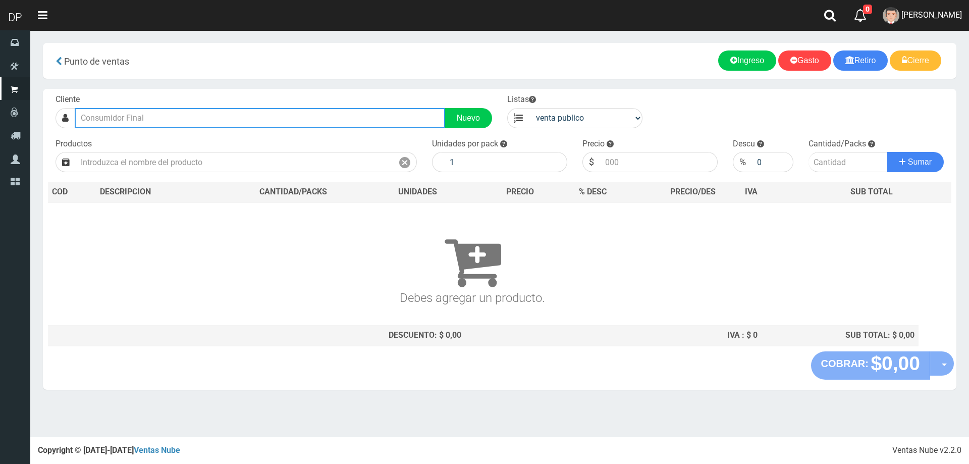
click at [183, 119] on input "text" at bounding box center [260, 118] width 371 height 20
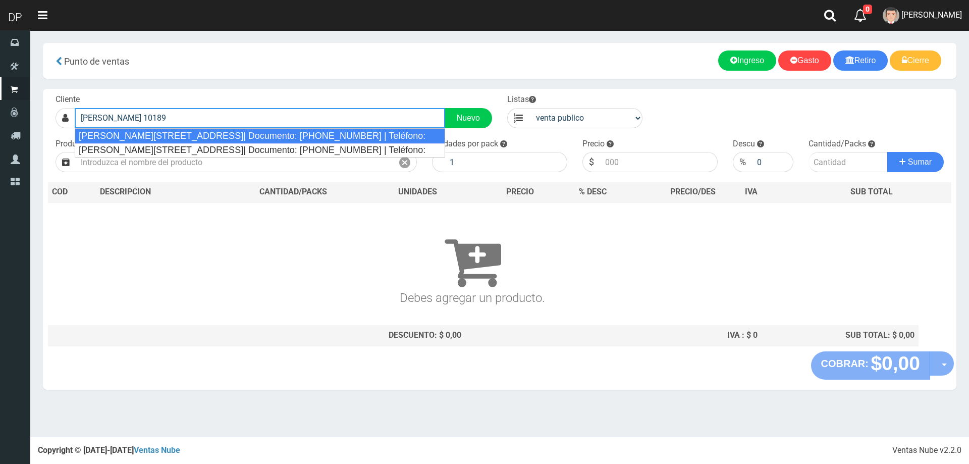
click at [174, 135] on div "[PERSON_NAME][STREET_ADDRESS]| Documento: [PHONE_NUMBER] | Teléfono:" at bounding box center [260, 135] width 371 height 15
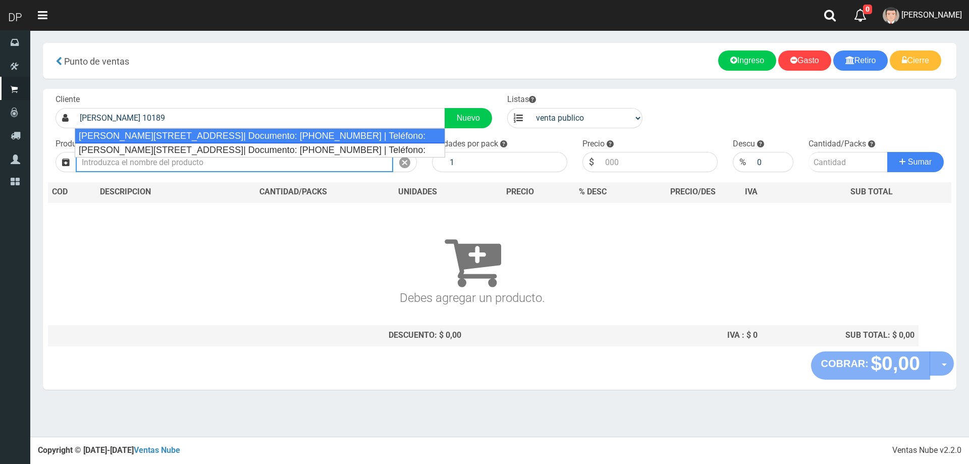
type input "Eva Perón 10189 (Loma Hermosa)| Documento: 6765765765 | Teléfono:"
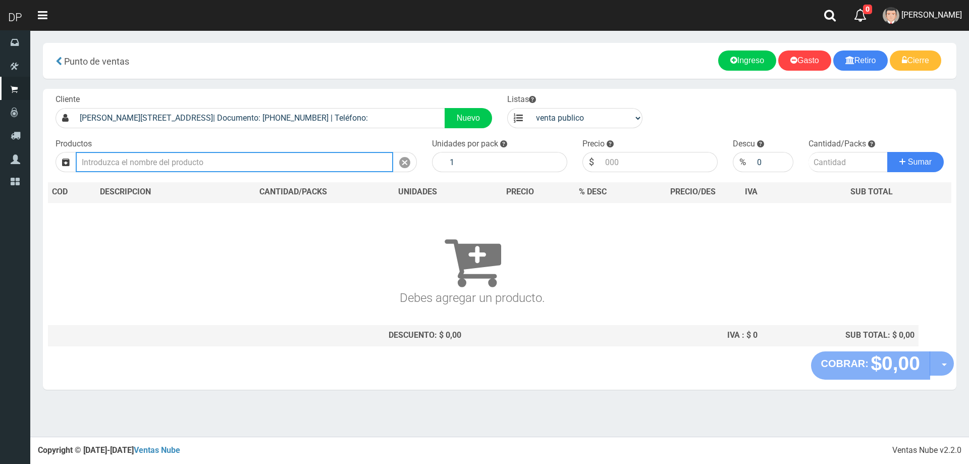
click at [175, 159] on input "text" at bounding box center [235, 162] width 318 height 20
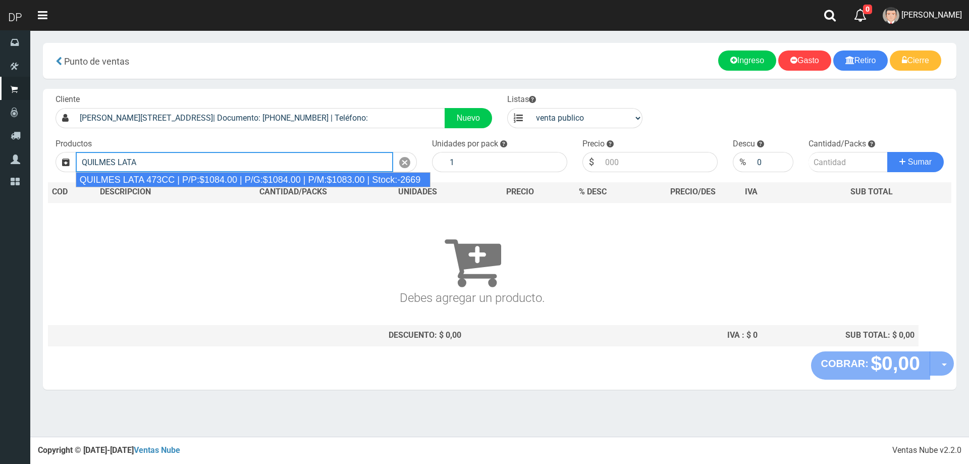
click at [179, 178] on div "QUILMES LATA 473CC | P/P:$1084.00 | P/G:$1084.00 | P/M:$1083.00 | Stock:-2669" at bounding box center [253, 179] width 355 height 15
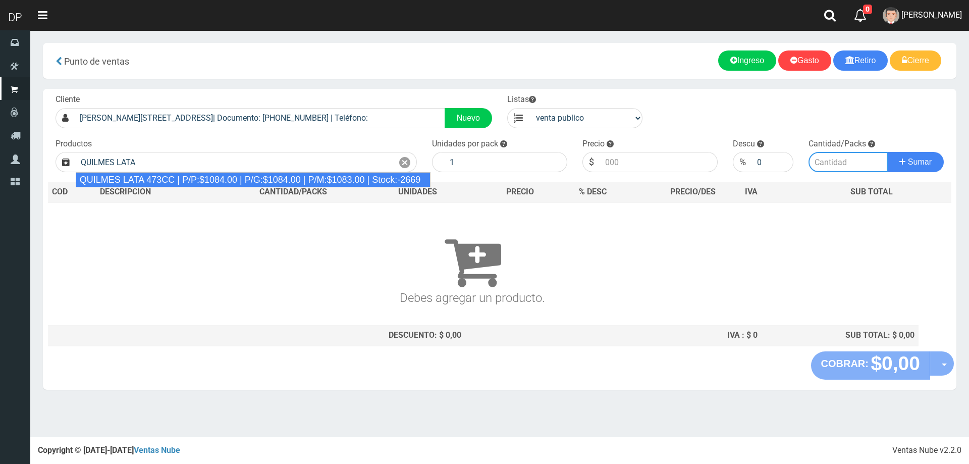
type input "QUILMES LATA 473CC | P/P:$1084.00 | P/G:$1084.00 | P/M:$1083.00 | Stock:-2669"
type input "24"
type input "1084.00"
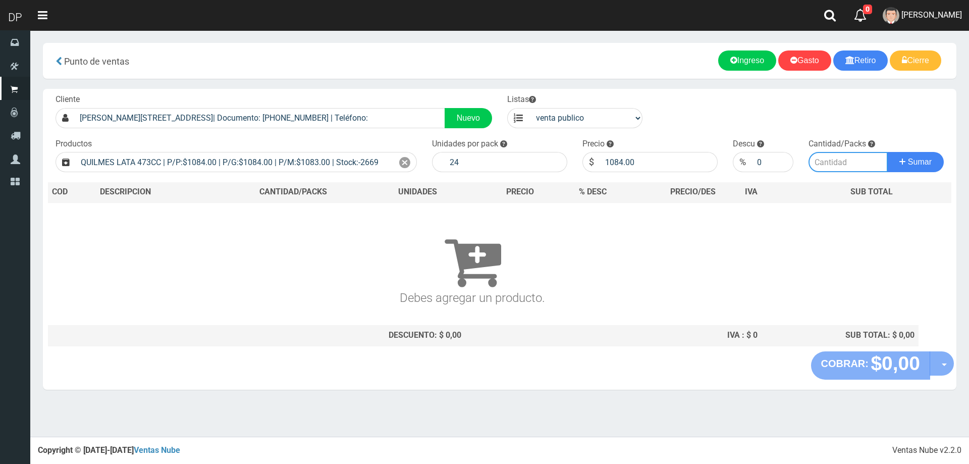
click at [823, 159] on input "number" at bounding box center [849, 162] width 80 height 20
type input "2"
click at [888, 152] on button "Sumar" at bounding box center [916, 162] width 57 height 20
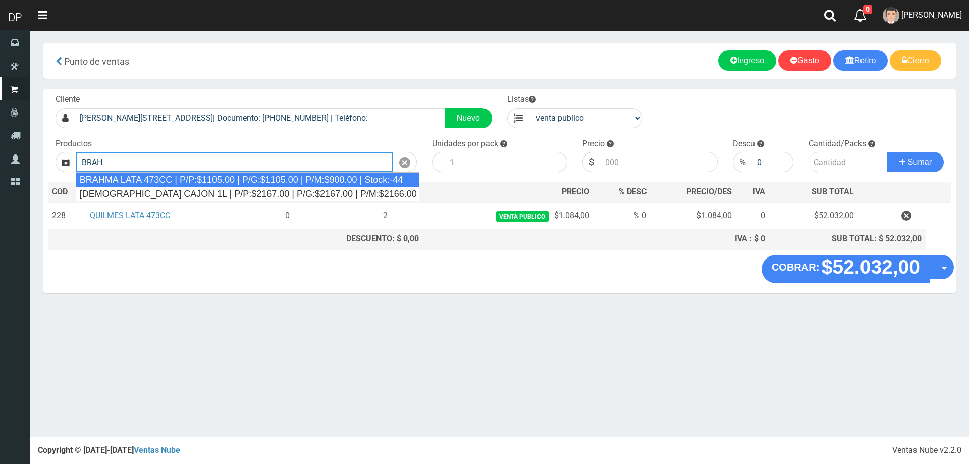
click at [269, 180] on div "BRAHMA LATA 473CC | P/P:$1105.00 | P/G:$1105.00 | P/M:$900.00 | Stock:-44" at bounding box center [248, 179] width 344 height 15
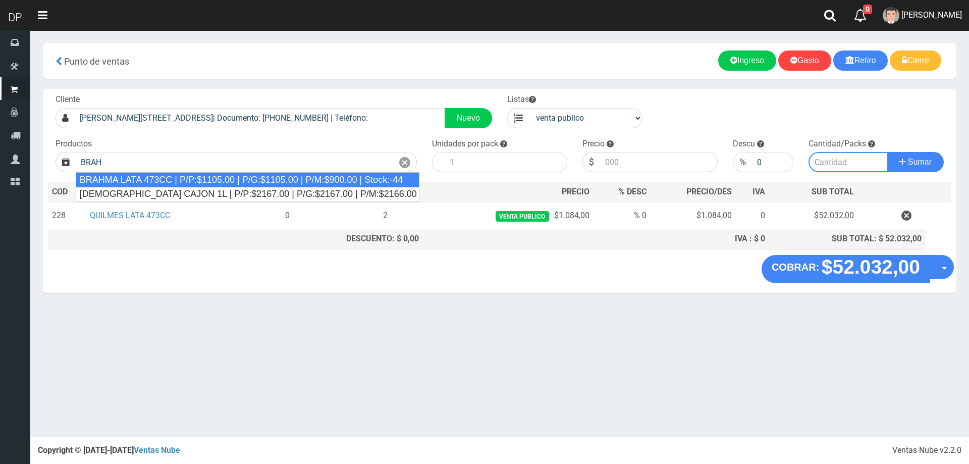
type input "BRAHMA LATA 473CC | P/P:$1105.00 | P/G:$1105.00 | P/M:$900.00 | Stock:-44"
type input "24"
type input "1105.00"
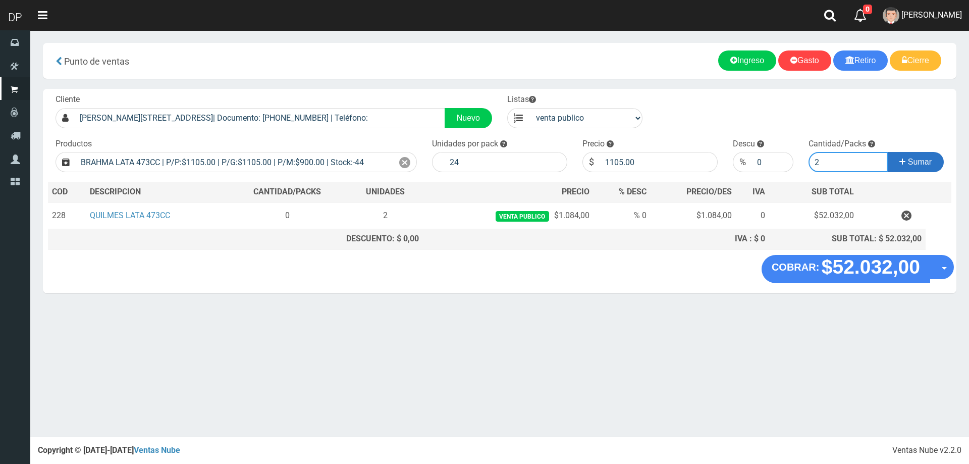
type input "2"
click at [888, 152] on button "Sumar" at bounding box center [916, 162] width 57 height 20
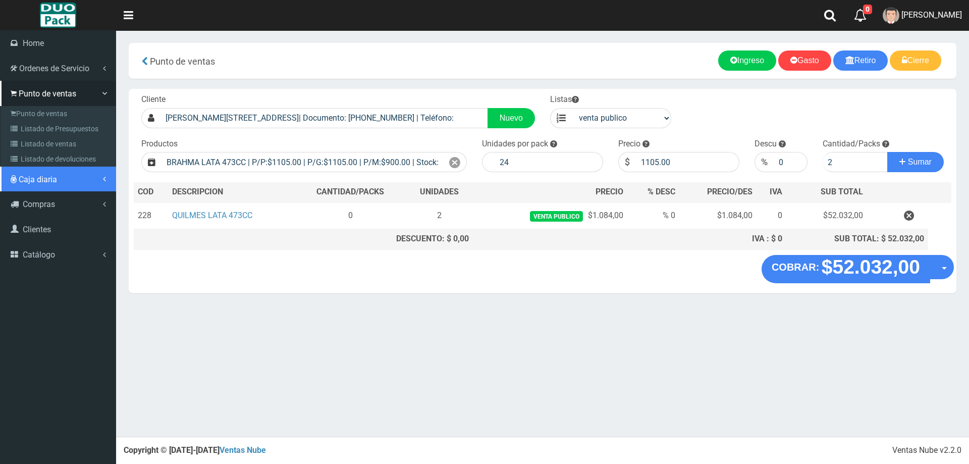
click at [21, 167] on link "Caja diaria" at bounding box center [58, 179] width 116 height 25
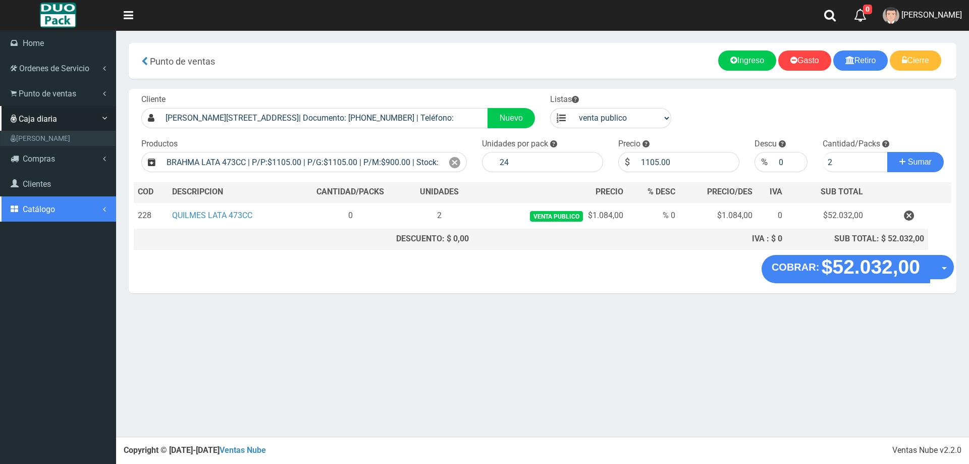
click at [37, 200] on link "Catálogo" at bounding box center [58, 208] width 116 height 25
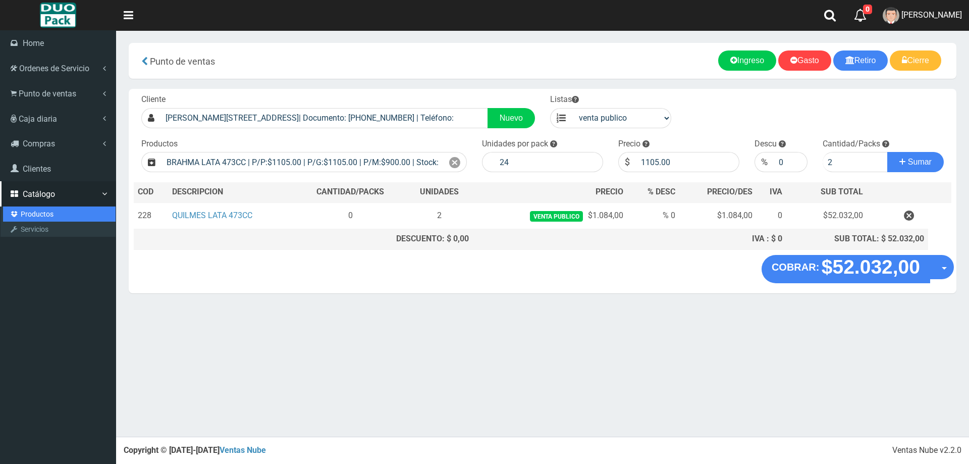
click at [37, 216] on link "Productos" at bounding box center [59, 214] width 113 height 15
click at [41, 214] on link "Productos" at bounding box center [59, 214] width 113 height 15
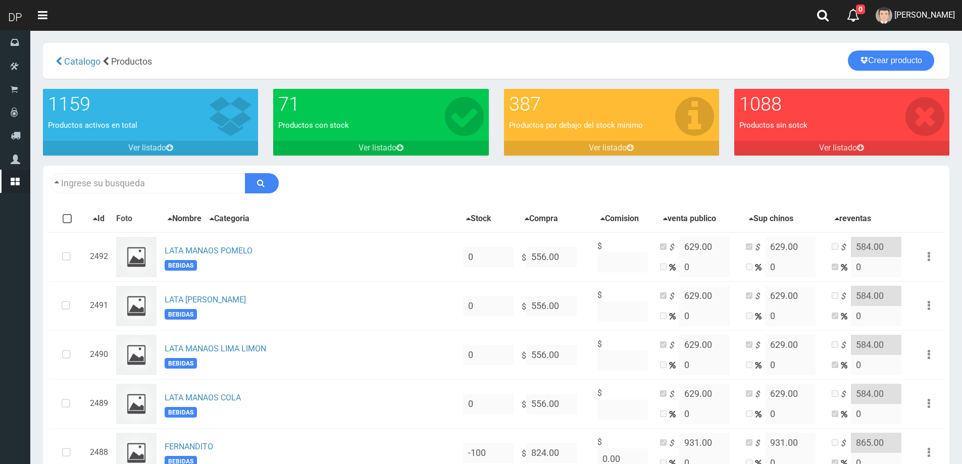
click at [109, 186] on input "text" at bounding box center [147, 183] width 195 height 20
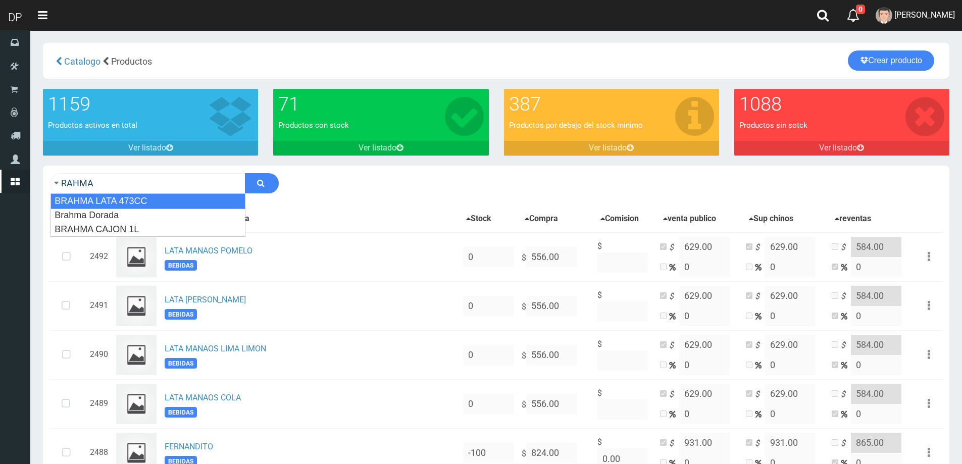
click at [104, 196] on div "BRAHMA LATA 473CC" at bounding box center [147, 200] width 195 height 15
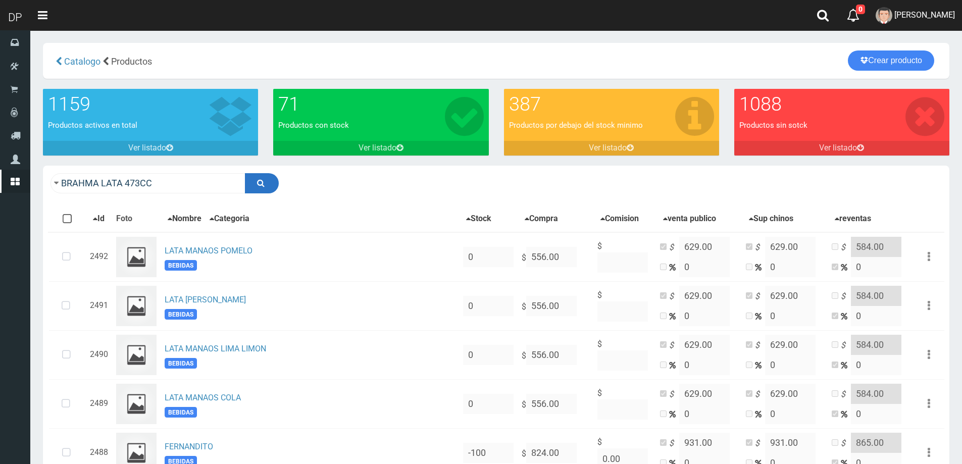
type input "BRAHMA LATA 473CC"
click at [277, 182] on button "submit" at bounding box center [262, 183] width 34 height 20
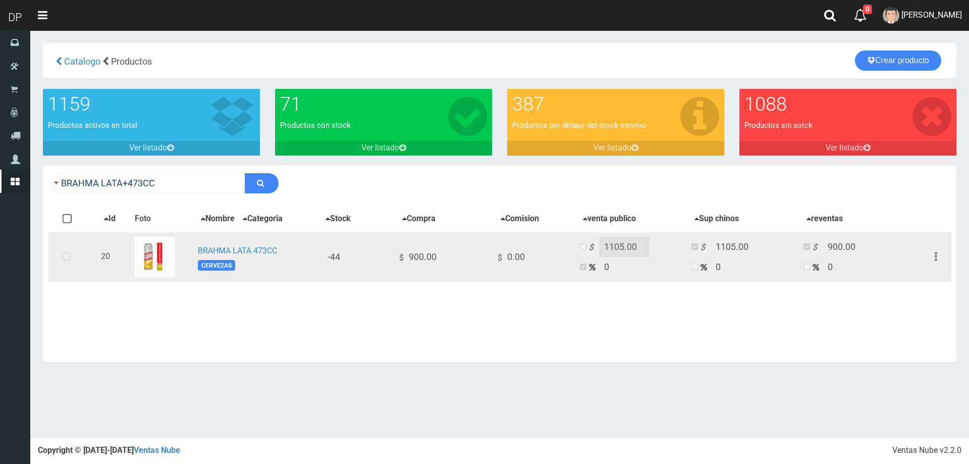
click at [60, 253] on icon at bounding box center [66, 256] width 27 height 33
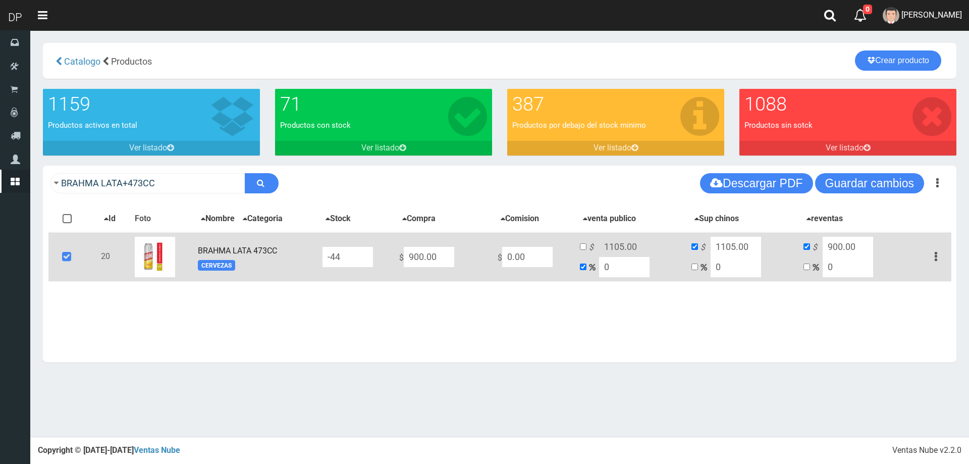
click at [361, 259] on input "-44" at bounding box center [348, 257] width 50 height 20
type input "24"
click at [891, 182] on button "Guardar cambios" at bounding box center [869, 183] width 109 height 20
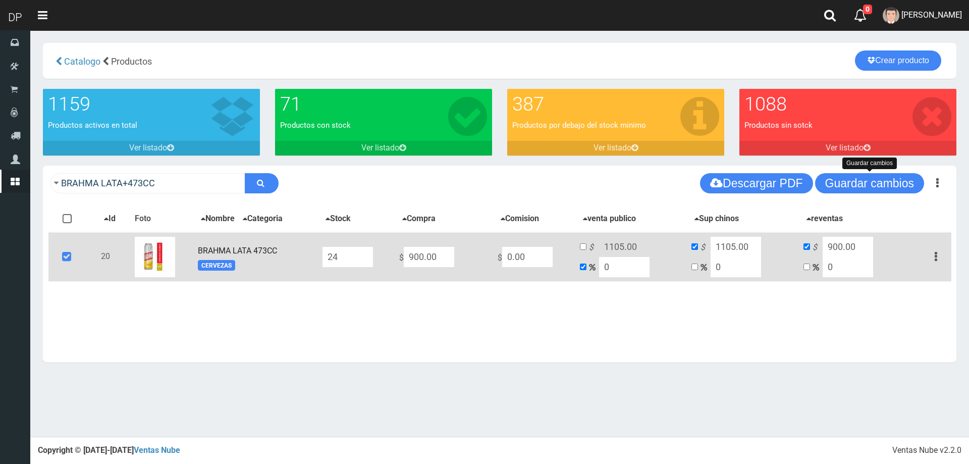
click at [66, 259] on icon at bounding box center [66, 256] width 27 height 33
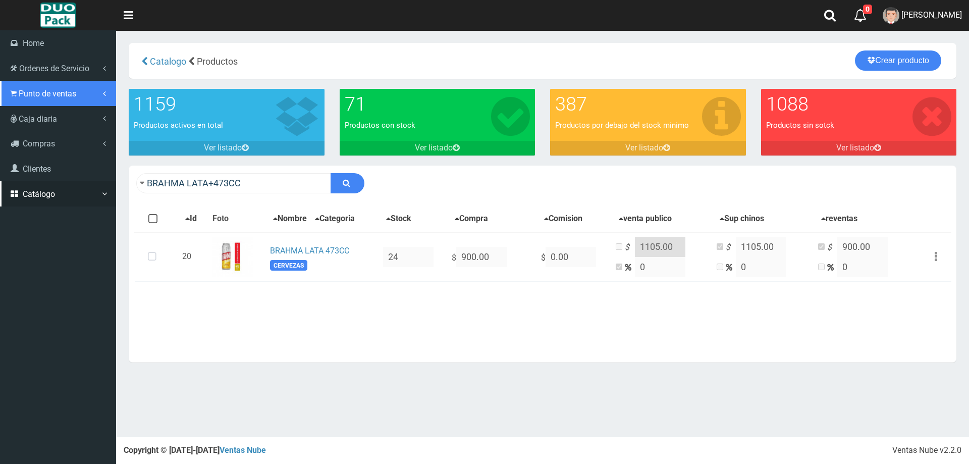
click at [29, 98] on span "Punto de ventas" at bounding box center [48, 94] width 58 height 10
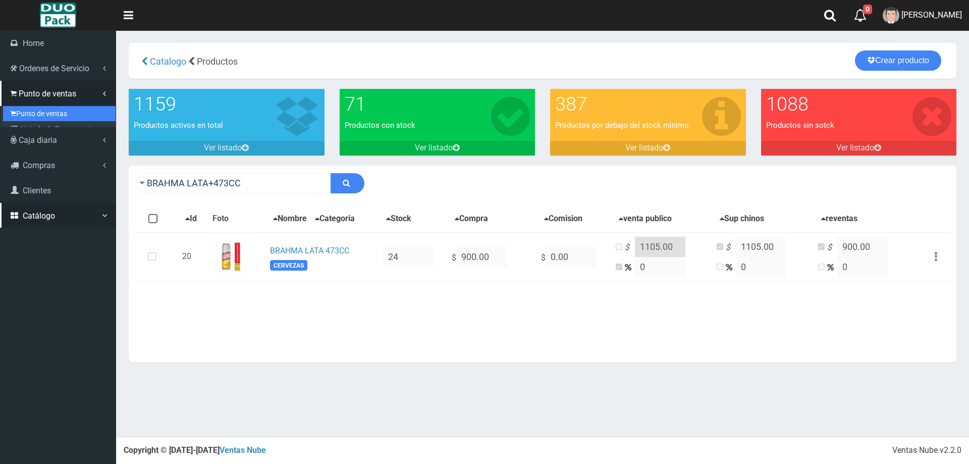
click at [34, 112] on link "Punto de ventas" at bounding box center [59, 113] width 113 height 15
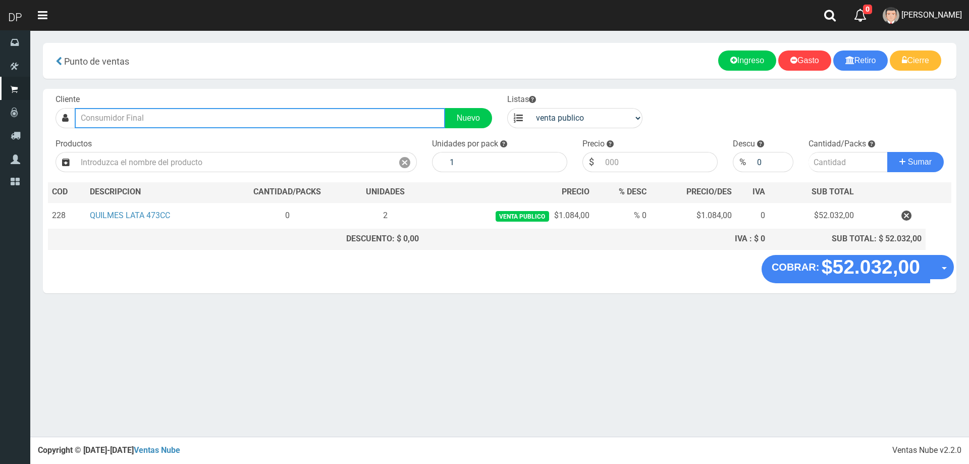
click at [161, 119] on input "text" at bounding box center [260, 118] width 371 height 20
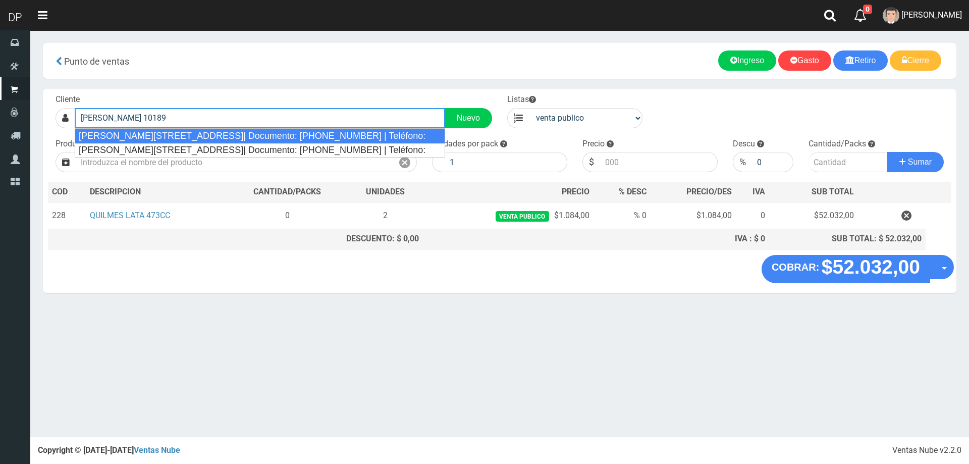
click at [156, 134] on div "[PERSON_NAME][STREET_ADDRESS]| Documento: [PHONE_NUMBER] | Teléfono:" at bounding box center [260, 135] width 371 height 15
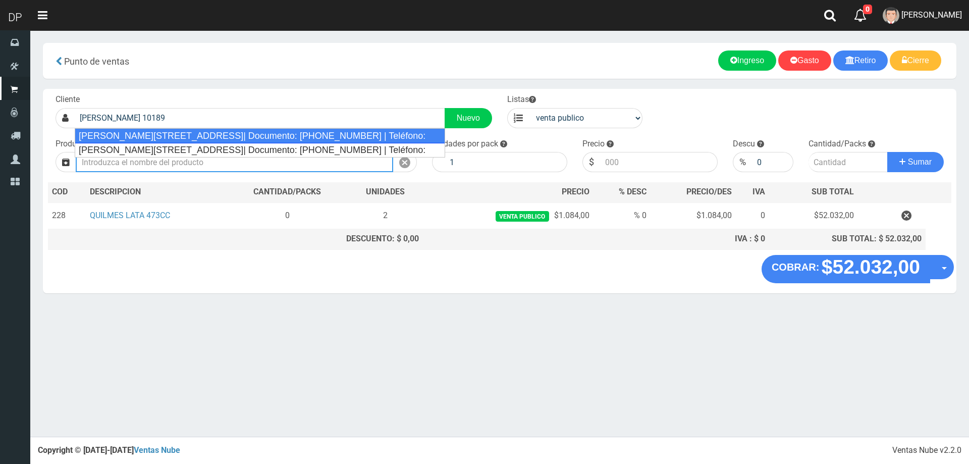
type input "[PERSON_NAME][STREET_ADDRESS]| Documento: [PHONE_NUMBER] | Teléfono:"
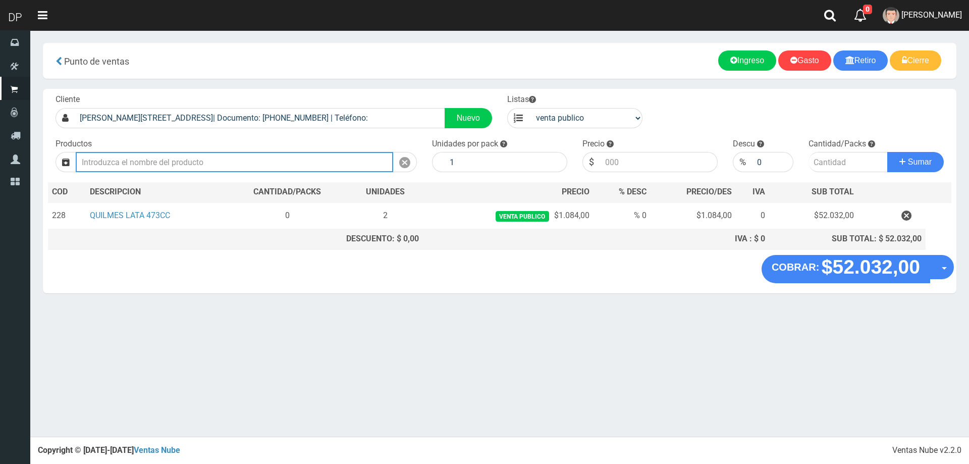
click at [161, 161] on input "text" at bounding box center [235, 162] width 318 height 20
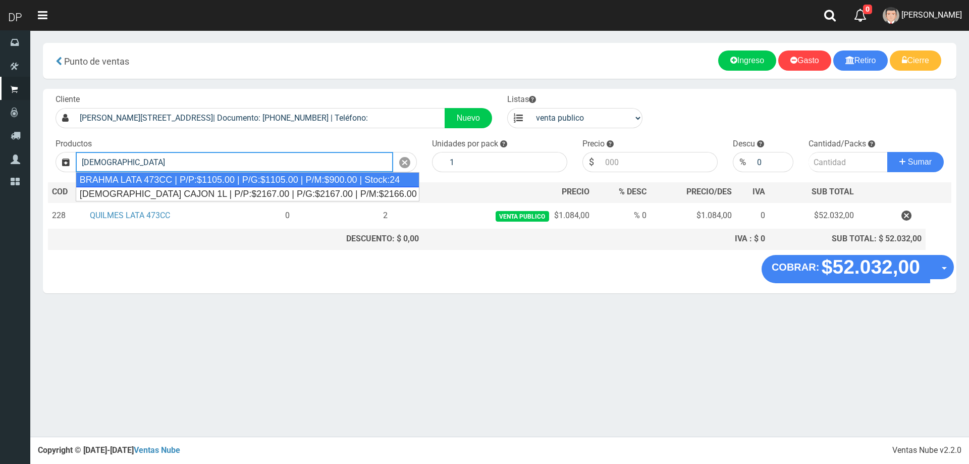
click at [164, 177] on div "BRAHMA LATA 473CC | P/P:$1105.00 | P/G:$1105.00 | P/M:$900.00 | Stock:24" at bounding box center [248, 179] width 344 height 15
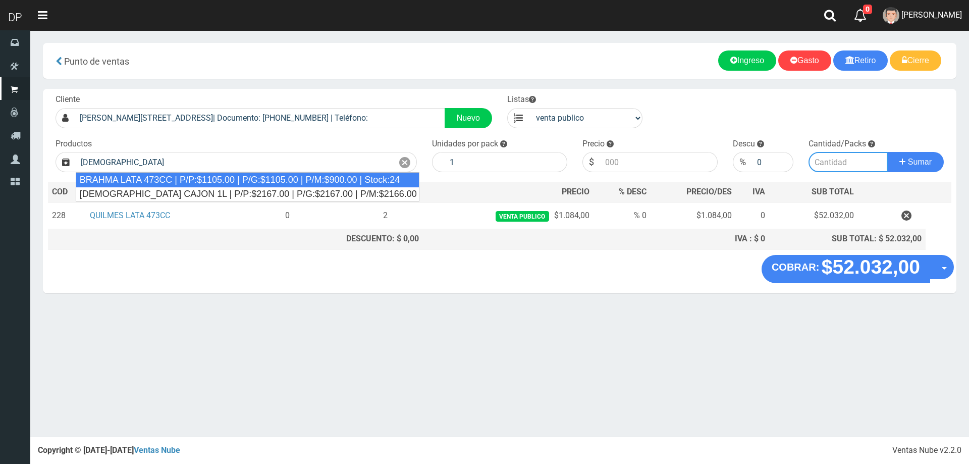
type input "BRAHMA LATA 473CC | P/P:$1105.00 | P/G:$1105.00 | P/M:$900.00 | Stock:24"
type input "24"
type input "1105.00"
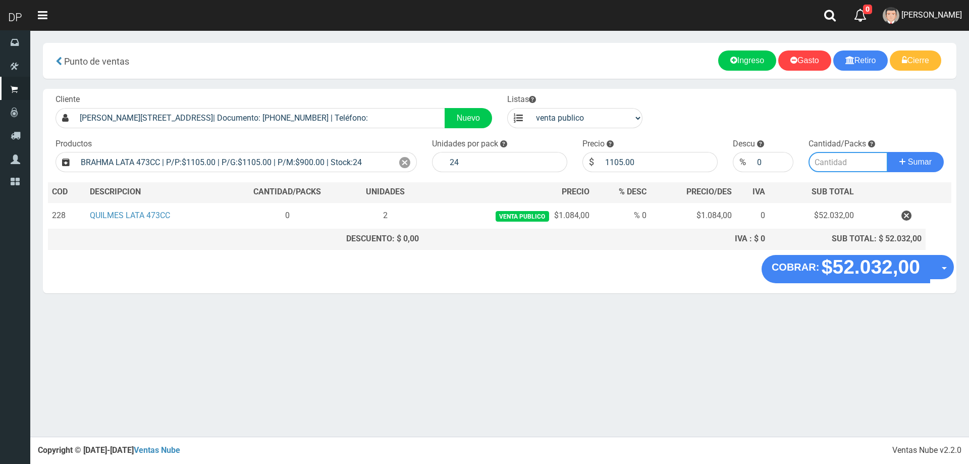
click at [838, 158] on input "number" at bounding box center [849, 162] width 80 height 20
type input "2"
click at [888, 152] on button "Sumar" at bounding box center [916, 162] width 57 height 20
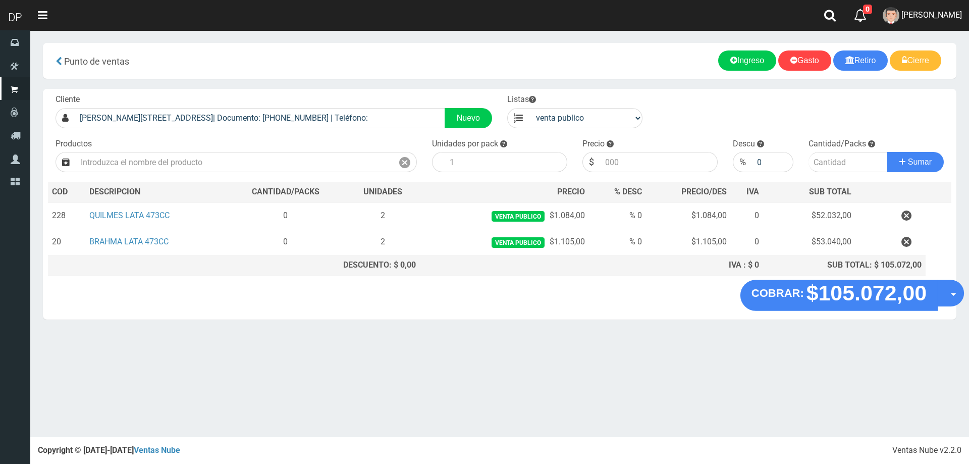
click at [948, 290] on button "Opciones" at bounding box center [951, 293] width 27 height 27
click at [929, 289] on link "Hacer Devolucion" at bounding box center [919, 296] width 90 height 23
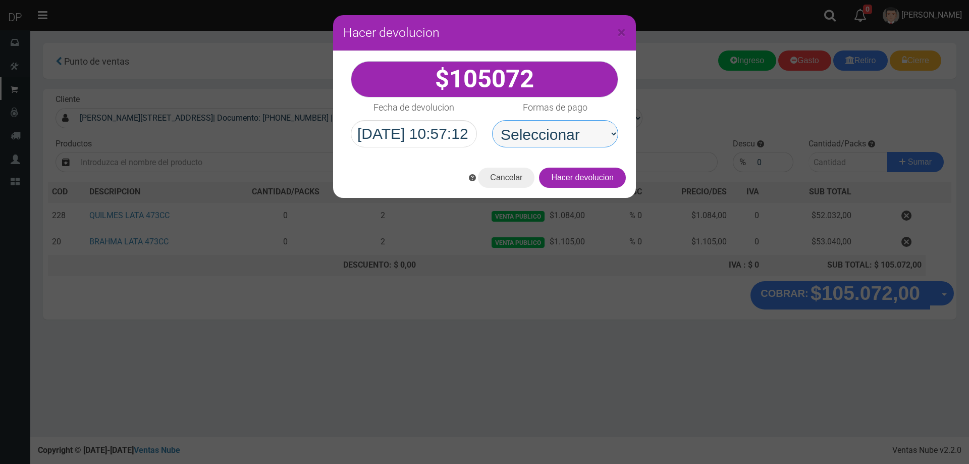
drag, startPoint x: 559, startPoint y: 139, endPoint x: 562, endPoint y: 146, distance: 7.7
click at [559, 139] on select "Seleccionar Efectivo Tarjeta de Crédito Depósito Débito" at bounding box center [555, 133] width 126 height 27
click at [565, 167] on div "Cancelar Hacer devolucion" at bounding box center [484, 178] width 303 height 40
click at [562, 145] on select "Seleccionar Efectivo Tarjeta de Crédito Depósito Débito" at bounding box center [555, 133] width 126 height 27
select select "Efectivo"
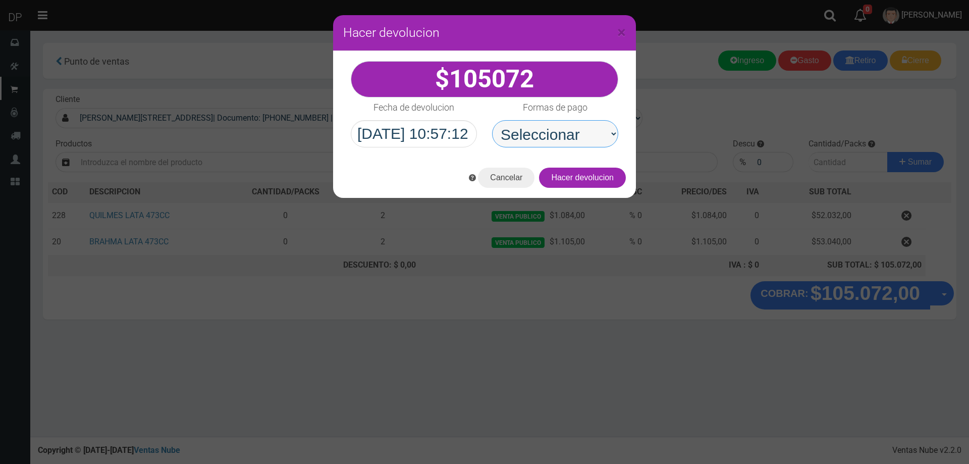
click at [492, 120] on select "Seleccionar Efectivo Tarjeta de Crédito Depósito Débito" at bounding box center [555, 133] width 126 height 27
click at [584, 175] on button "Hacer devolucion" at bounding box center [582, 178] width 87 height 20
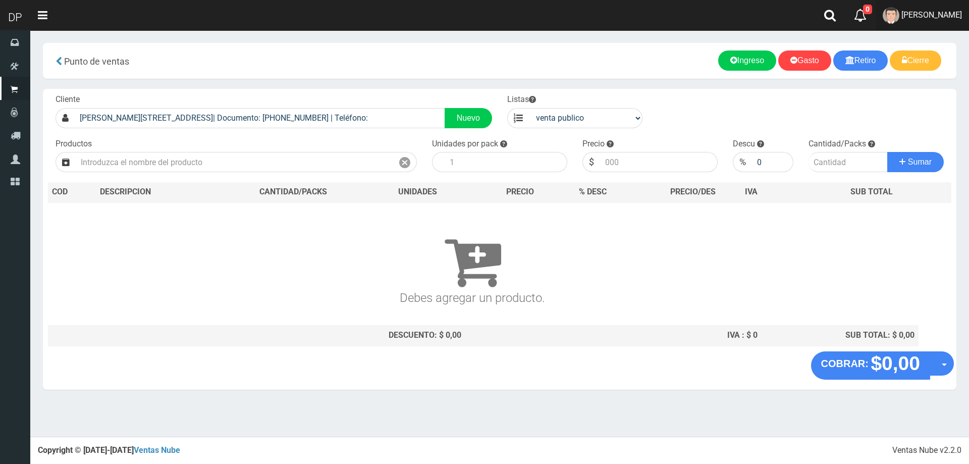
click at [951, 15] on span "FABRIZIO DURE" at bounding box center [932, 15] width 61 height 10
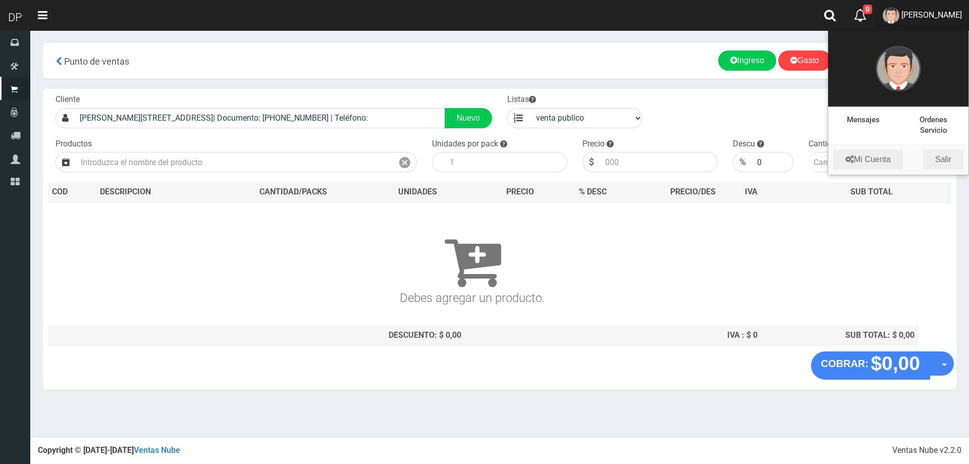
click at [944, 148] on li "Mi Cuenta Salir" at bounding box center [899, 159] width 140 height 30
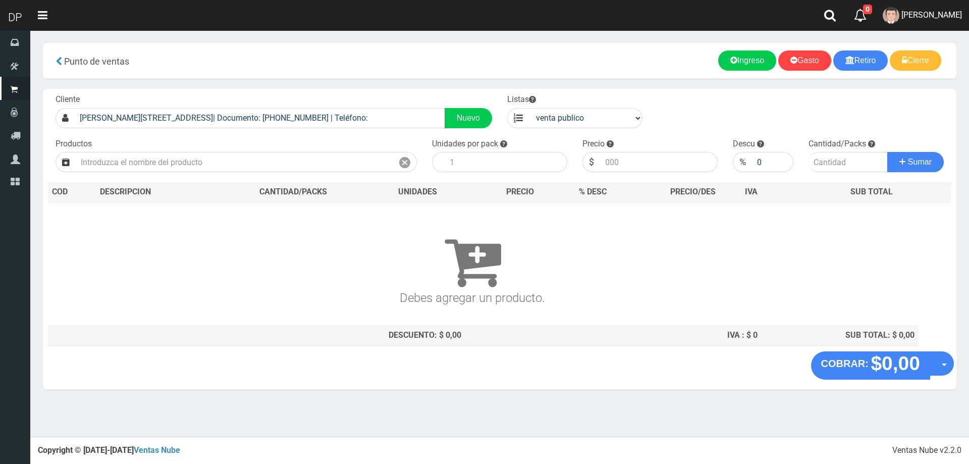
click at [944, 152] on div "Sumar" at bounding box center [916, 162] width 56 height 20
click at [937, 22] on link "FABRIZIO DURE" at bounding box center [922, 15] width 93 height 31
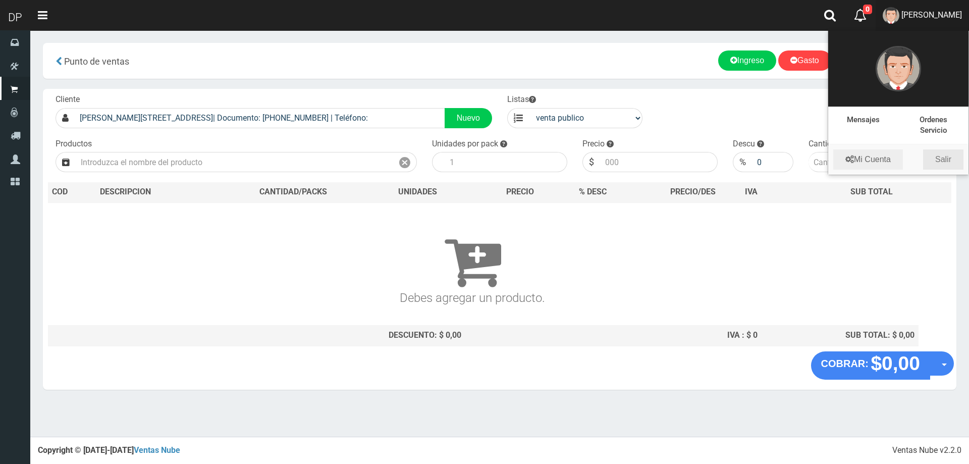
click at [942, 158] on link "Salir" at bounding box center [944, 159] width 40 height 20
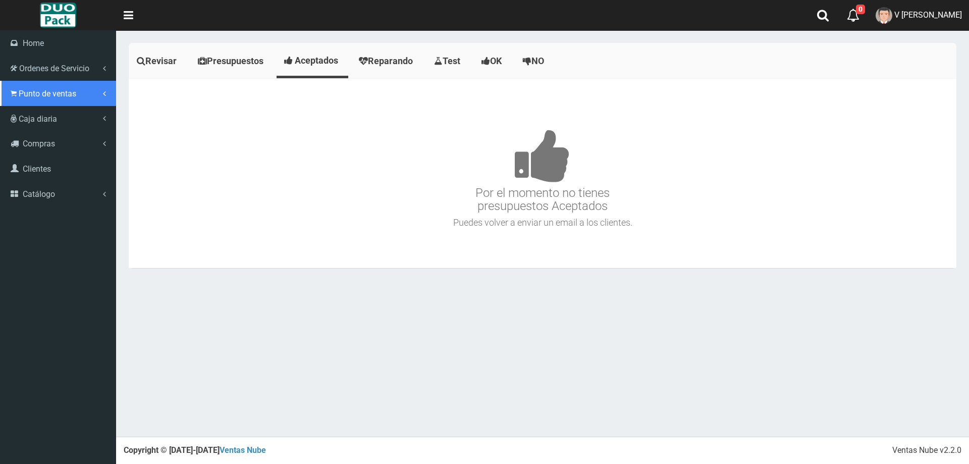
click at [28, 91] on span "Punto de ventas" at bounding box center [48, 94] width 58 height 10
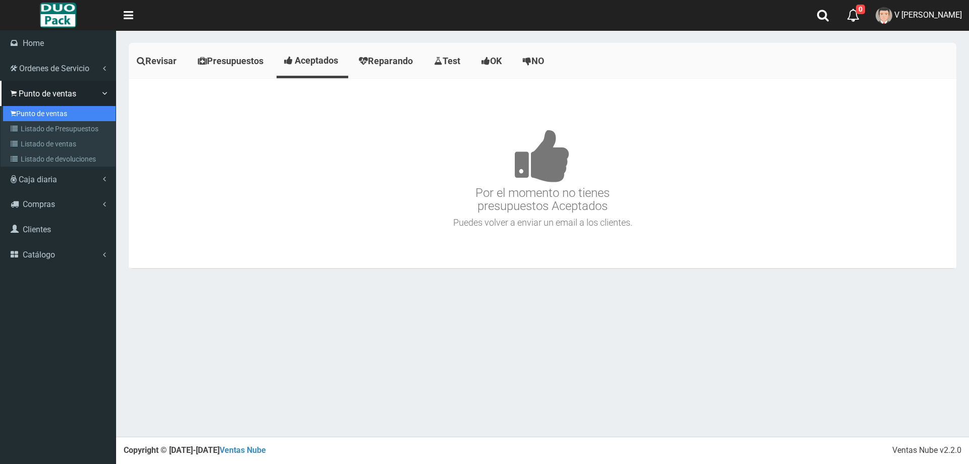
click at [36, 114] on link "Punto de ventas" at bounding box center [59, 113] width 113 height 15
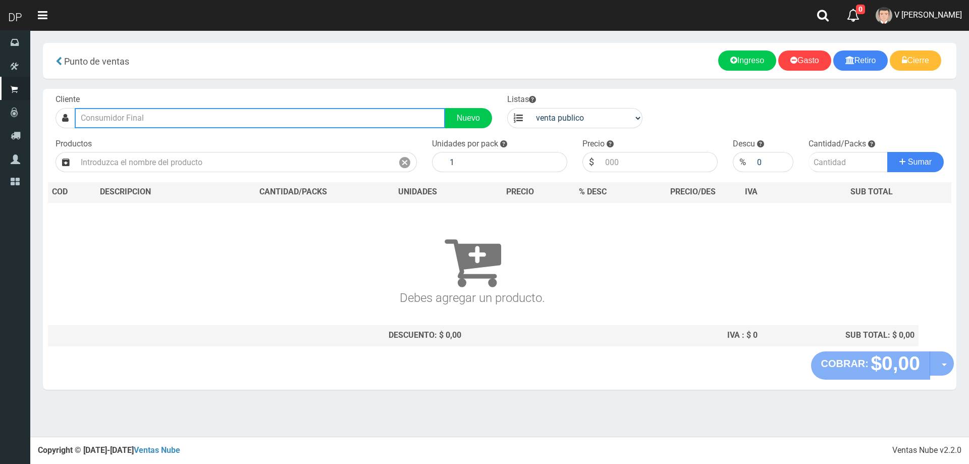
click at [160, 123] on input "text" at bounding box center [260, 118] width 371 height 20
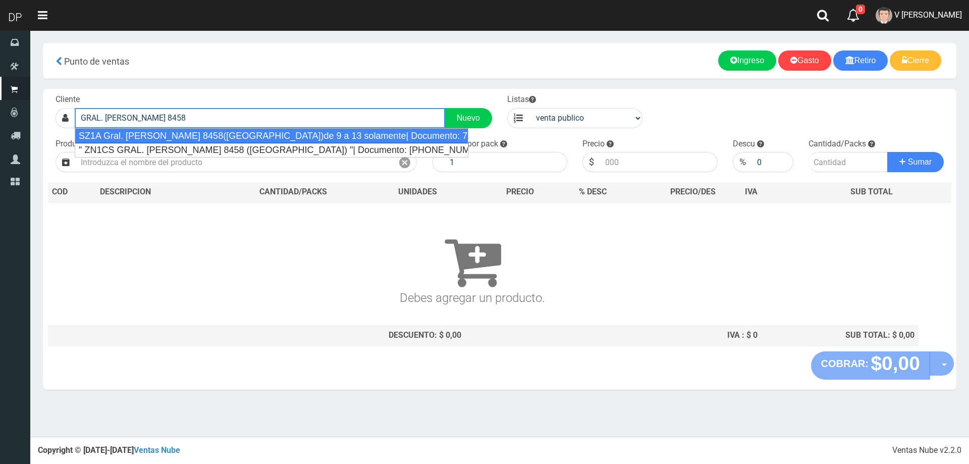
click at [201, 135] on div "SZ1A Gral. [PERSON_NAME] 8458([GEOGRAPHIC_DATA])de 9 a 13 solamente| Documento:…" at bounding box center [272, 135] width 394 height 15
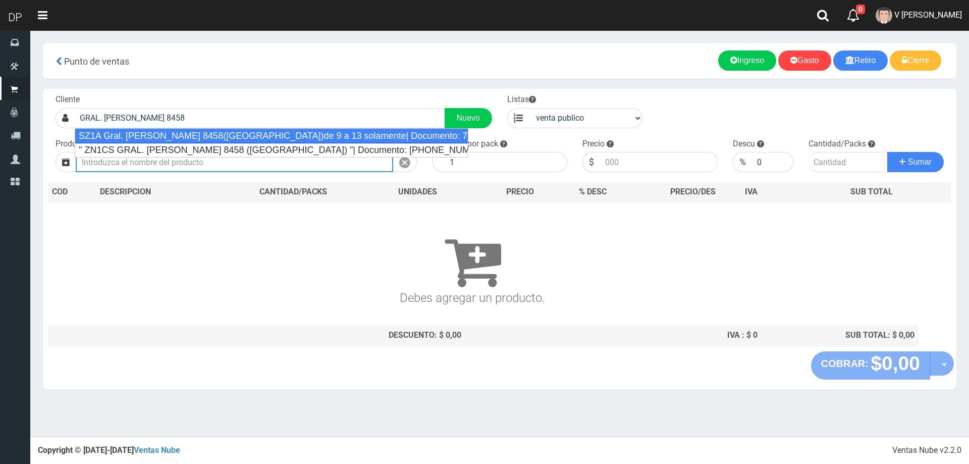
type input "SZ1A Gral. [PERSON_NAME] 8458([GEOGRAPHIC_DATA])de 9 a 13 solamente| Documento:…"
select select "2"
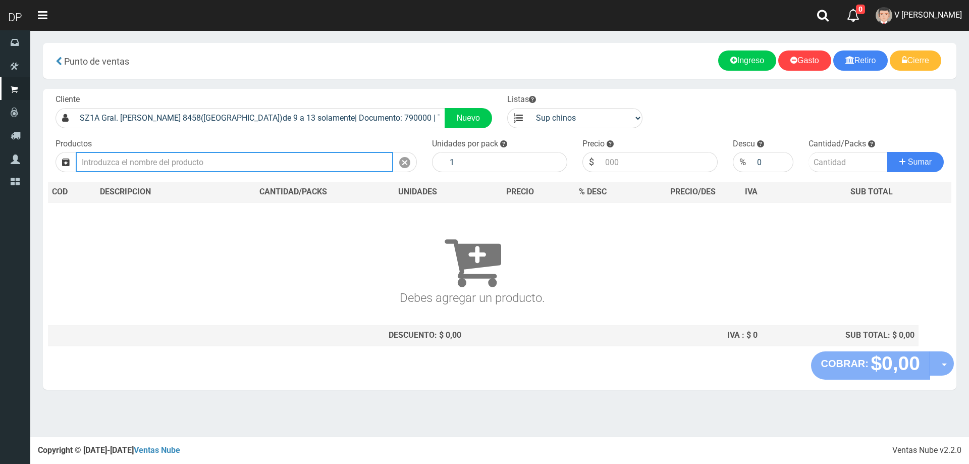
click at [213, 166] on input "text" at bounding box center [235, 162] width 318 height 20
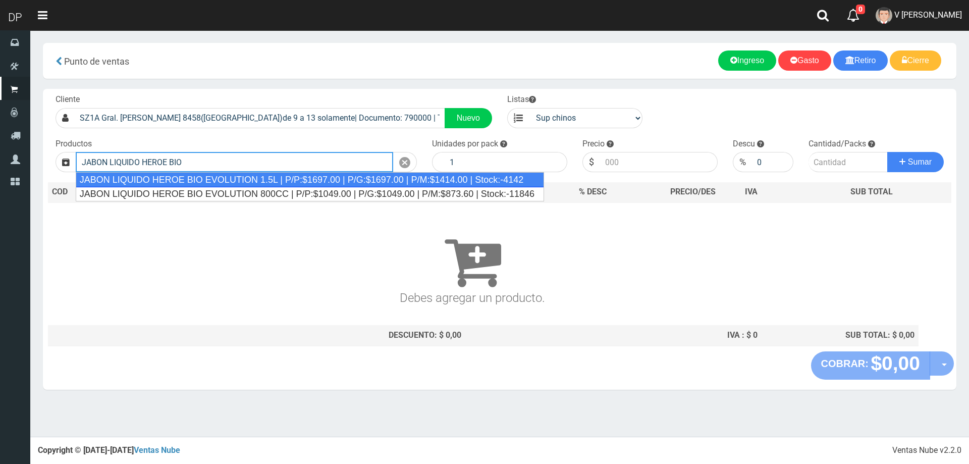
click at [214, 175] on div "JABON LIQUIDO HEROE BIO EVOLUTION 1.5L | P/P:$1697.00 | P/G:$1697.00 | P/M:$141…" at bounding box center [310, 179] width 469 height 15
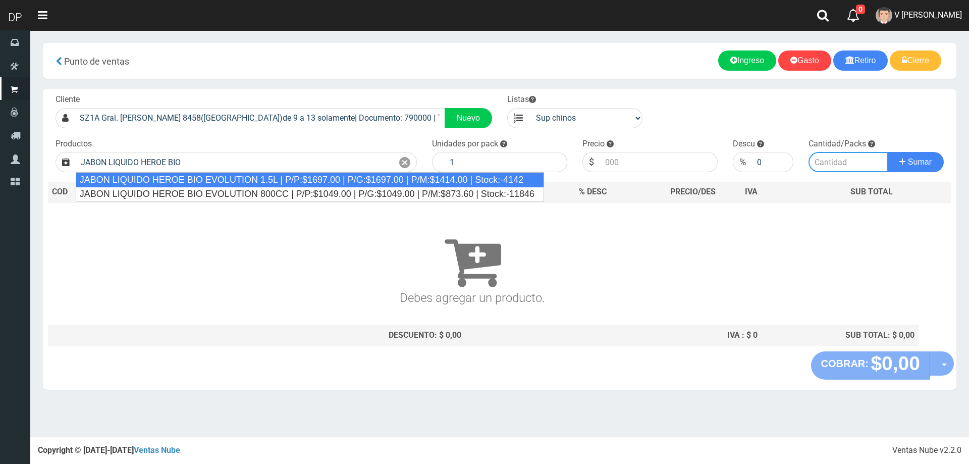
type input "JABON LIQUIDO HEROE BIO EVOLUTION 1.5L | P/P:$1697.00 | P/G:$1697.00 | P/M:$141…"
type input "6"
type input "1697.00"
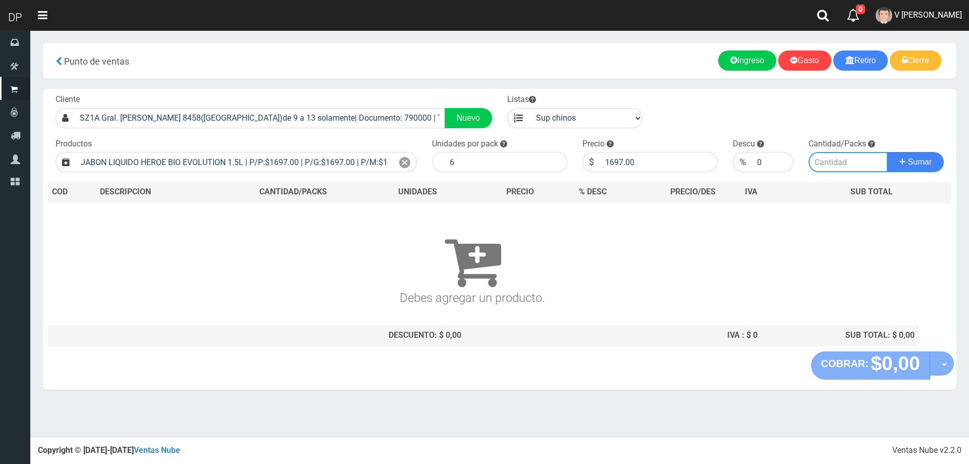
click at [832, 162] on input "number" at bounding box center [849, 162] width 80 height 20
type input "2"
click at [888, 152] on button "Sumar" at bounding box center [916, 162] width 57 height 20
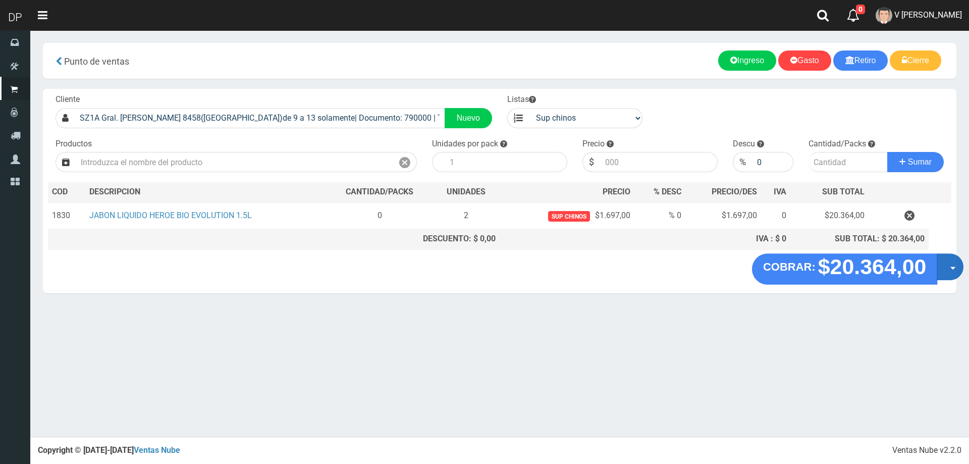
click at [952, 272] on button "Opciones" at bounding box center [950, 266] width 27 height 27
click at [936, 276] on link "Hacer Devolucion" at bounding box center [918, 270] width 90 height 23
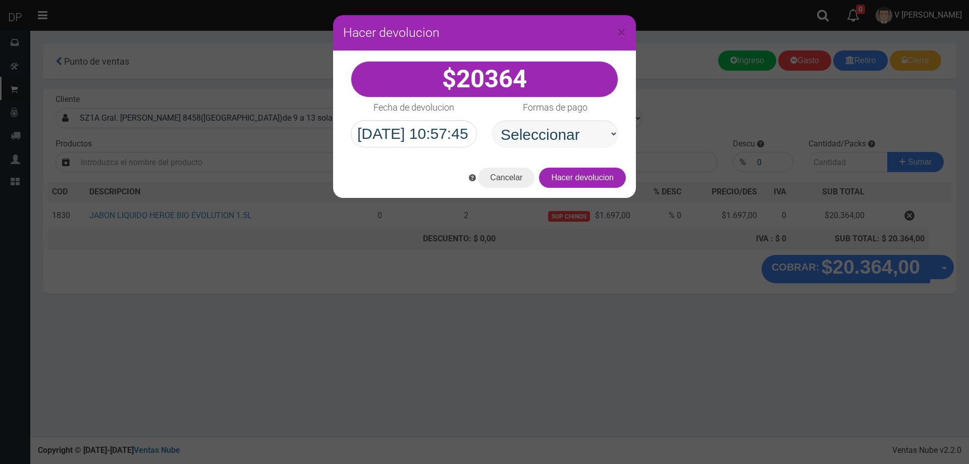
click at [567, 132] on select "Seleccionar Efectivo Tarjeta de Crédito Depósito Débito" at bounding box center [555, 133] width 126 height 27
select select "Efectivo"
click at [492, 120] on select "Seleccionar Efectivo Tarjeta de Crédito Depósito Débito" at bounding box center [555, 133] width 126 height 27
click at [595, 185] on button "Hacer devolucion" at bounding box center [582, 178] width 87 height 20
